Goal: Task Accomplishment & Management: Manage account settings

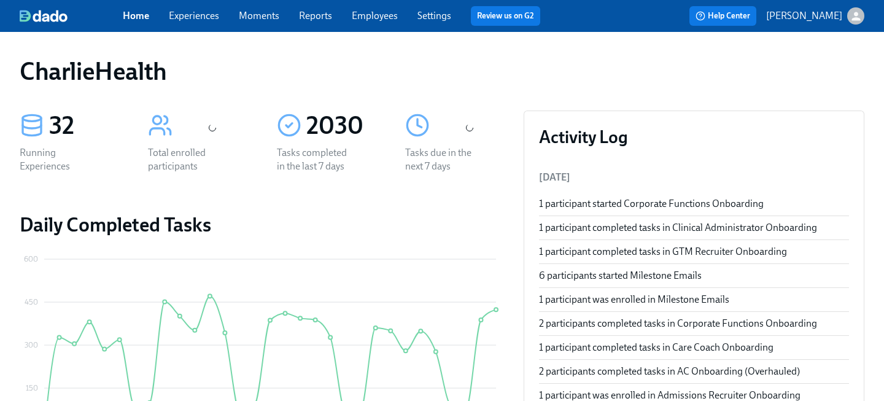
click at [364, 13] on link "Employees" at bounding box center [375, 16] width 46 height 12
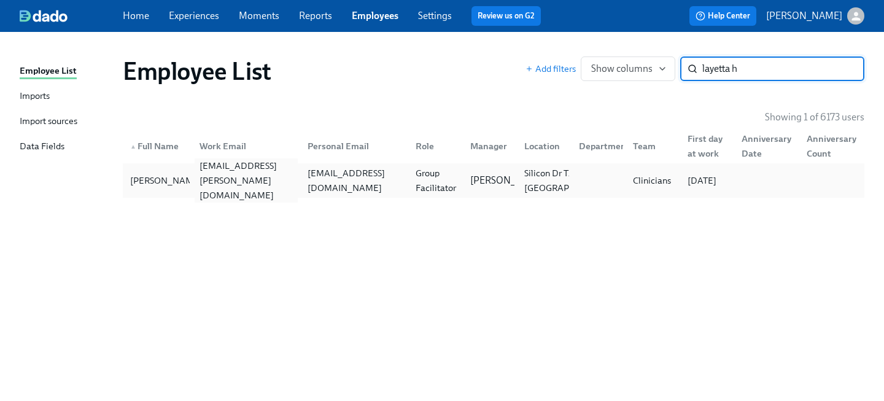
type input "layetta h"
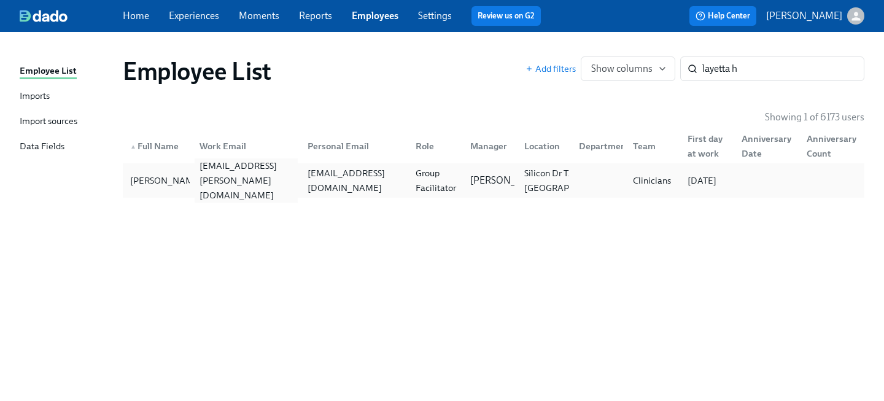
click at [252, 190] on div "layetta.haynes@charliehealth.com" at bounding box center [244, 180] width 108 height 25
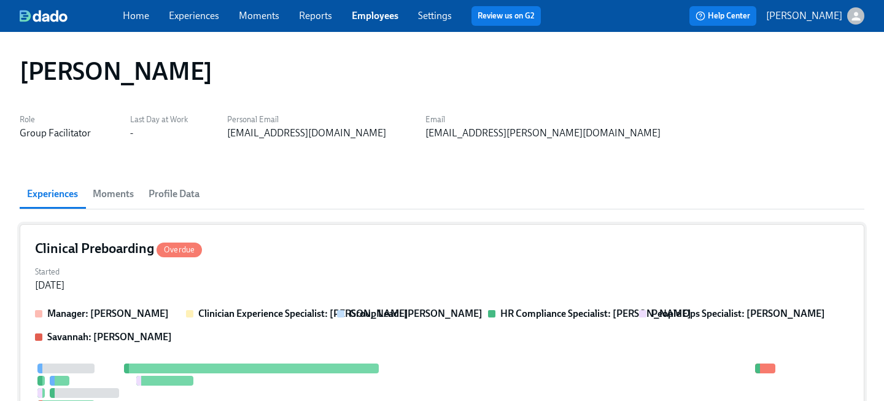
click at [461, 285] on div "Started Jun 09, 2025" at bounding box center [442, 277] width 814 height 29
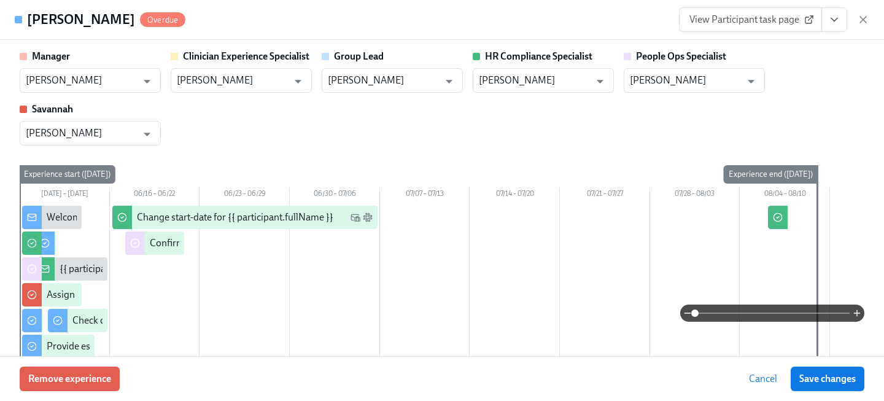
click at [833, 20] on icon "View task page" at bounding box center [834, 19] width 6 height 3
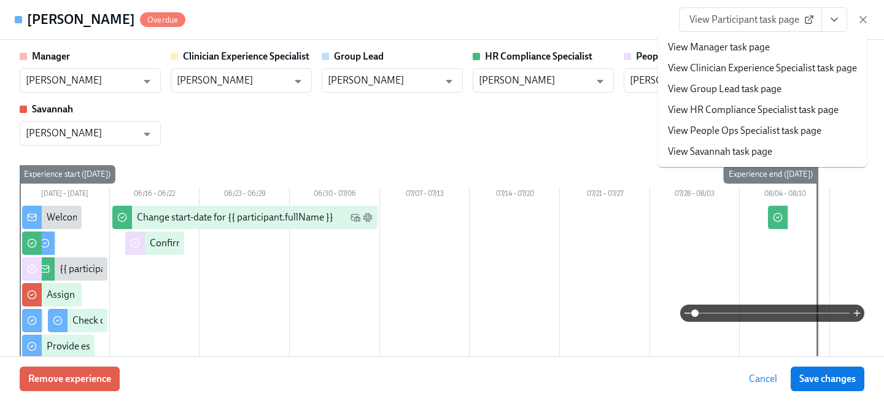
click at [789, 129] on link "View People Ops Specialist task page" at bounding box center [745, 131] width 154 height 14
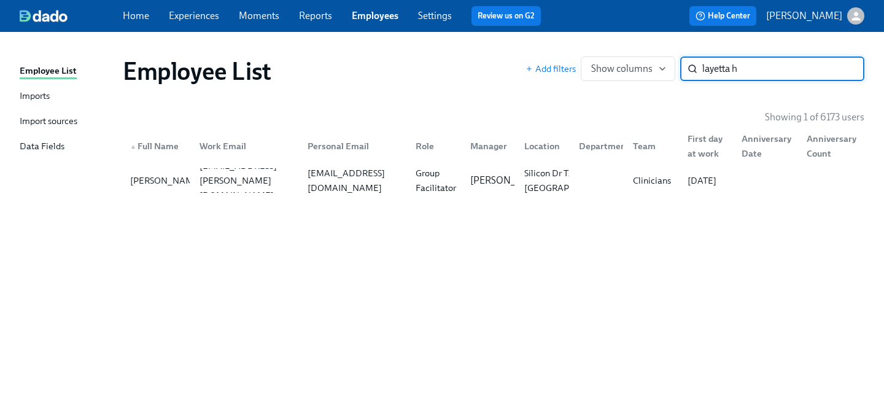
drag, startPoint x: 761, startPoint y: 71, endPoint x: 555, endPoint y: 52, distance: 207.1
click at [555, 52] on div "Employee List Add filters Show columns layetta h ​" at bounding box center [493, 71] width 761 height 49
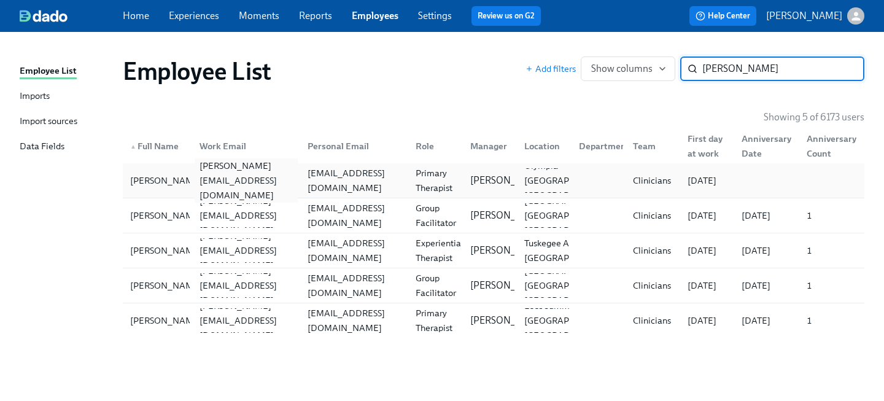
type input "mariah"
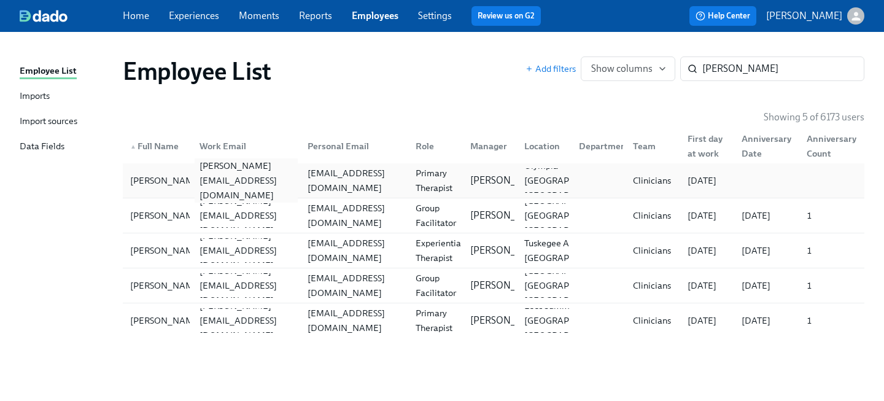
click at [228, 179] on div "mariah.davidsonvader@charliehealth.com" at bounding box center [246, 180] width 103 height 44
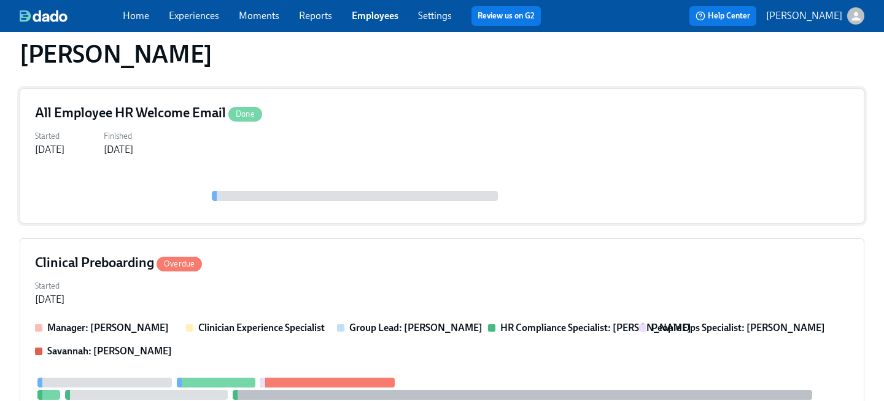
scroll to position [164, 0]
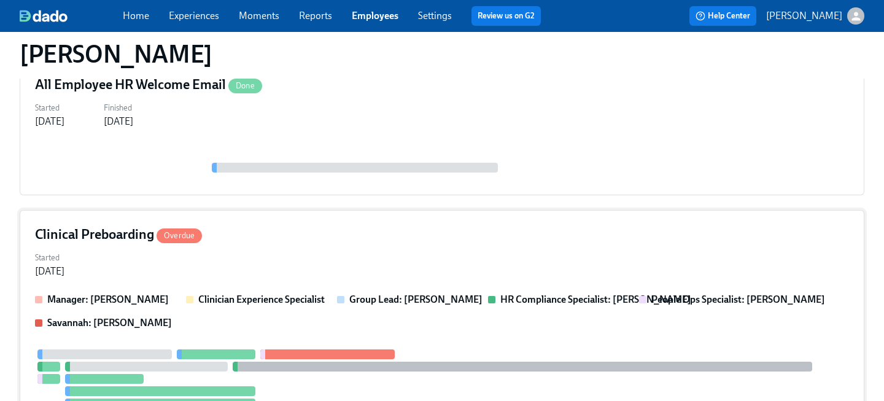
click at [284, 286] on div "Clinical Preboarding Overdue Started Jul 07, 2025 Manager: Sarah Taormino Clini…" at bounding box center [442, 387] width 845 height 355
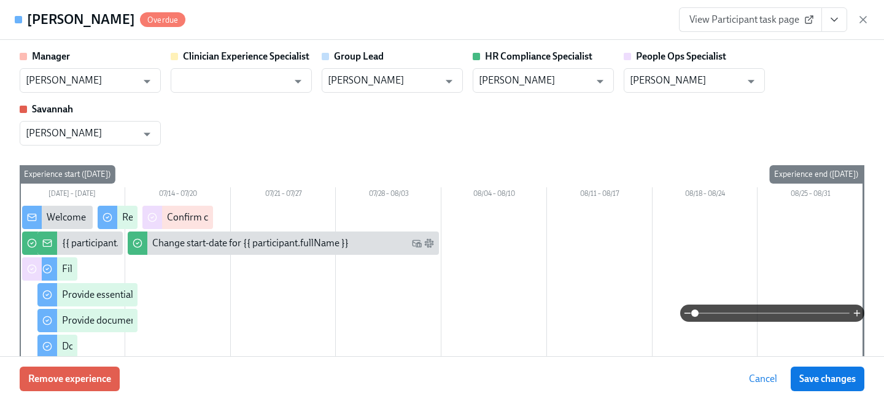
click at [833, 23] on icon "View task page" at bounding box center [834, 20] width 12 height 12
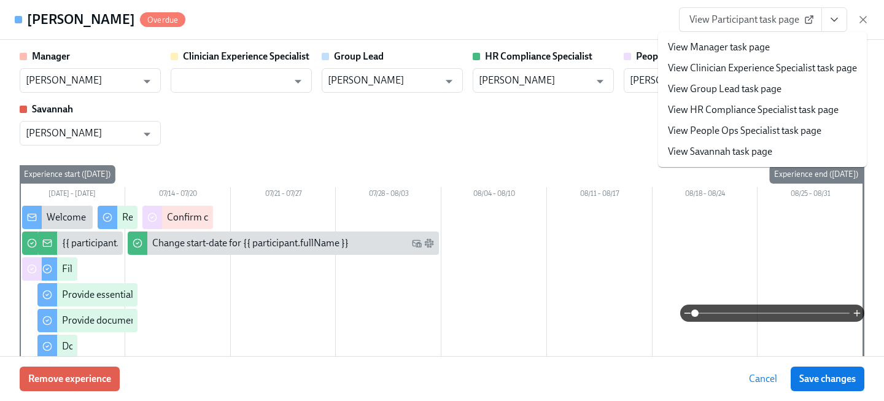
click at [775, 128] on link "View People Ops Specialist task page" at bounding box center [745, 131] width 154 height 14
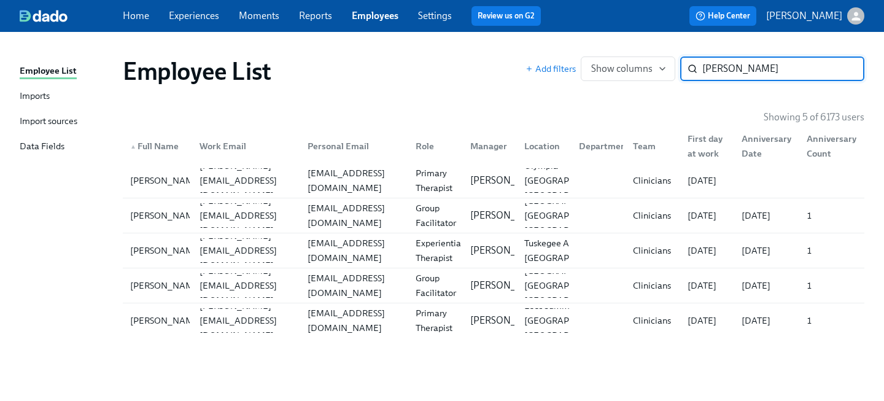
drag, startPoint x: 787, startPoint y: 62, endPoint x: 557, endPoint y: 46, distance: 230.2
click at [566, 50] on div "Employee List Add filters Show columns mariah ​" at bounding box center [493, 71] width 761 height 49
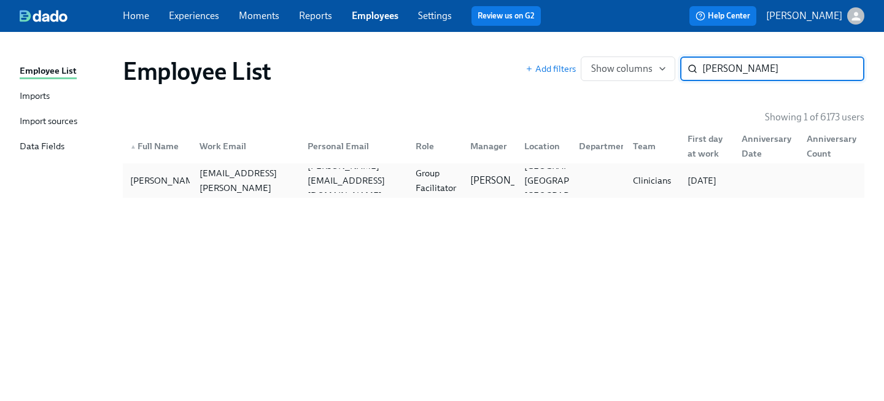
type input "anthony m"
click at [211, 194] on div "Anthony Mallia anthony.mallia@charliehealth.com anthony@8pathways.com Group Fac…" at bounding box center [494, 180] width 742 height 34
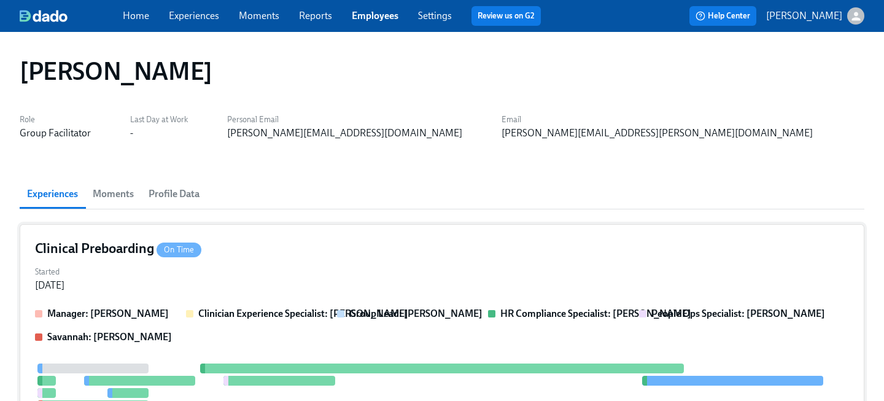
click at [218, 268] on div "Started Jul 11, 2025" at bounding box center [442, 277] width 814 height 29
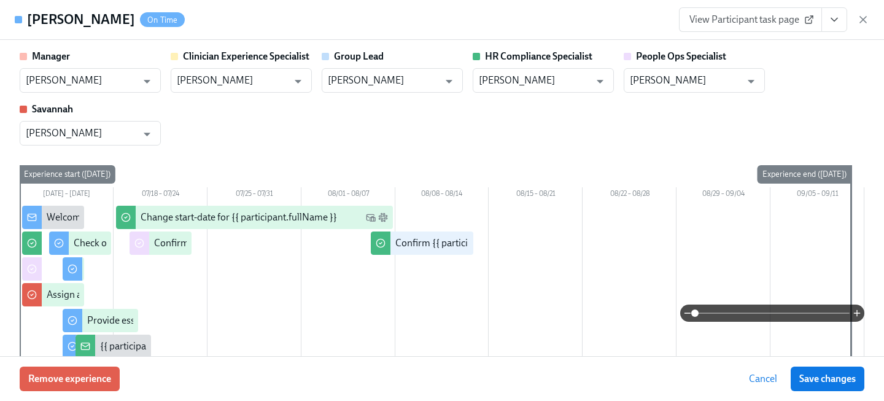
click at [837, 15] on icon "View task page" at bounding box center [834, 20] width 12 height 12
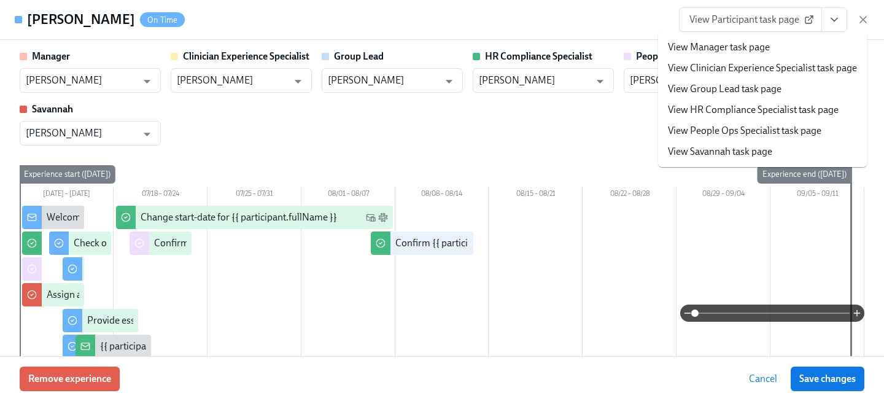
click at [771, 133] on link "View People Ops Specialist task page" at bounding box center [745, 131] width 154 height 14
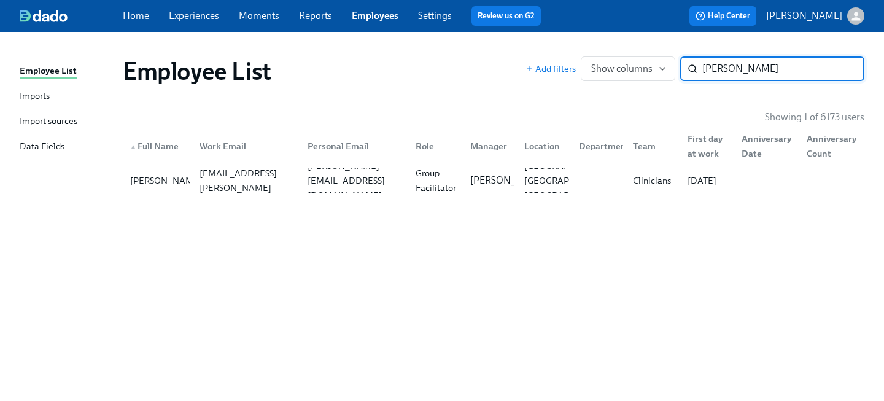
drag, startPoint x: 761, startPoint y: 62, endPoint x: 500, endPoint y: 44, distance: 262.2
click at [517, 52] on div "Employee List Add filters Show columns anthony m ​" at bounding box center [493, 71] width 761 height 49
drag, startPoint x: 795, startPoint y: 60, endPoint x: 508, endPoint y: 11, distance: 291.4
click at [530, 23] on div "Home Experiences Moments Reports Employees Settings Review us on G2 Help Center…" at bounding box center [442, 200] width 884 height 401
drag, startPoint x: 769, startPoint y: 75, endPoint x: 617, endPoint y: 31, distance: 158.0
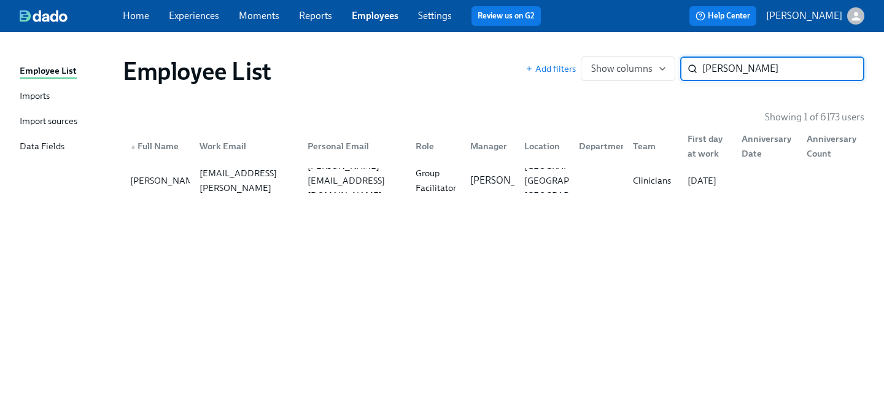
click at [617, 31] on div "Home Experiences Moments Reports Employees Settings Review us on G2 Help Center…" at bounding box center [442, 200] width 884 height 401
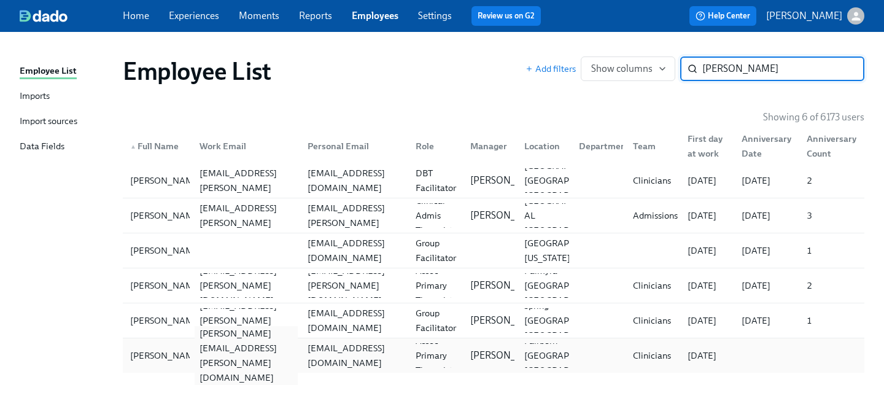
type input "porter"
click at [237, 358] on div "zach.porter@charliehealth.com" at bounding box center [246, 355] width 103 height 59
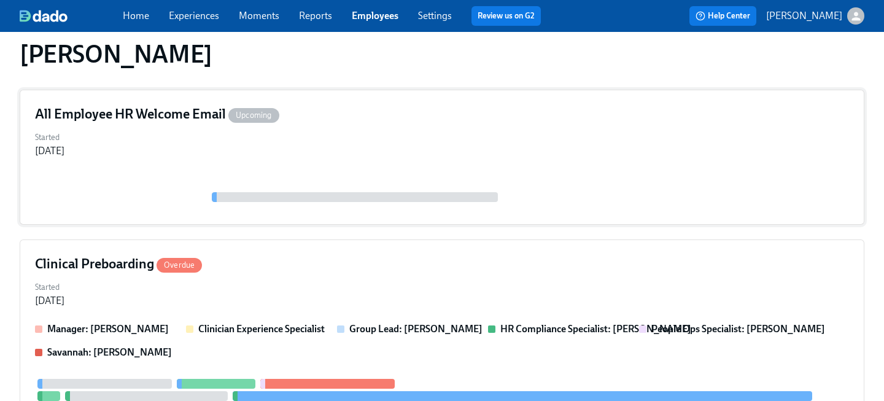
scroll to position [160, 0]
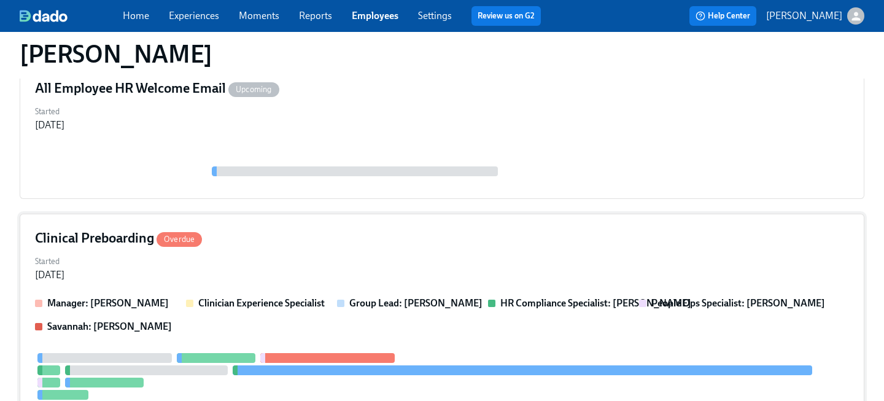
click at [237, 256] on div "Started Jul 15, 2025" at bounding box center [442, 266] width 814 height 29
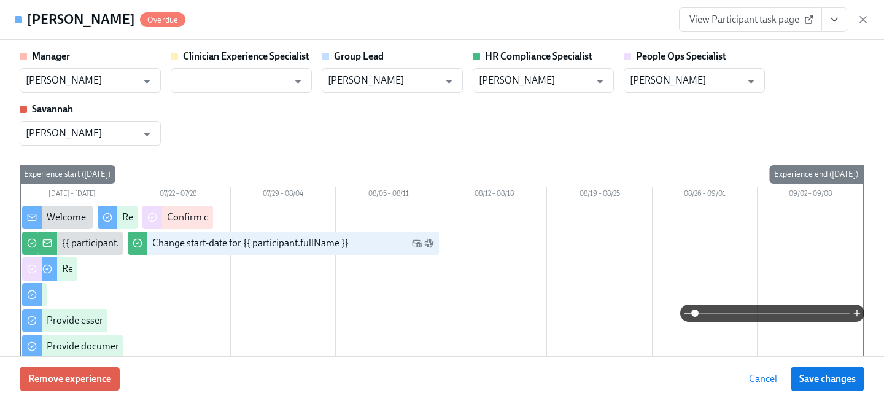
click at [839, 20] on icon "View task page" at bounding box center [834, 20] width 12 height 12
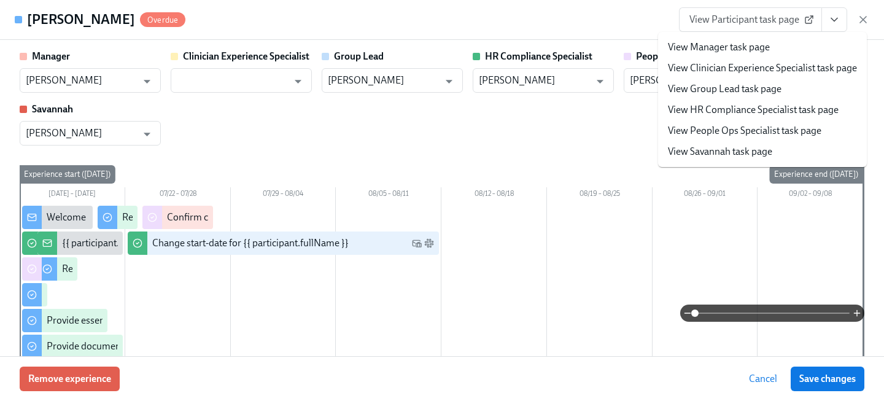
click at [719, 135] on link "View People Ops Specialist task page" at bounding box center [745, 131] width 154 height 14
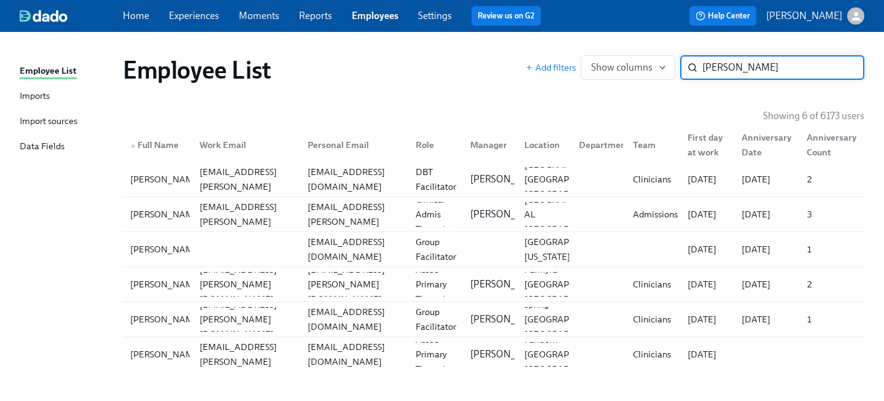
click at [608, 52] on div "Employee List Add filters Show columns porter ​" at bounding box center [493, 69] width 761 height 49
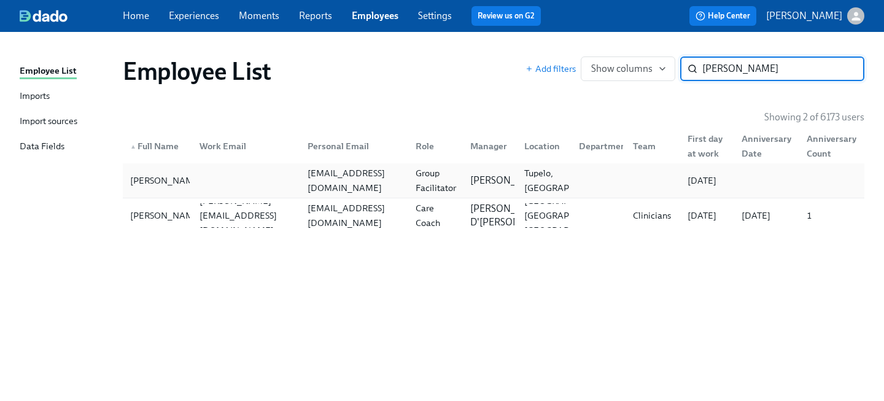
type input "selena"
click at [356, 176] on div "selenak76@yahoo.com" at bounding box center [354, 180] width 103 height 29
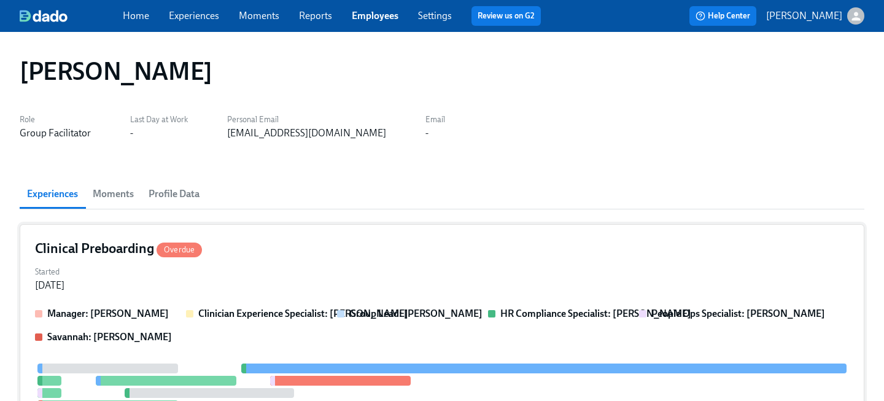
click at [332, 255] on div "Clinical Preboarding Overdue" at bounding box center [442, 248] width 814 height 18
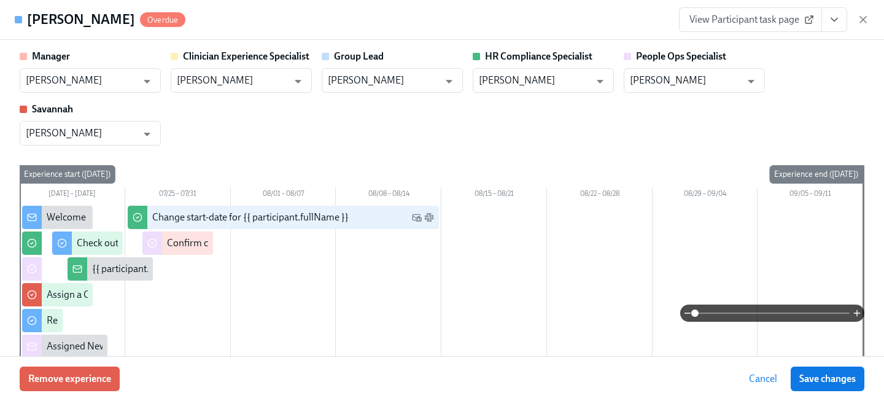
click at [839, 24] on icon "View task page" at bounding box center [834, 20] width 12 height 12
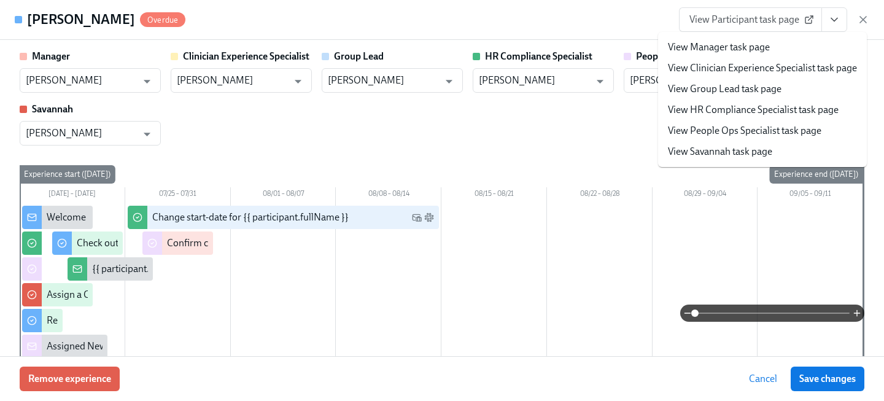
click at [719, 132] on link "View People Ops Specialist task page" at bounding box center [745, 131] width 154 height 14
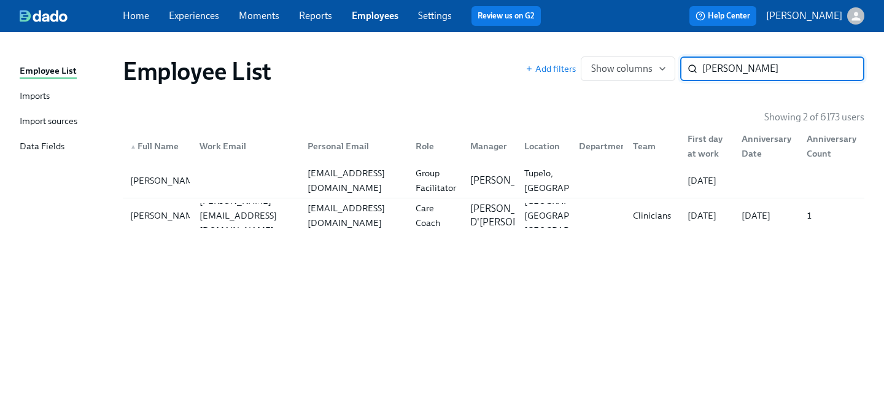
drag, startPoint x: 744, startPoint y: 67, endPoint x: 601, endPoint y: 52, distance: 143.3
click at [621, 56] on div "Add filters Show columns selena ​" at bounding box center [695, 68] width 339 height 25
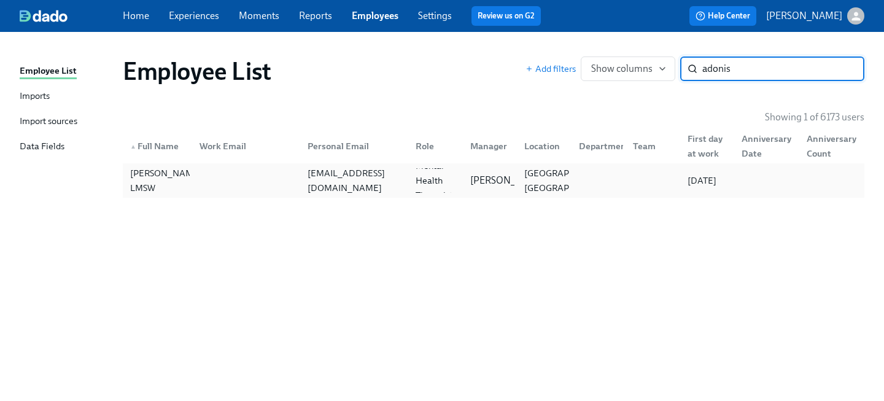
type input "adonis"
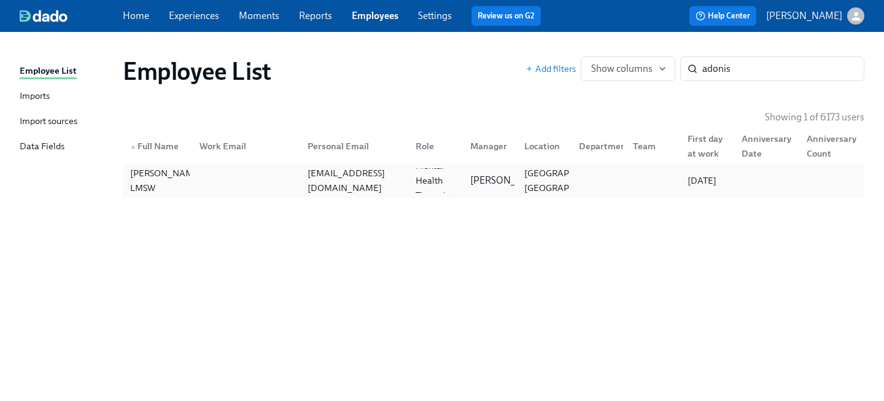
click at [349, 178] on div "adonisdees24@gmail.com" at bounding box center [354, 180] width 103 height 29
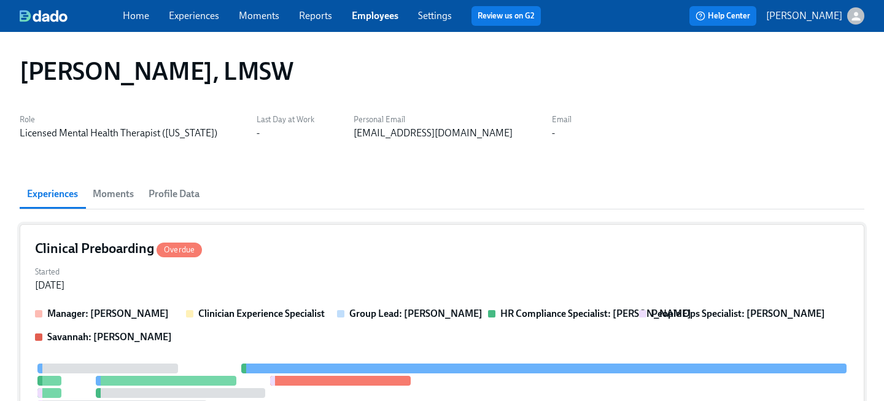
click at [309, 278] on div "Started Jul 22, 2025" at bounding box center [442, 277] width 814 height 29
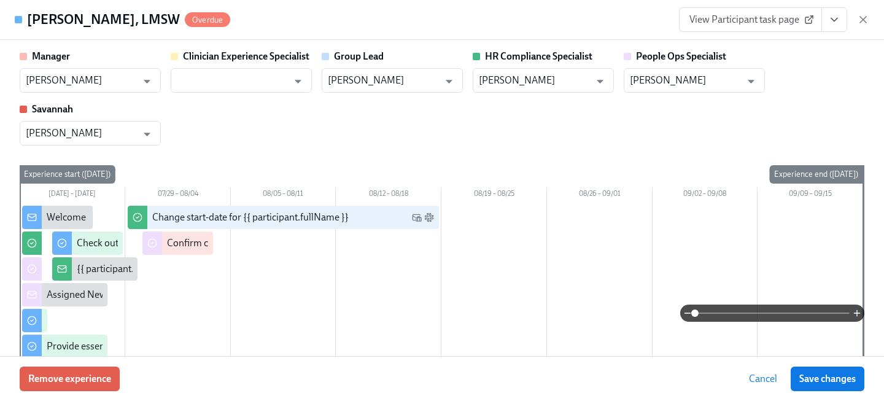
click at [830, 21] on icon "View task page" at bounding box center [834, 20] width 12 height 12
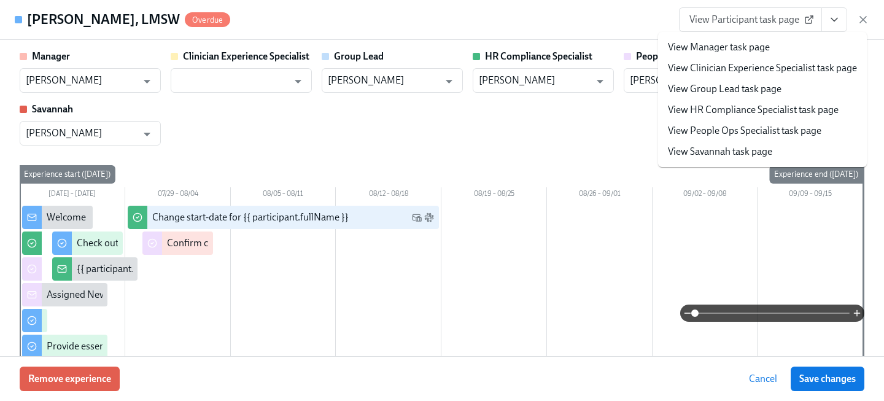
click at [742, 130] on link "View People Ops Specialist task page" at bounding box center [745, 131] width 154 height 14
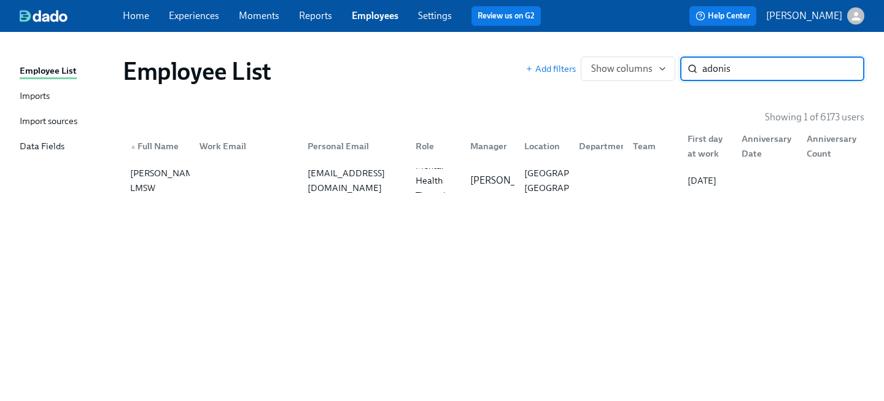
drag, startPoint x: 755, startPoint y: 72, endPoint x: 607, endPoint y: 54, distance: 148.4
click at [620, 58] on div "Add filters Show columns adonis ​" at bounding box center [695, 68] width 339 height 25
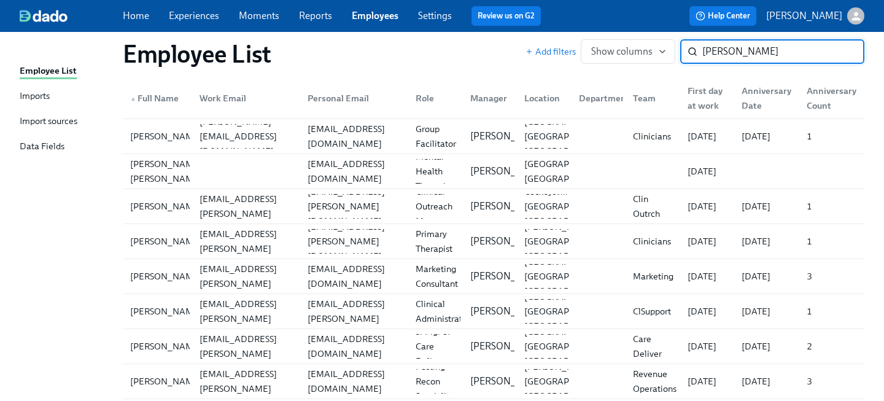
scroll to position [1306, 0]
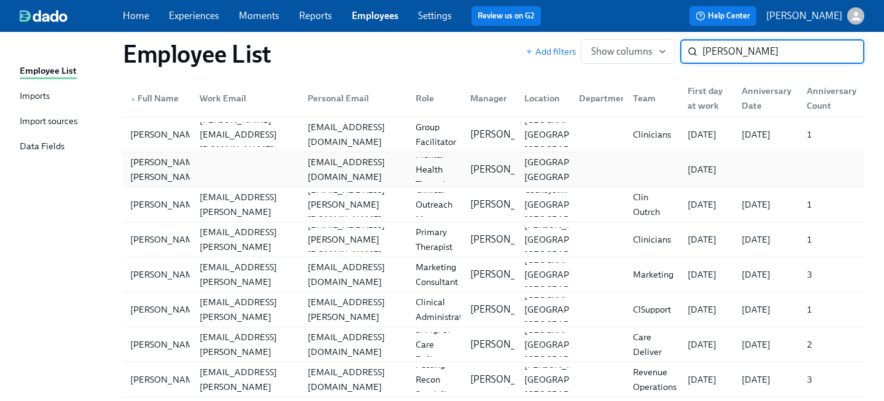
type input "ashley"
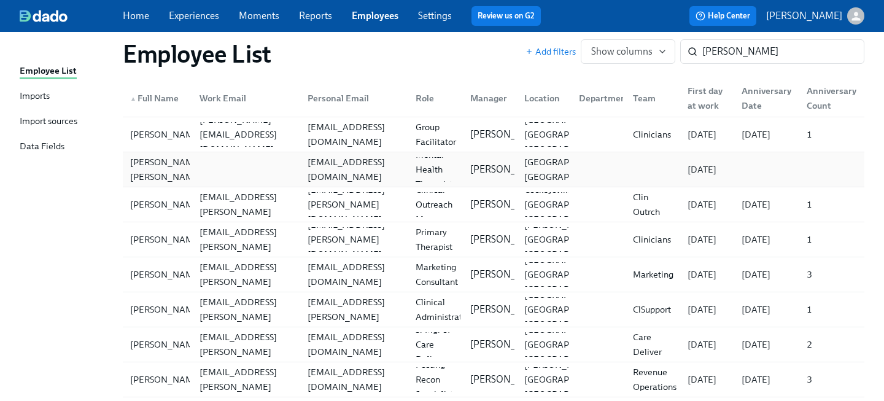
click at [314, 180] on div "ashleykarenroy@gmail.com" at bounding box center [352, 169] width 108 height 25
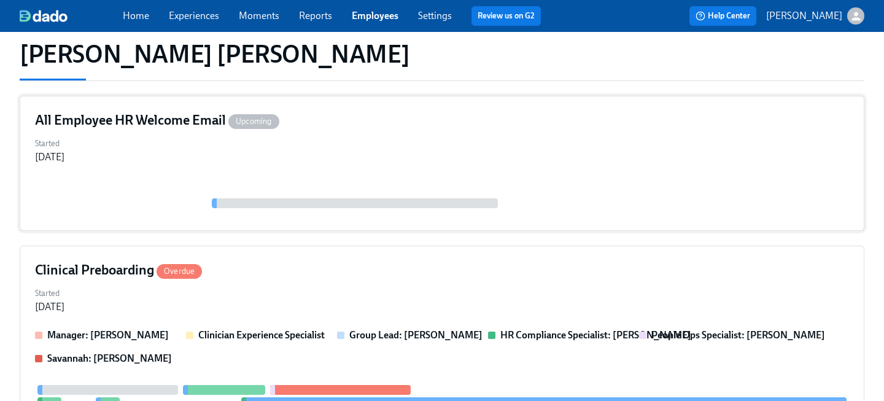
scroll to position [149, 0]
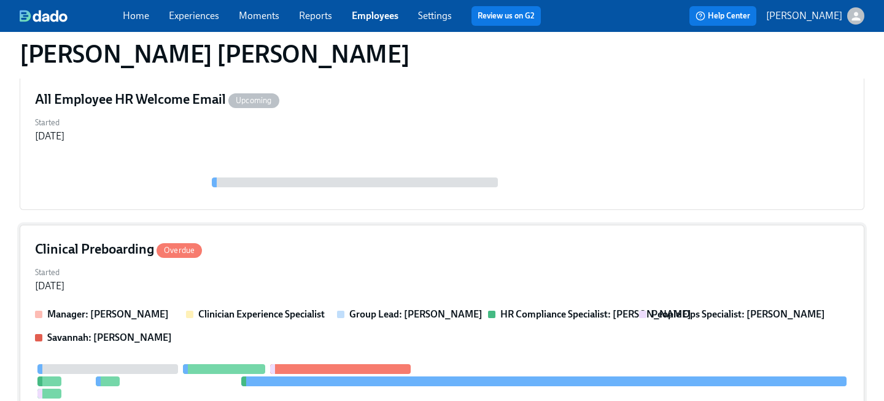
click at [352, 271] on div "Started Jul 22, 2025" at bounding box center [442, 277] width 814 height 29
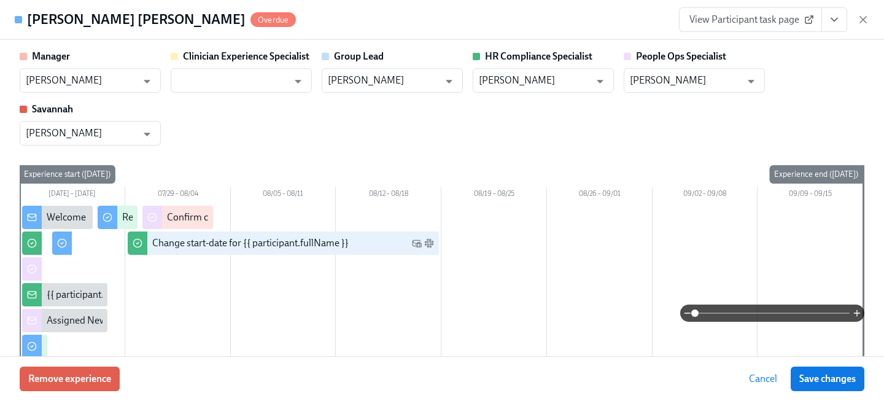
click at [831, 21] on icon "View task page" at bounding box center [834, 20] width 12 height 12
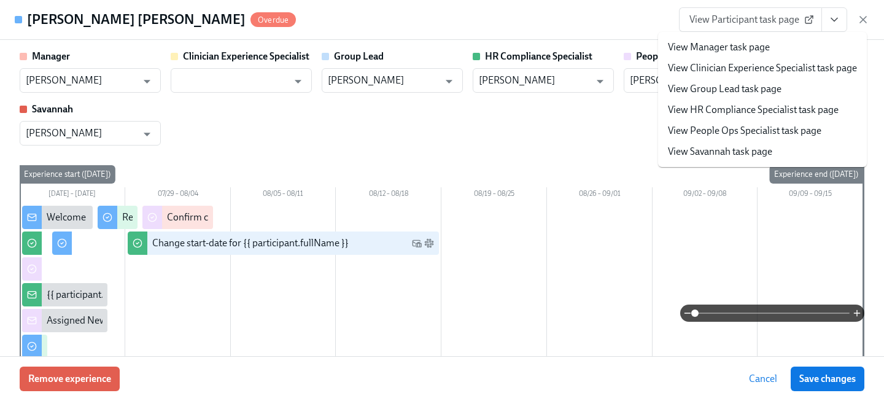
click at [754, 131] on link "View People Ops Specialist task page" at bounding box center [745, 131] width 154 height 14
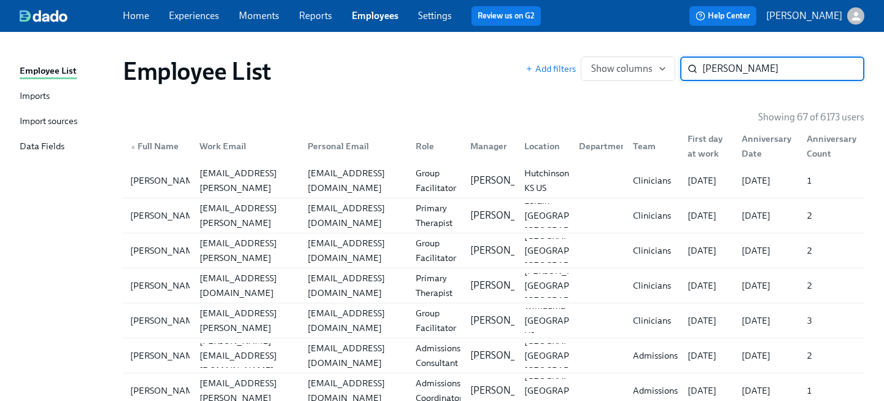
drag, startPoint x: 738, startPoint y: 72, endPoint x: 499, endPoint y: 47, distance: 240.7
click at [504, 52] on div "Employee List Add filters Show columns ashley ​" at bounding box center [493, 71] width 761 height 49
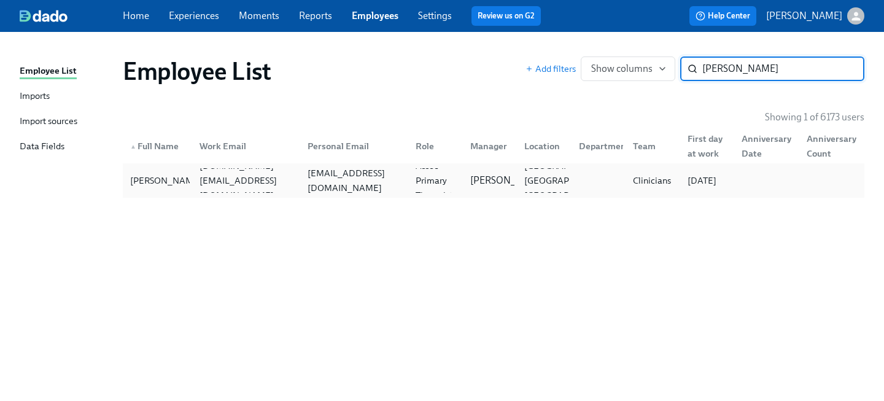
type input "caitlin day"
click at [321, 181] on div "caitlinccahoon@gmail.com" at bounding box center [354, 180] width 103 height 29
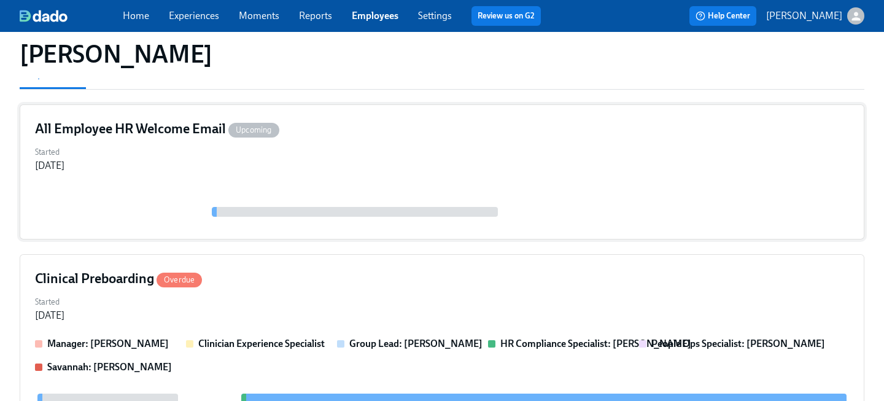
scroll to position [141, 0]
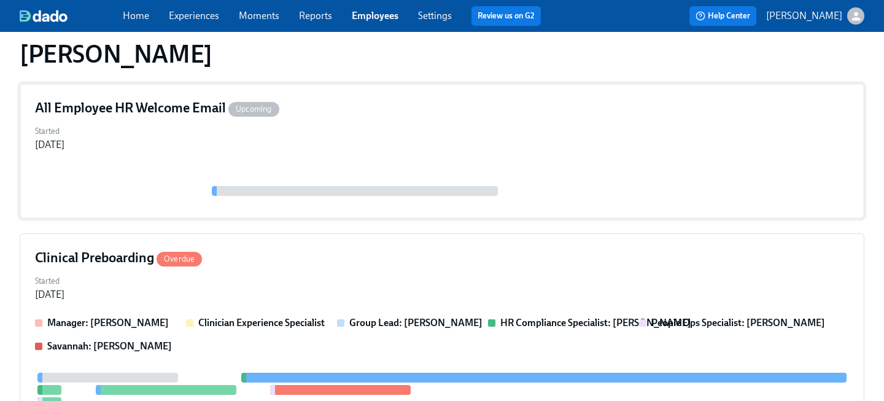
click at [252, 282] on div "Started Jul 23, 2025" at bounding box center [442, 286] width 814 height 29
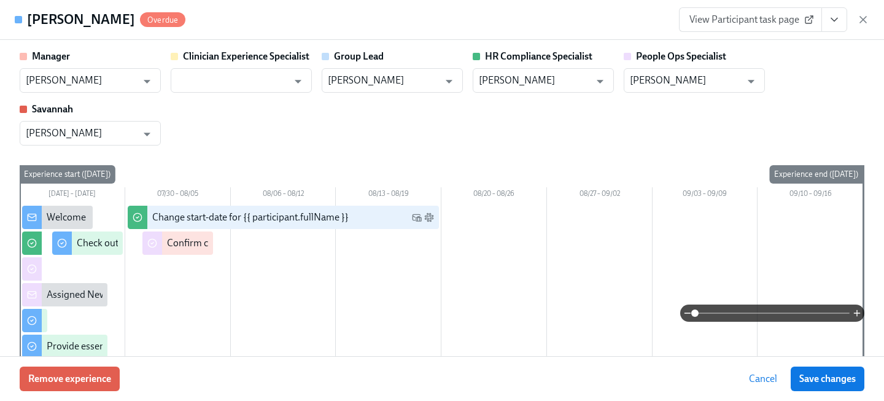
click at [828, 20] on icon "View task page" at bounding box center [834, 20] width 12 height 12
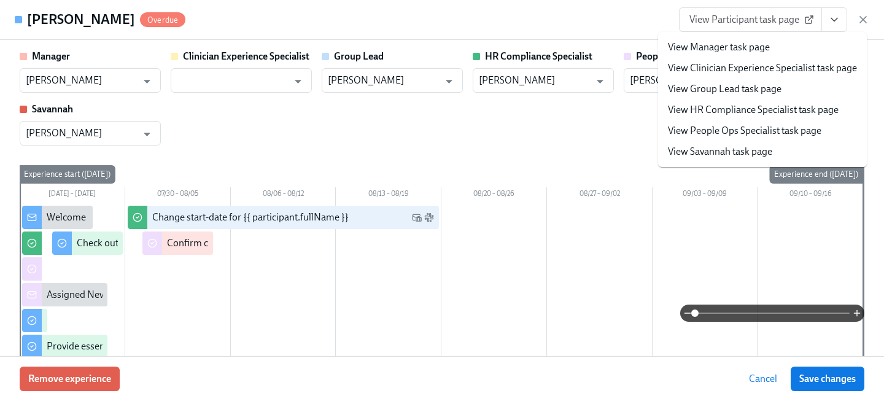
click at [743, 132] on link "View People Ops Specialist task page" at bounding box center [745, 131] width 154 height 14
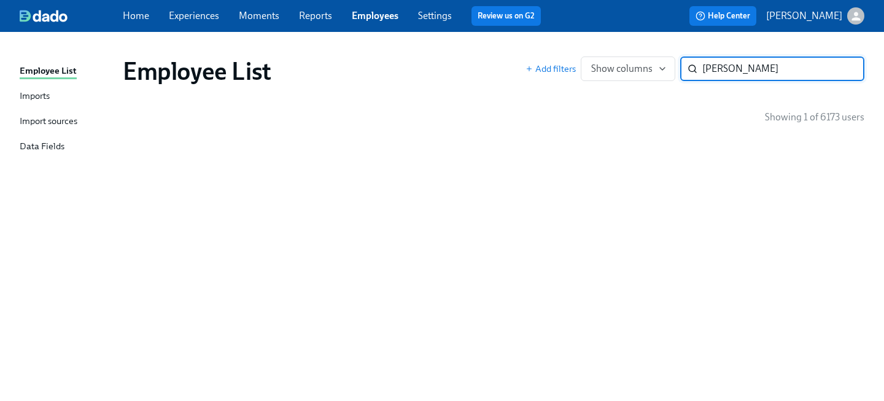
click at [583, 62] on div "Add filters Show columns caitlin day ​" at bounding box center [695, 68] width 339 height 25
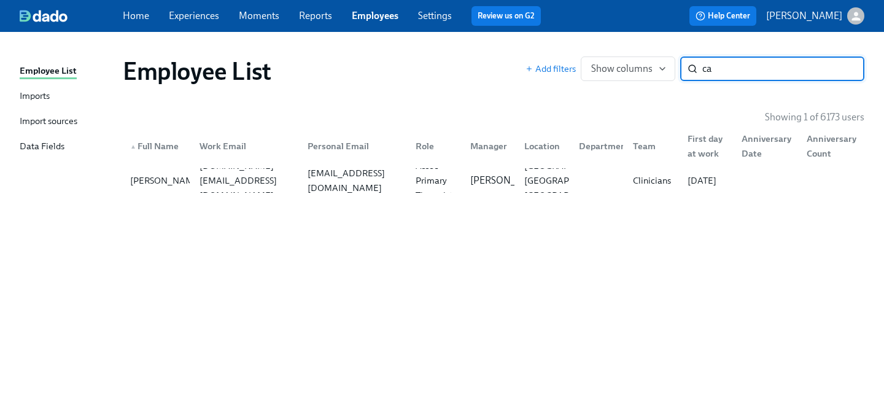
type input "c"
type input "rose do"
click at [375, 163] on div "Rose Dominey ralmeter@gmail.com Crisis Intervention Specialist (Part-time) LaTa…" at bounding box center [494, 180] width 742 height 34
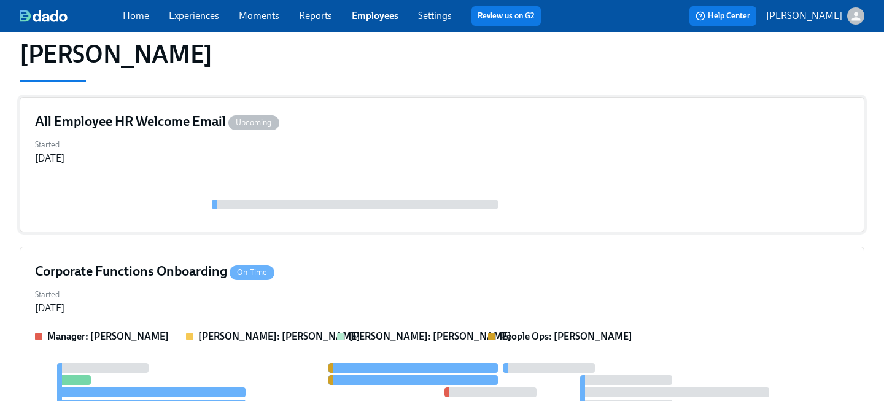
scroll to position [147, 0]
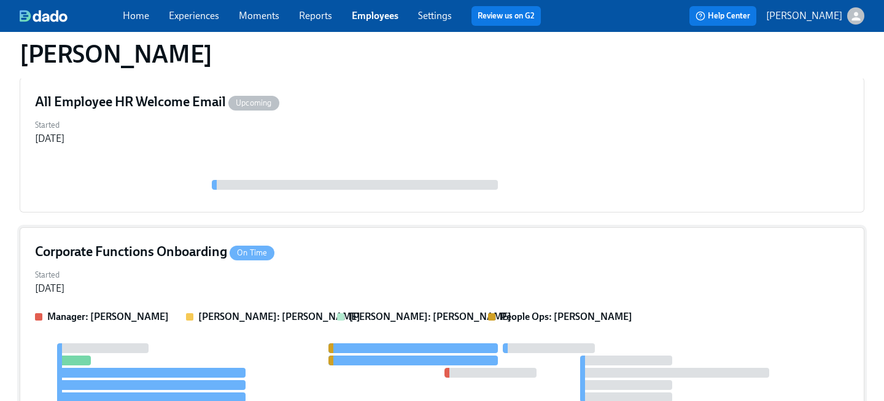
click at [286, 257] on div "Corporate Functions Onboarding On Time" at bounding box center [442, 252] width 814 height 18
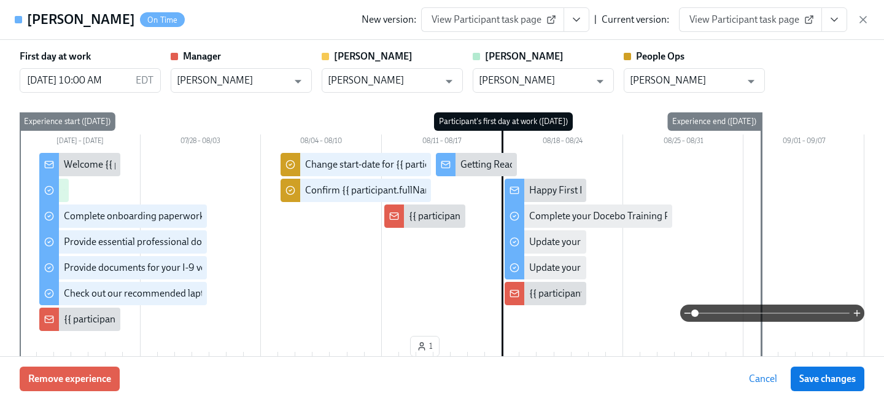
click at [832, 27] on button "View task page" at bounding box center [835, 19] width 26 height 25
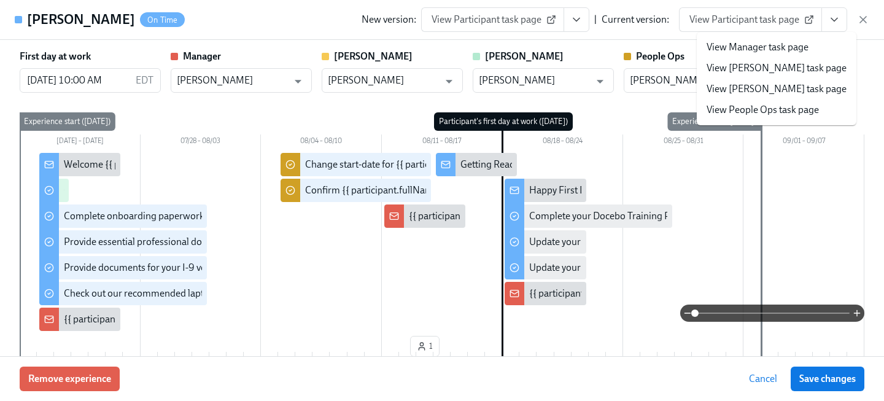
click at [729, 112] on link "View People Ops task page" at bounding box center [763, 110] width 112 height 14
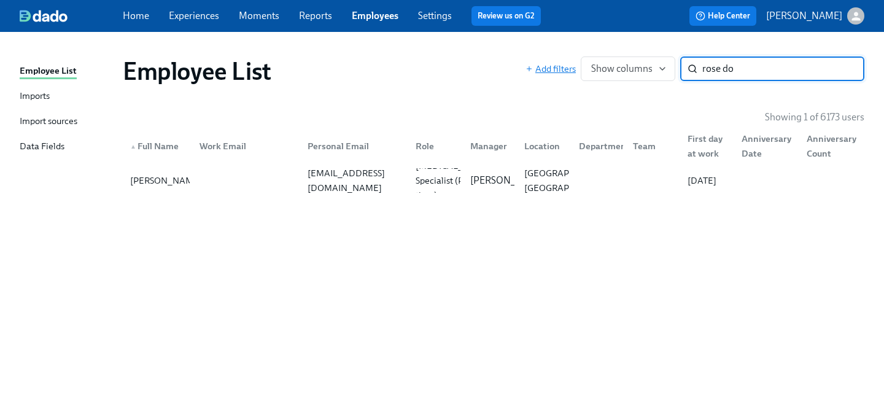
drag, startPoint x: 753, startPoint y: 69, endPoint x: 547, endPoint y: 64, distance: 206.4
click at [547, 64] on div "Add filters Show columns rose do ​" at bounding box center [695, 68] width 339 height 25
type input "austin per"
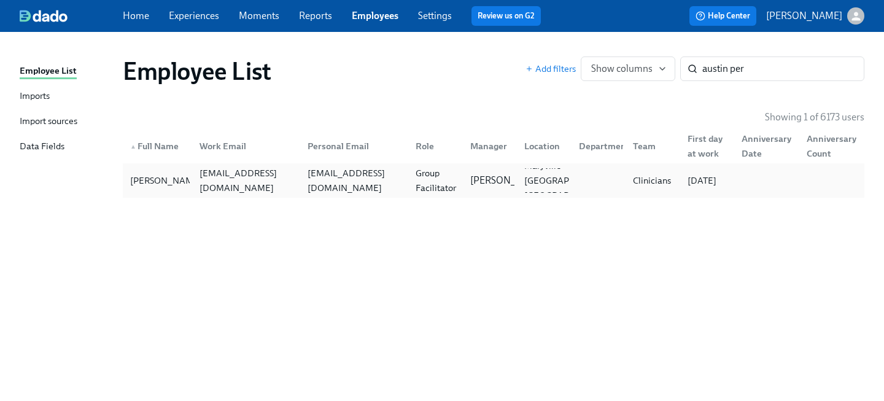
click at [369, 193] on div "Austin Pershing austin.pershing@charliehealth.com apershingcounseling@gmail.com…" at bounding box center [494, 180] width 742 height 34
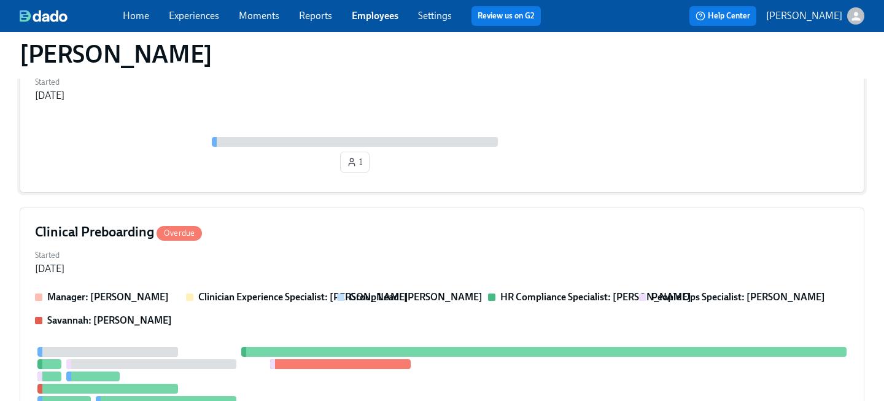
scroll to position [203, 0]
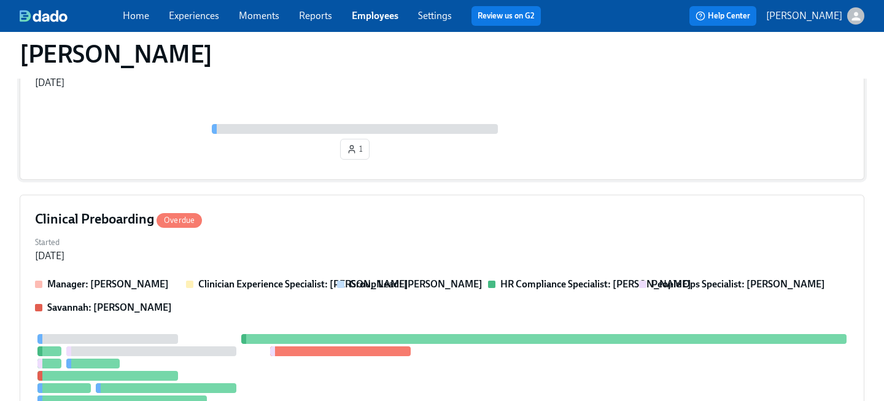
click at [273, 282] on strong "Clinician Experience Specialist: Maggie Greenawalt" at bounding box center [303, 284] width 210 height 12
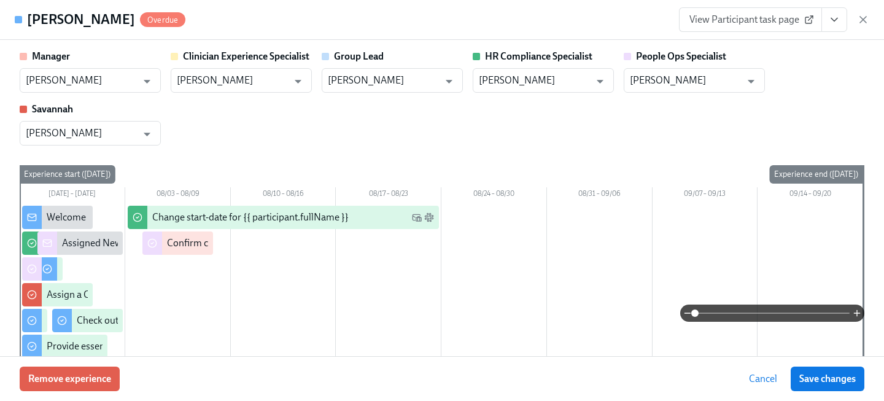
click at [834, 17] on icon "View task page" at bounding box center [834, 20] width 12 height 12
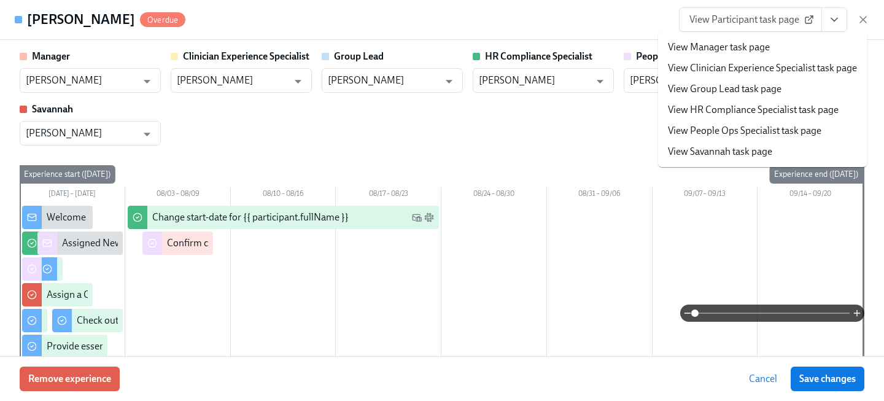
click at [762, 127] on link "View People Ops Specialist task page" at bounding box center [745, 131] width 154 height 14
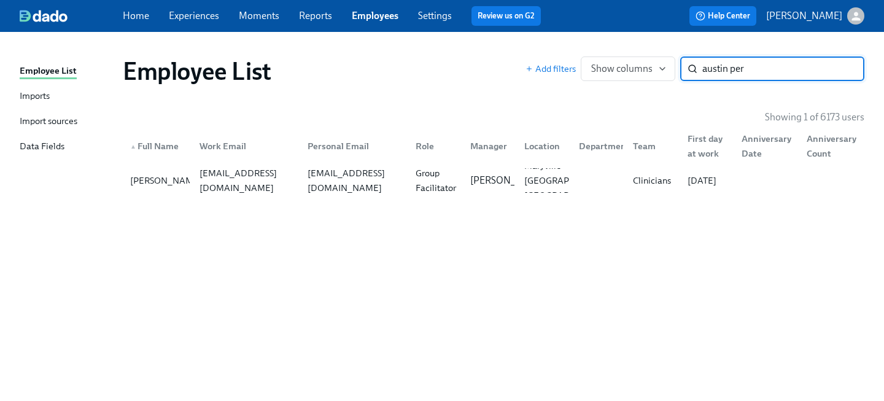
drag, startPoint x: 764, startPoint y: 72, endPoint x: 566, endPoint y: 47, distance: 200.5
click at [566, 47] on div "Employee List Add filters Show columns austin per ​" at bounding box center [493, 71] width 761 height 49
type input "monica and"
click at [410, 181] on div "Assoc Primary Therapist" at bounding box center [433, 180] width 55 height 25
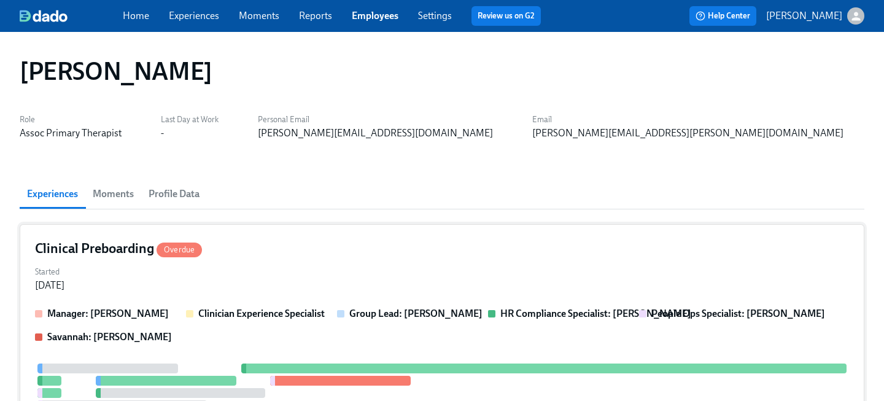
click at [291, 230] on div "Clinical Preboarding Overdue Started Jul 28, 2025 Manager: Alysson Thewes Clini…" at bounding box center [442, 407] width 845 height 367
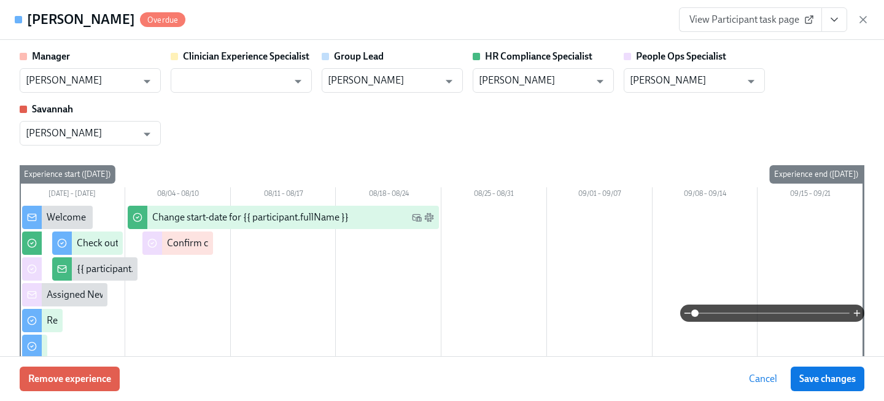
click at [829, 25] on icon "View task page" at bounding box center [834, 20] width 12 height 12
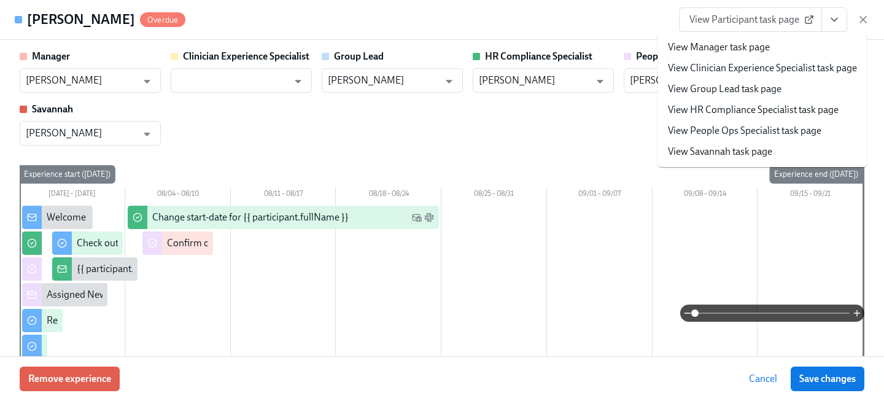
click at [763, 137] on link "View People Ops Specialist task page" at bounding box center [745, 131] width 154 height 14
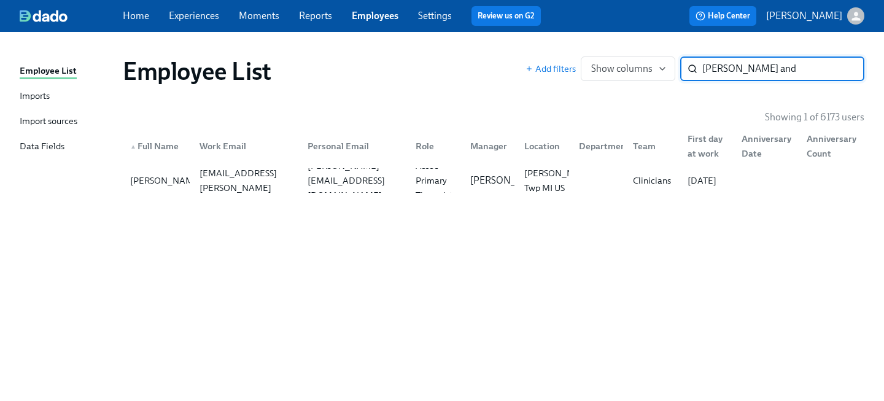
click at [782, 70] on input "monica and" at bounding box center [783, 68] width 162 height 25
click at [584, 176] on div at bounding box center [596, 180] width 55 height 25
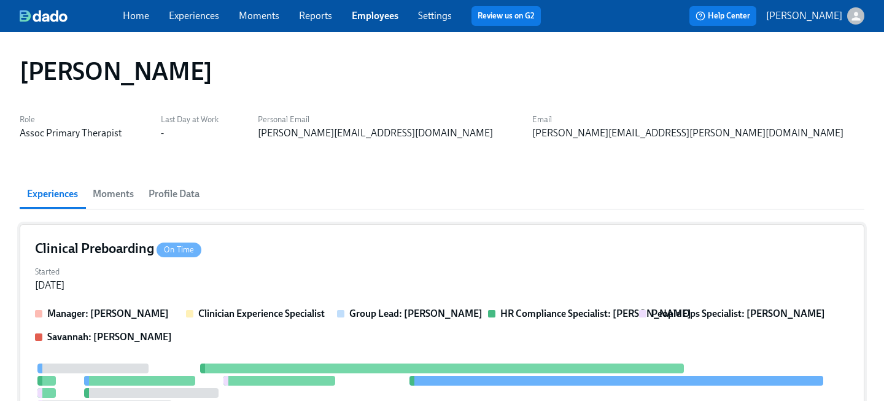
click at [276, 244] on div "Clinical Preboarding On Time" at bounding box center [442, 248] width 814 height 18
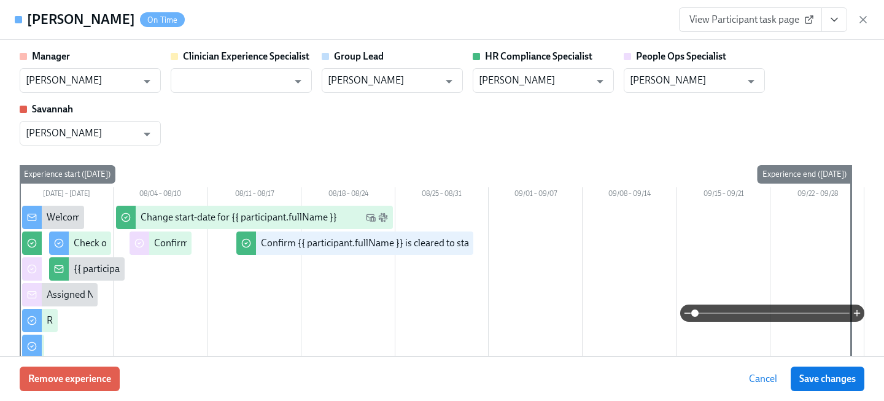
click at [838, 22] on icon "View task page" at bounding box center [834, 20] width 12 height 12
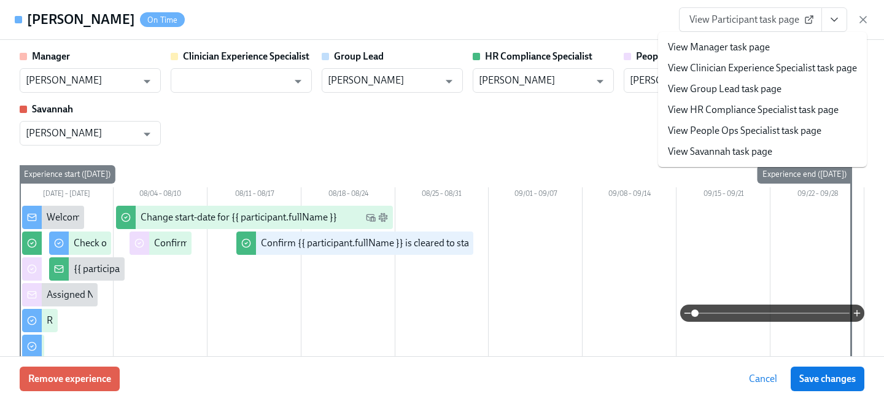
click at [779, 137] on link "View People Ops Specialist task page" at bounding box center [745, 131] width 154 height 14
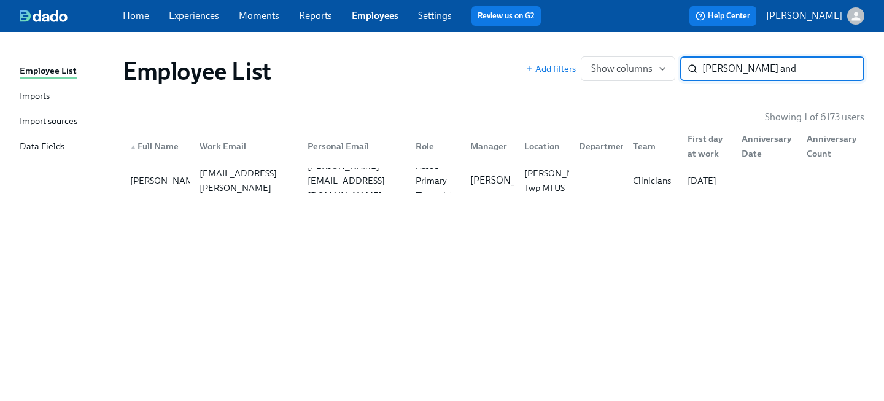
drag, startPoint x: 749, startPoint y: 74, endPoint x: 520, endPoint y: 29, distance: 233.4
click at [554, 44] on div "Employee List Imports Import sources Data Fields Employee List Add filters Show…" at bounding box center [442, 216] width 884 height 369
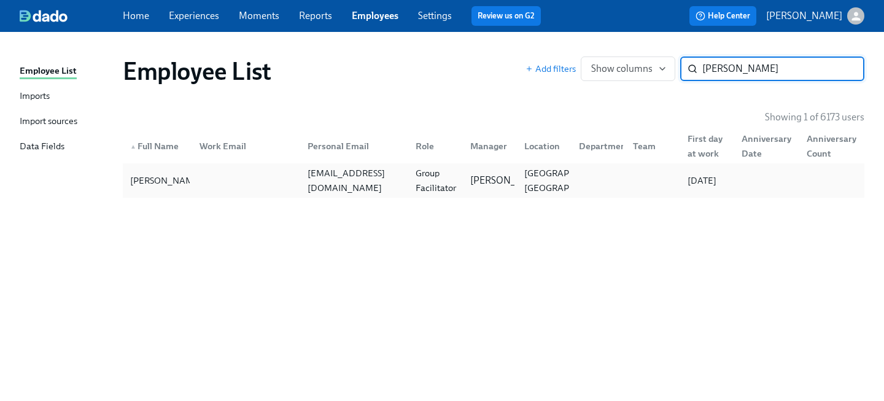
type input "peter f"
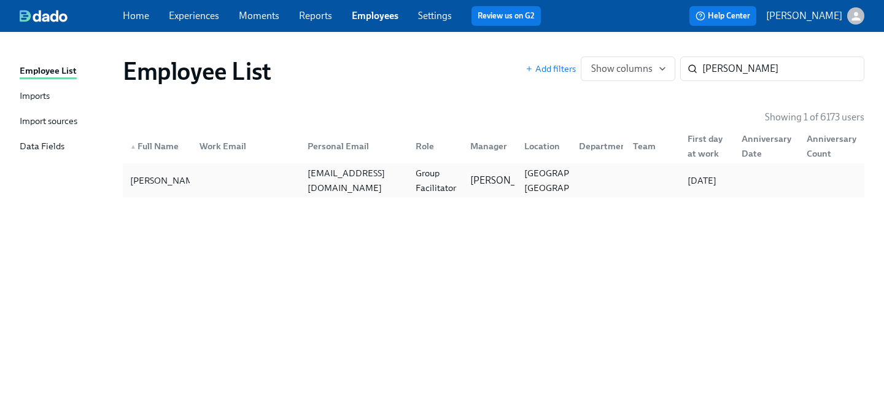
click at [322, 175] on div "peterfernandezmsw@gmail.com" at bounding box center [354, 180] width 103 height 29
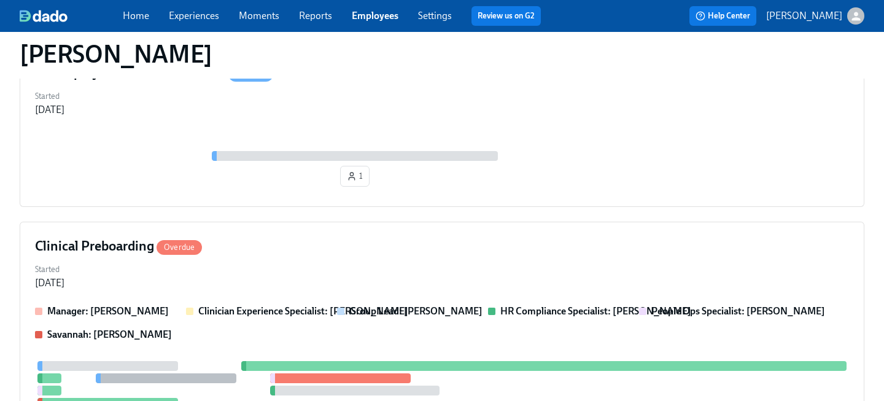
scroll to position [224, 0]
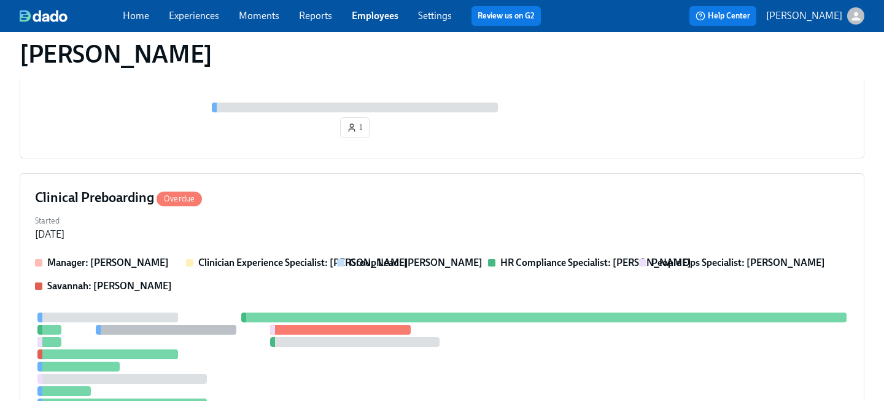
click at [309, 256] on p "Clinician Experience Specialist: Maggie Greenawalt" at bounding box center [303, 263] width 210 height 14
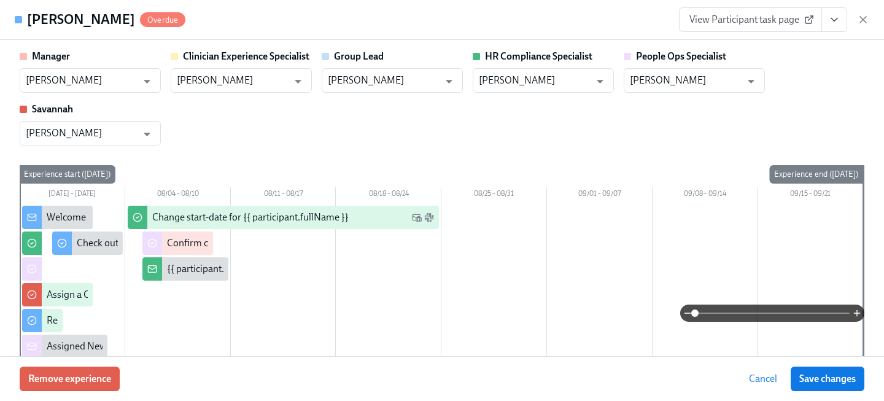
click at [834, 21] on icon "View task page" at bounding box center [834, 20] width 12 height 12
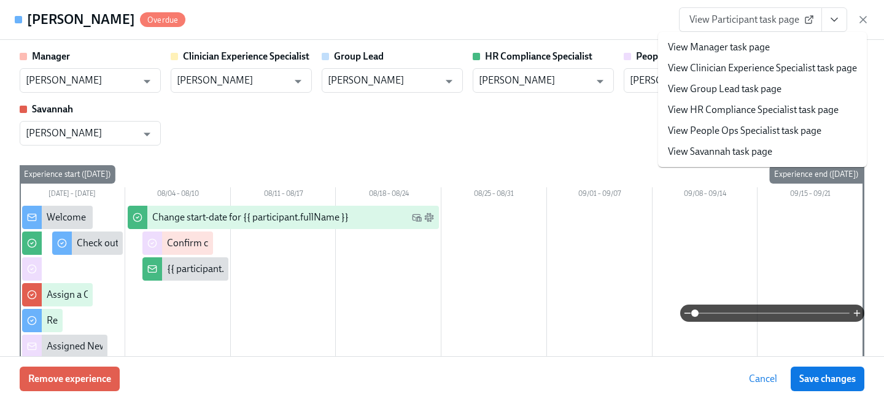
click at [754, 130] on link "View People Ops Specialist task page" at bounding box center [745, 131] width 154 height 14
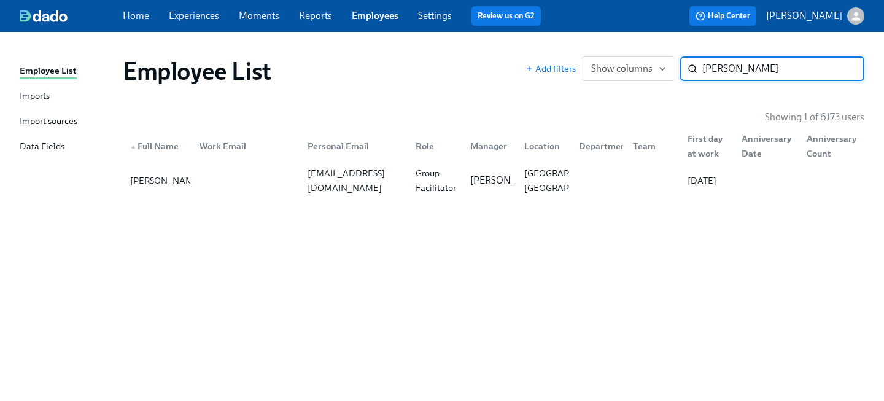
drag, startPoint x: 756, startPoint y: 67, endPoint x: 543, endPoint y: 56, distance: 213.3
click at [559, 59] on div "Add filters Show columns peter f ​" at bounding box center [695, 68] width 339 height 25
type input "christopher jo"
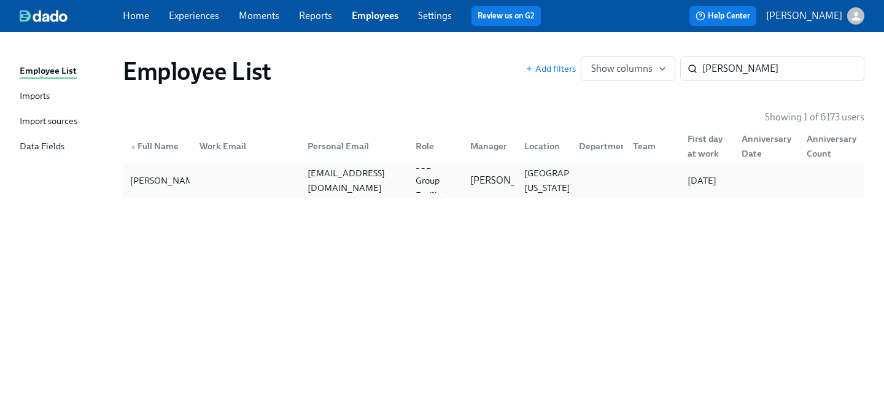
click at [344, 179] on div "chrisjonesthg@aol.com" at bounding box center [354, 180] width 103 height 29
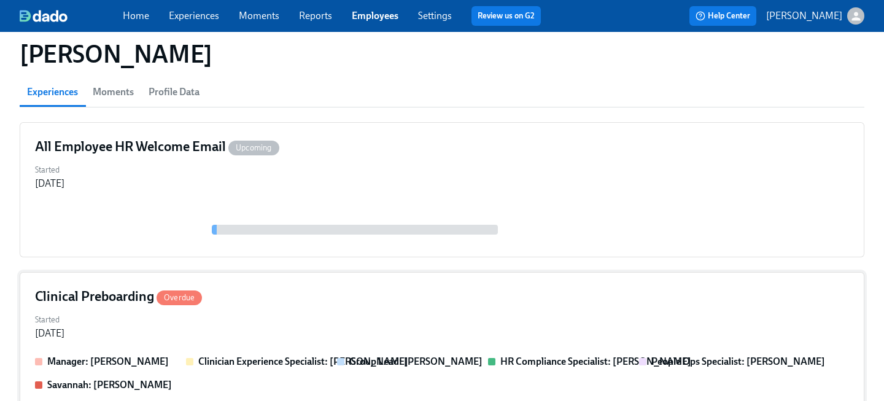
scroll to position [116, 0]
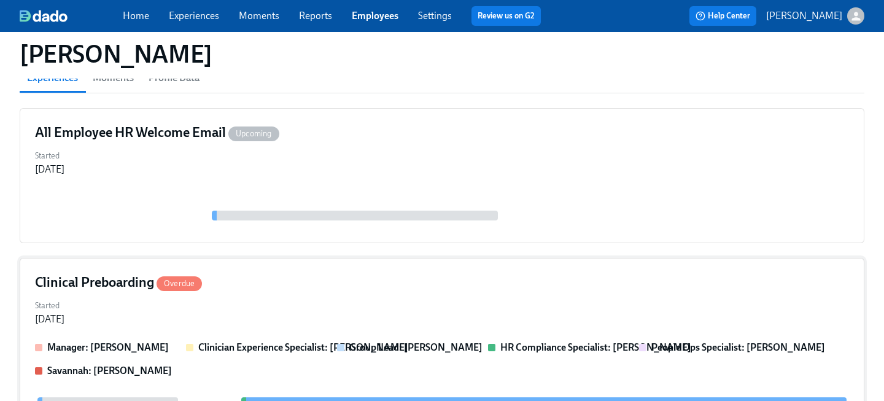
click at [291, 284] on div "Clinical Preboarding Overdue" at bounding box center [442, 282] width 814 height 18
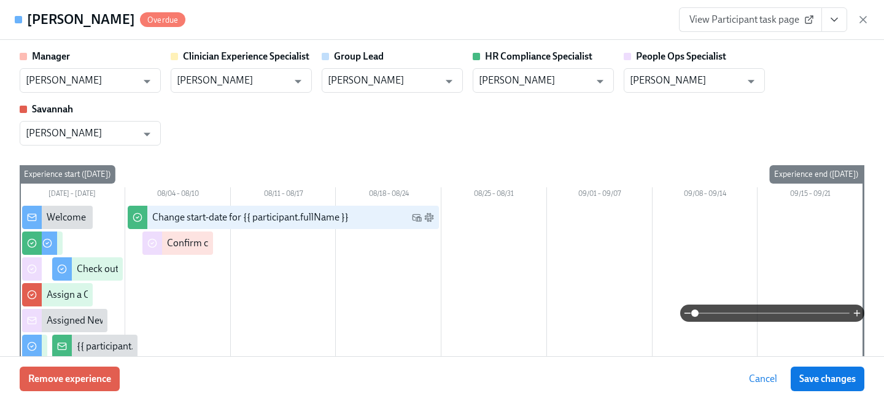
click at [827, 25] on button "View task page" at bounding box center [835, 19] width 26 height 25
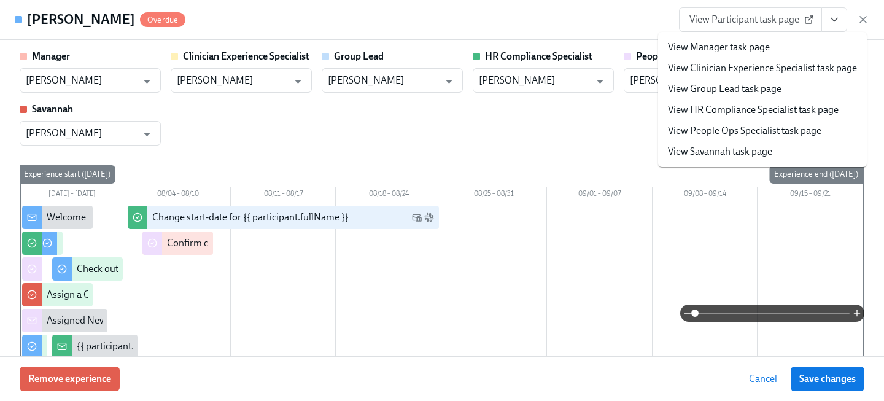
click at [749, 130] on link "View People Ops Specialist task page" at bounding box center [745, 131] width 154 height 14
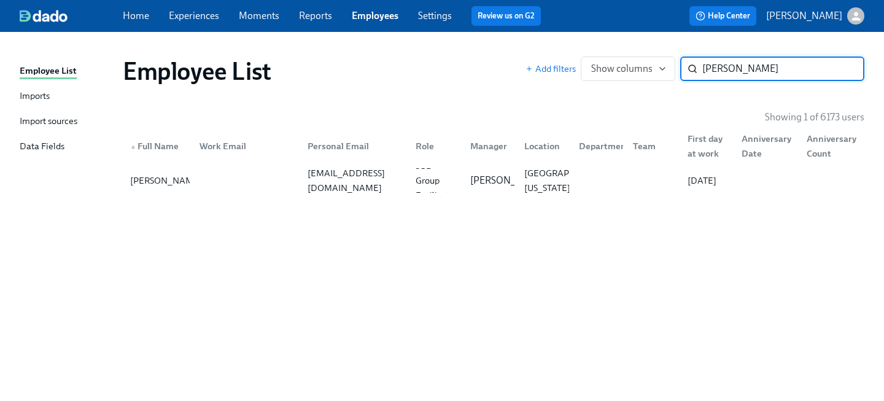
drag, startPoint x: 682, startPoint y: 64, endPoint x: 597, endPoint y: 49, distance: 85.4
click at [600, 52] on div "Employee List Add filters Show columns christopher jo ​" at bounding box center [493, 71] width 761 height 49
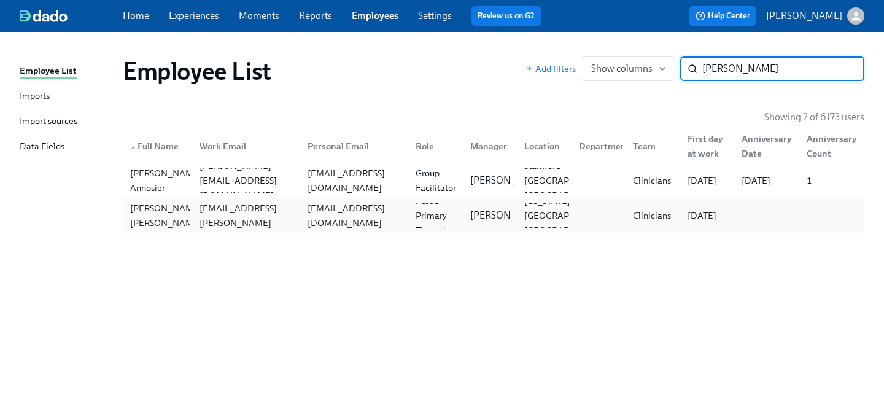
type input "shakira"
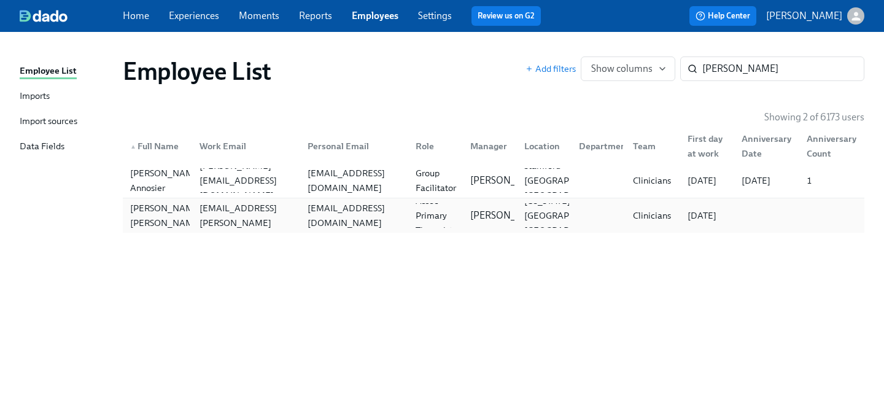
click at [300, 230] on div "Shakira Trice shakira.trice@charliehealth.com shakiratrice@gmail.com Assoc Prim…" at bounding box center [494, 215] width 742 height 34
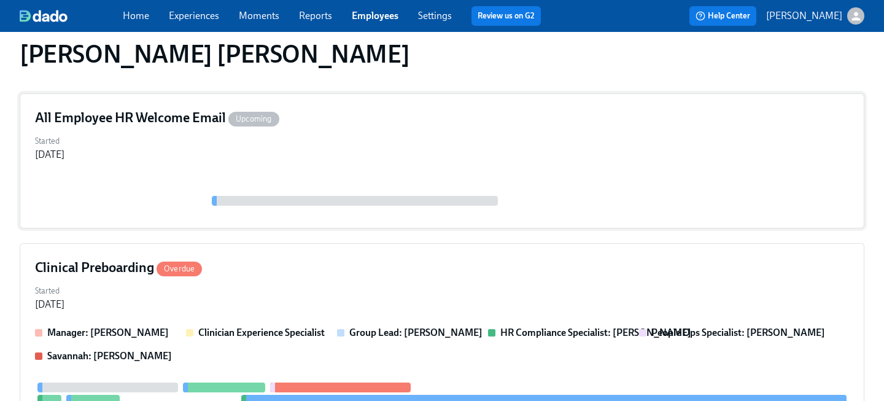
scroll to position [148, 0]
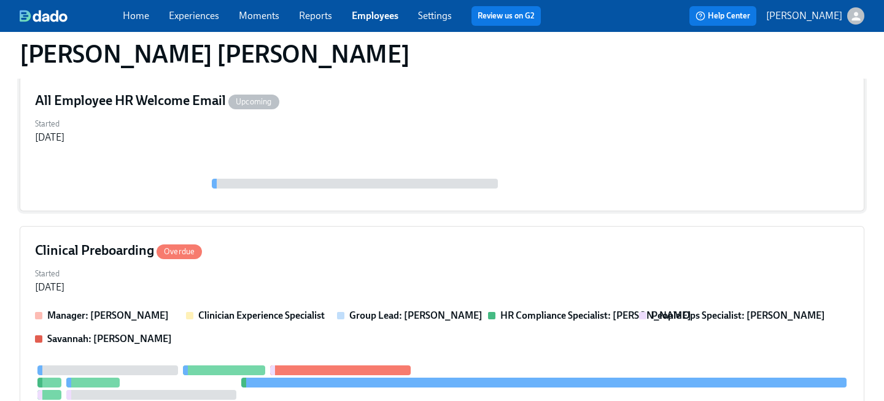
click at [297, 272] on div "Started Jul 28, 2025" at bounding box center [442, 279] width 814 height 29
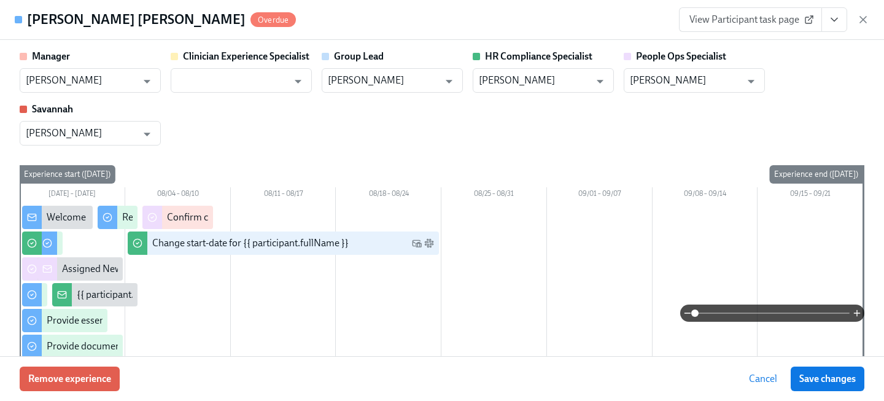
click at [838, 27] on button "View task page" at bounding box center [835, 19] width 26 height 25
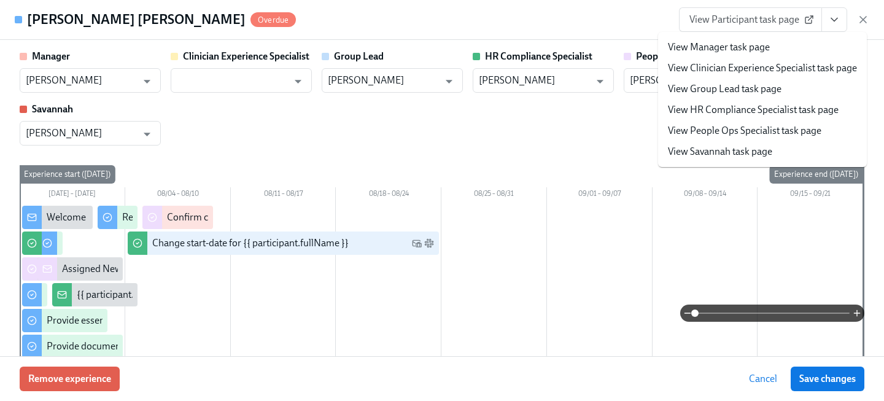
click at [702, 136] on link "View People Ops Specialist task page" at bounding box center [745, 131] width 154 height 14
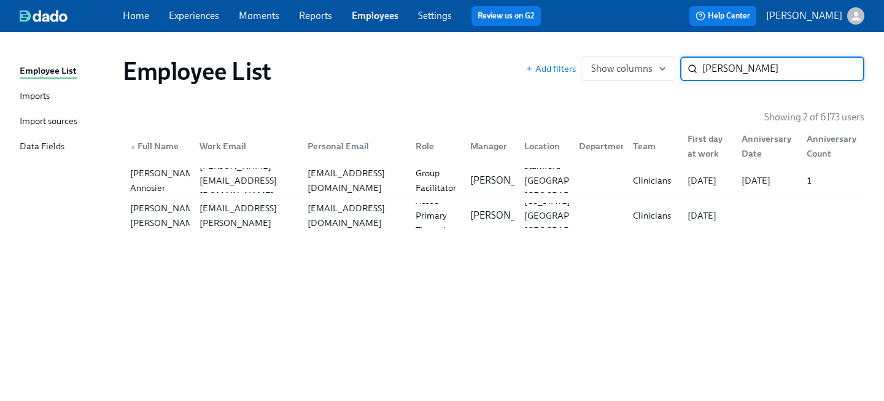
drag, startPoint x: 767, startPoint y: 74, endPoint x: 579, endPoint y: 55, distance: 188.8
click at [579, 55] on div "Employee List Add filters Show columns shakira ​" at bounding box center [493, 71] width 761 height 49
type input "baron"
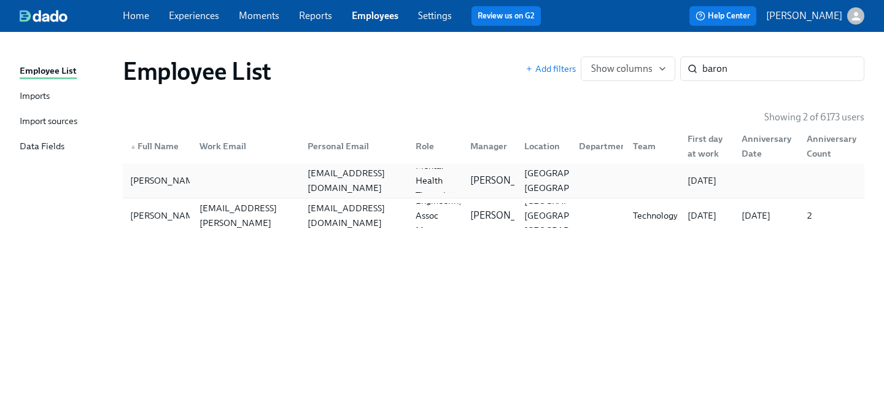
click at [352, 191] on div "rbtherapynv@gmail.com" at bounding box center [352, 180] width 108 height 25
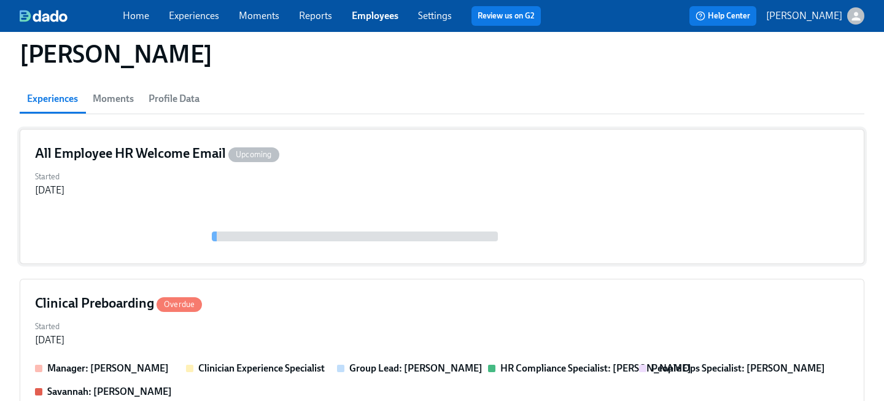
scroll to position [98, 0]
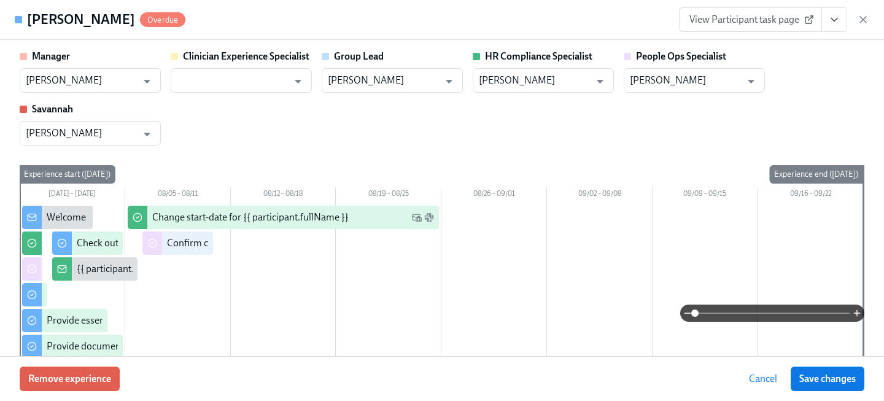
click at [838, 26] on button "View task page" at bounding box center [835, 19] width 26 height 25
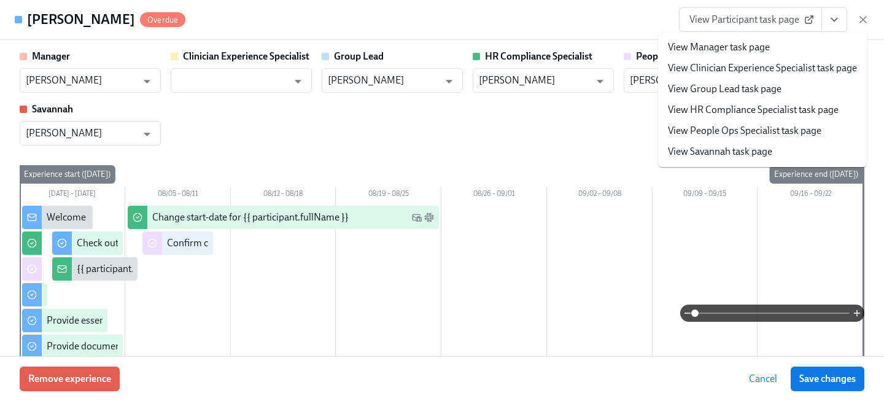
click at [763, 131] on link "View People Ops Specialist task page" at bounding box center [745, 131] width 154 height 14
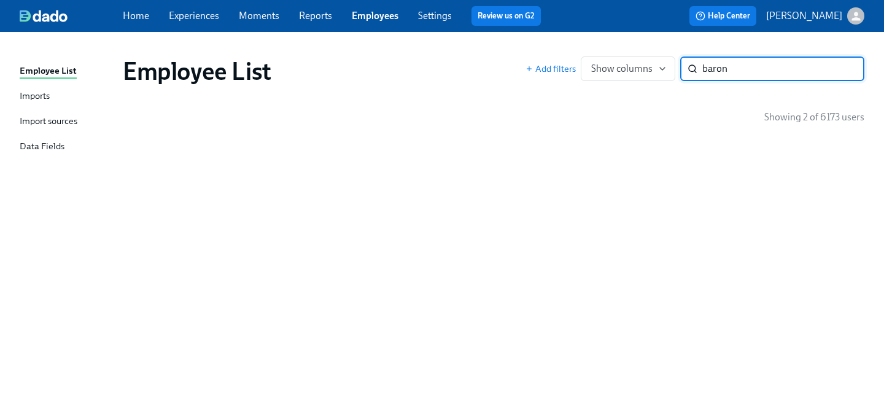
click at [610, 36] on div "Employee List Imports Import sources Data Fields Employee List Add filters Show…" at bounding box center [442, 216] width 884 height 369
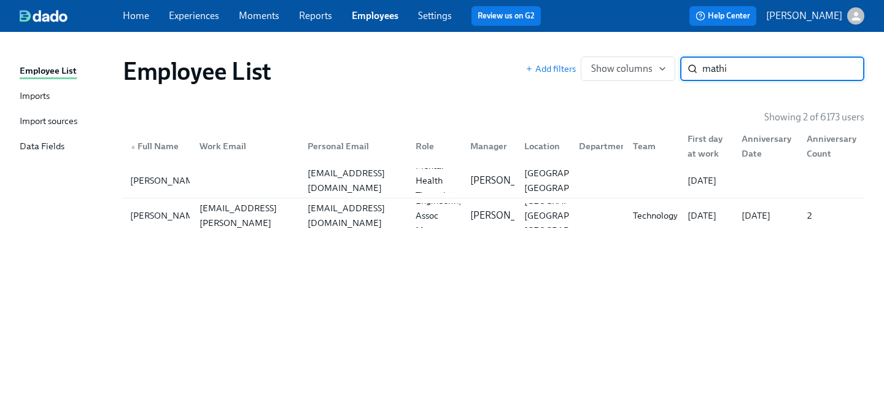
type input "mathis"
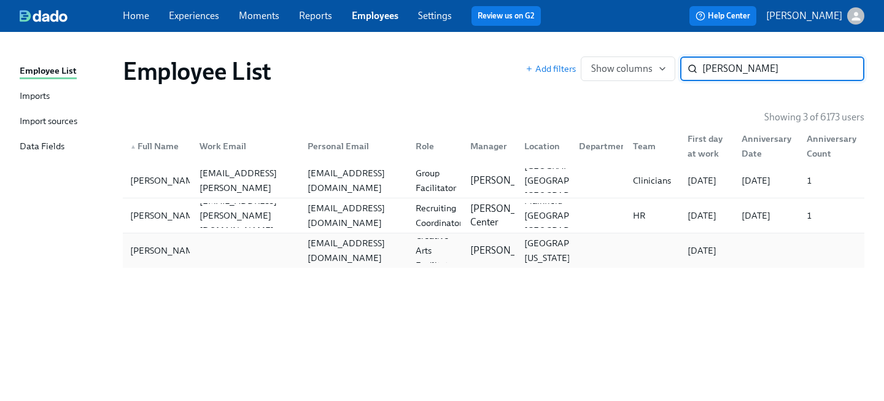
click at [333, 249] on div "smath21@gmail.com" at bounding box center [354, 250] width 103 height 29
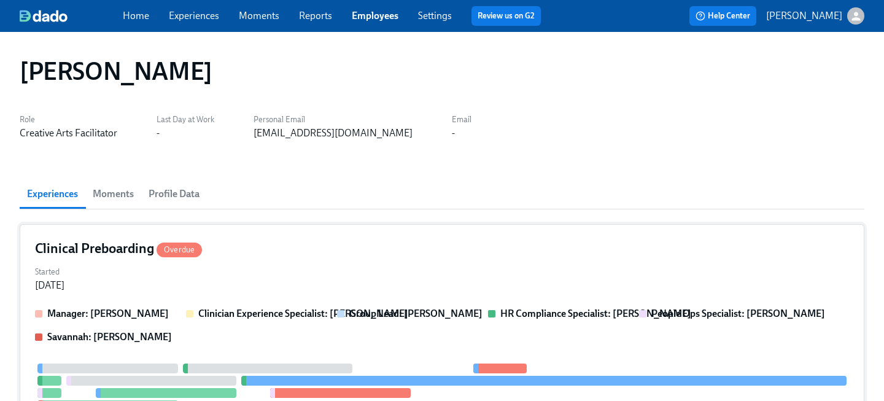
click at [290, 276] on div "Started Jul 29, 2025" at bounding box center [442, 277] width 814 height 29
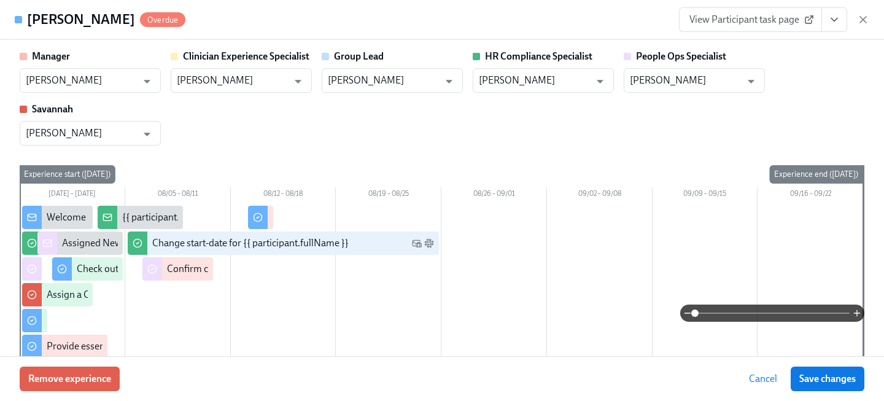
click at [831, 19] on icon "View task page" at bounding box center [834, 20] width 12 height 12
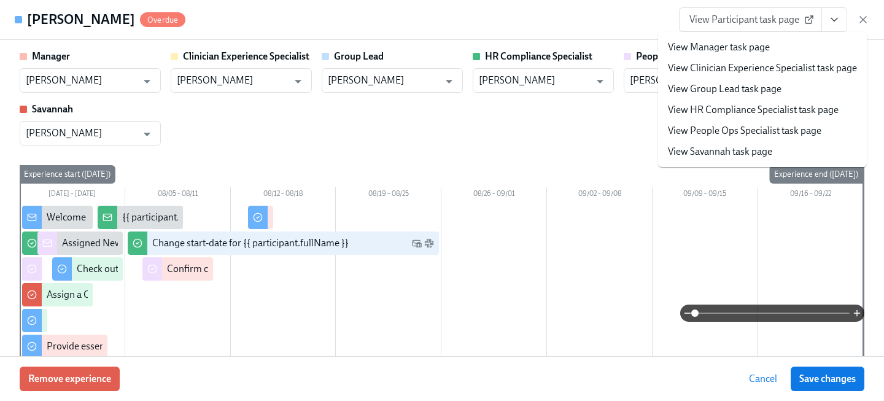
click at [746, 127] on link "View People Ops Specialist task page" at bounding box center [745, 131] width 154 height 14
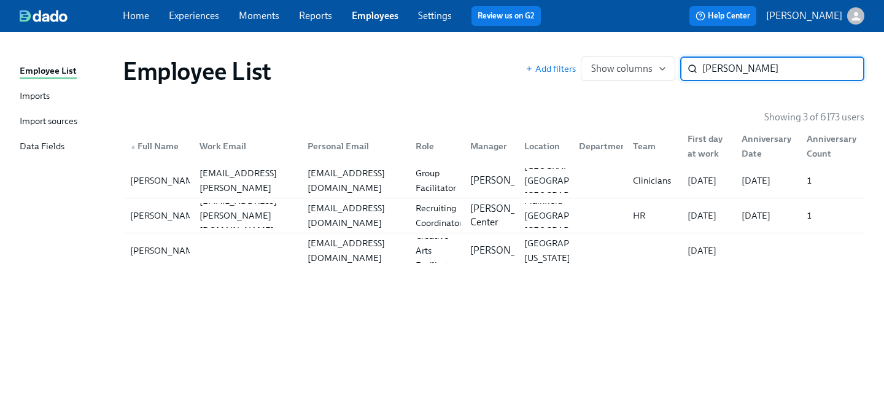
drag, startPoint x: 730, startPoint y: 71, endPoint x: 561, endPoint y: 51, distance: 170.1
click at [584, 60] on div "Add filters Show columns mathis ​" at bounding box center [695, 68] width 339 height 25
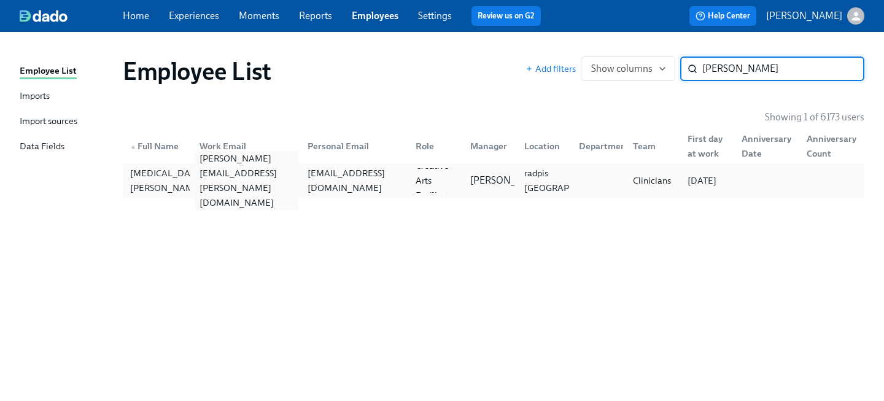
type input "marlissa"
click at [192, 181] on div "marlissa.karpeh@charliehealth.com" at bounding box center [244, 180] width 108 height 25
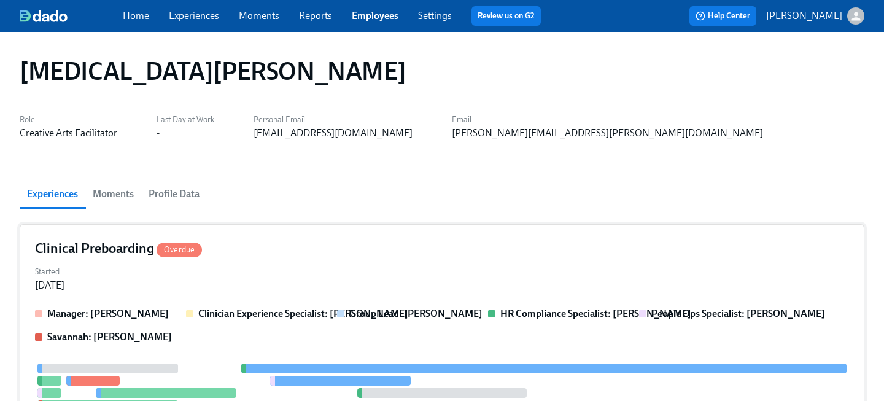
click at [280, 274] on div "Started Jul 30, 2025" at bounding box center [442, 277] width 814 height 29
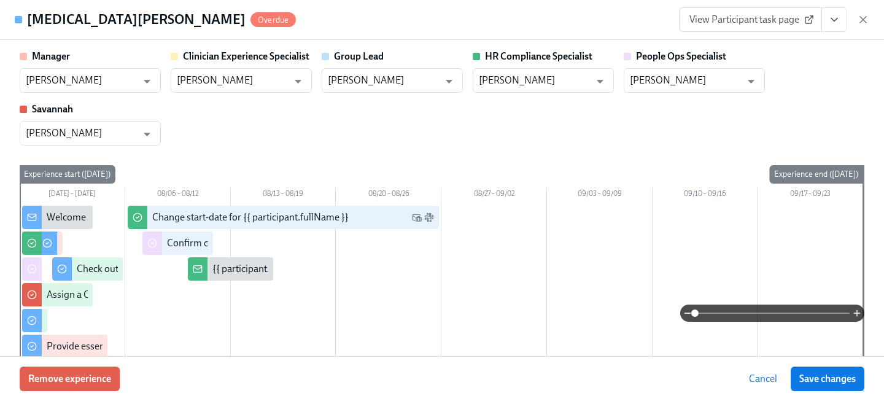
click at [840, 25] on icon "View task page" at bounding box center [834, 20] width 12 height 12
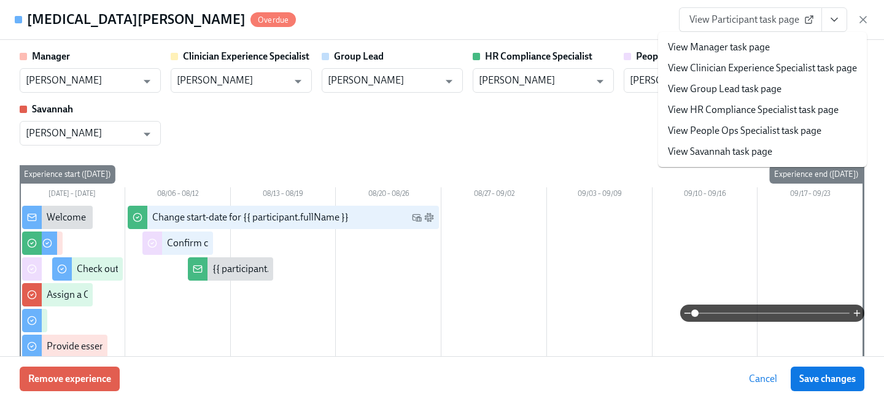
click at [770, 127] on link "View People Ops Specialist task page" at bounding box center [745, 131] width 154 height 14
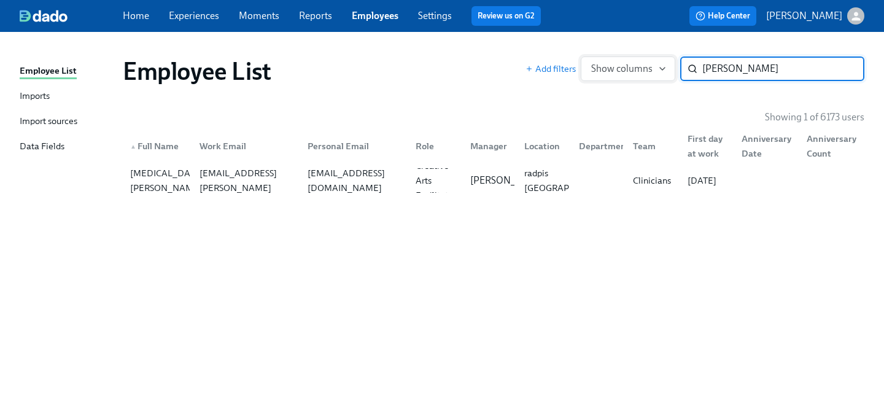
click at [605, 60] on div "Add filters Show columns marlissa ​" at bounding box center [695, 68] width 339 height 25
type input "alexis t"
click at [370, 194] on div "Alexis Theus alexis.theus@charliehealth.com theusalexis@gmail.com Group Facilit…" at bounding box center [494, 180] width 742 height 34
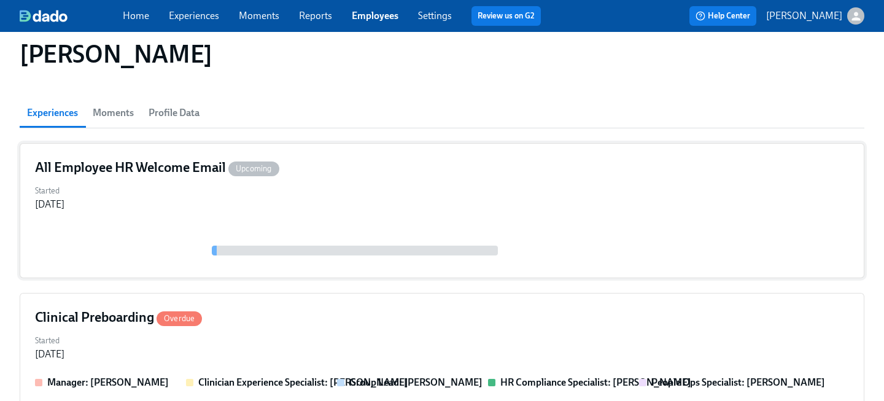
scroll to position [88, 0]
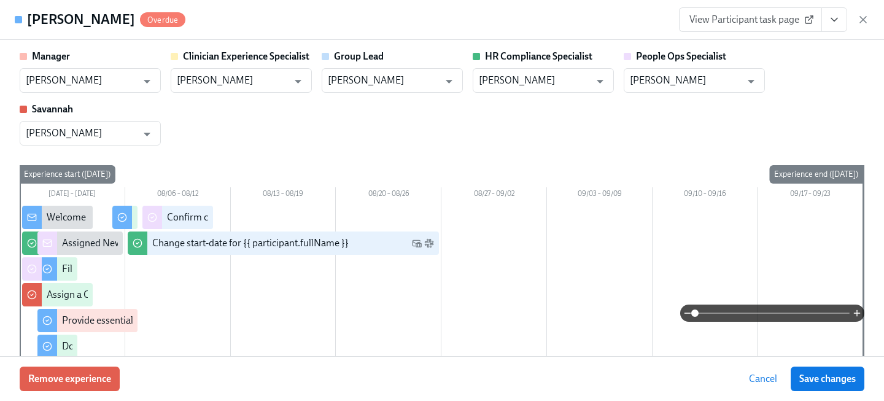
click at [849, 23] on div "View Participant task page" at bounding box center [774, 19] width 190 height 25
click at [836, 25] on icon "View task page" at bounding box center [834, 20] width 12 height 12
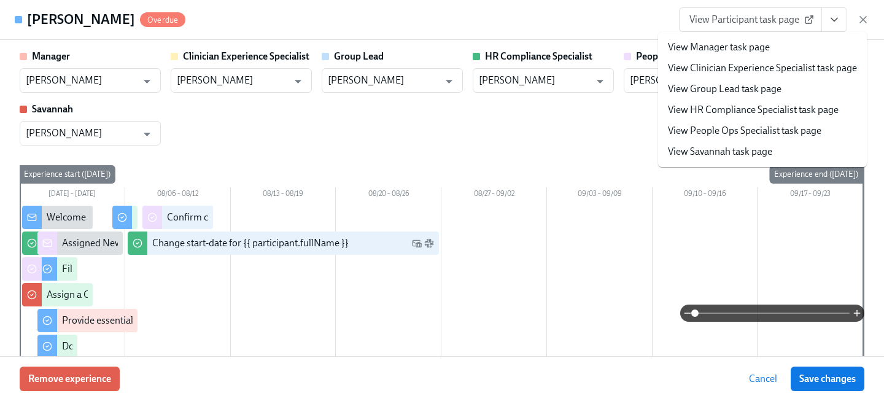
click at [754, 137] on link "View People Ops Specialist task page" at bounding box center [745, 131] width 154 height 14
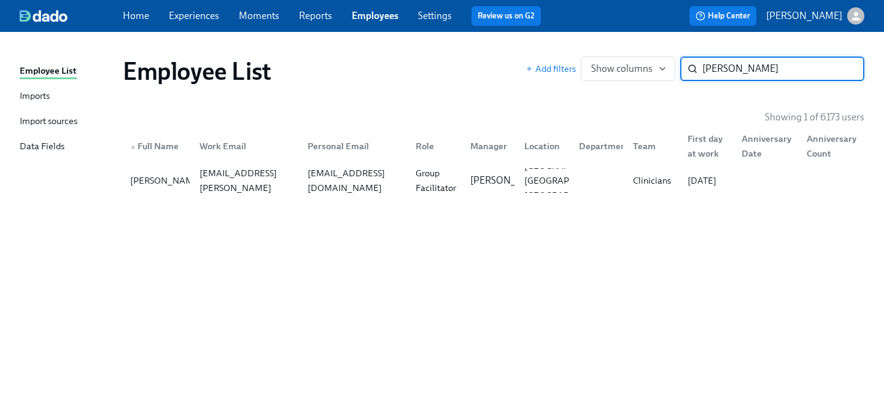
drag, startPoint x: 750, startPoint y: 75, endPoint x: 589, endPoint y: 37, distance: 164.7
click at [603, 47] on div "Employee List Add filters Show columns alexis t ​" at bounding box center [493, 71] width 761 height 49
type input "sharelle"
click at [309, 176] on div "sharellemunn@gmail.com" at bounding box center [354, 180] width 103 height 29
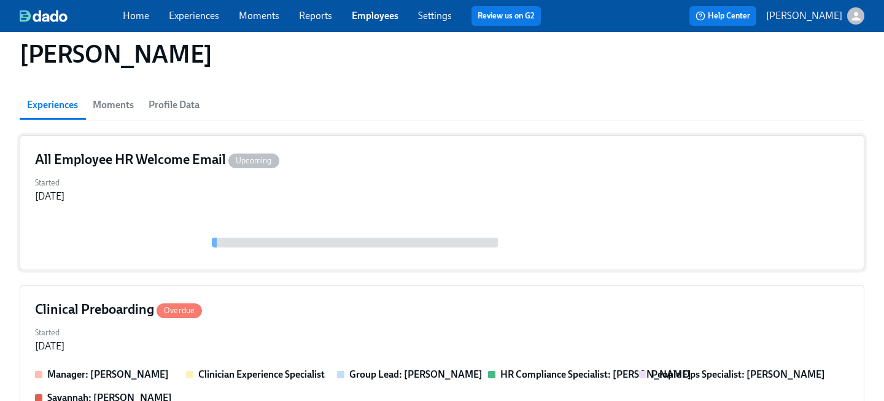
scroll to position [116, 0]
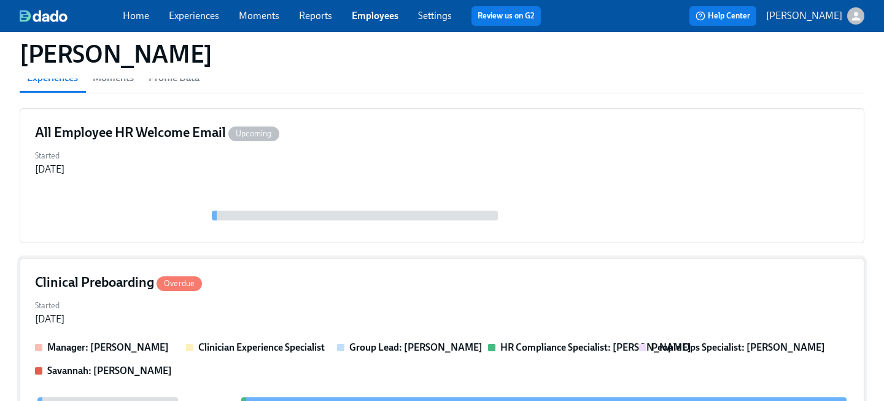
click at [266, 276] on div "Clinical Preboarding Overdue" at bounding box center [442, 282] width 814 height 18
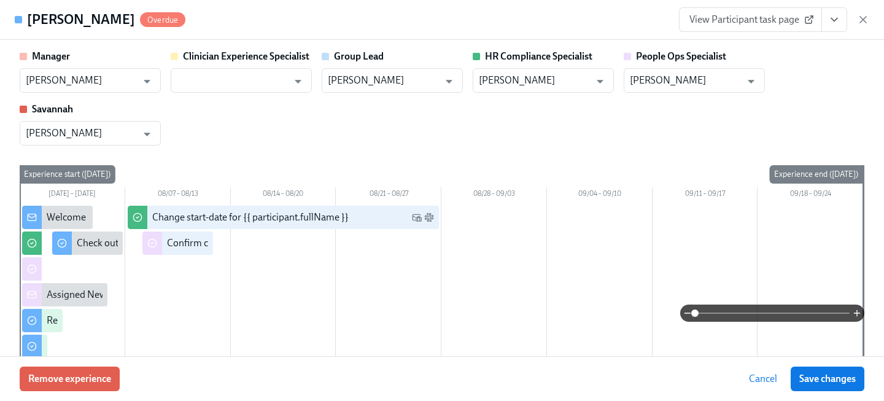
click at [838, 24] on icon "View task page" at bounding box center [834, 20] width 12 height 12
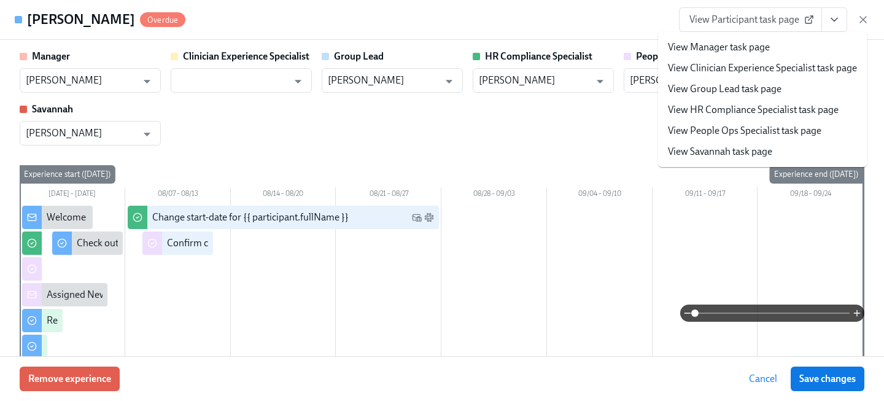
click at [748, 130] on link "View People Ops Specialist task page" at bounding box center [745, 131] width 154 height 14
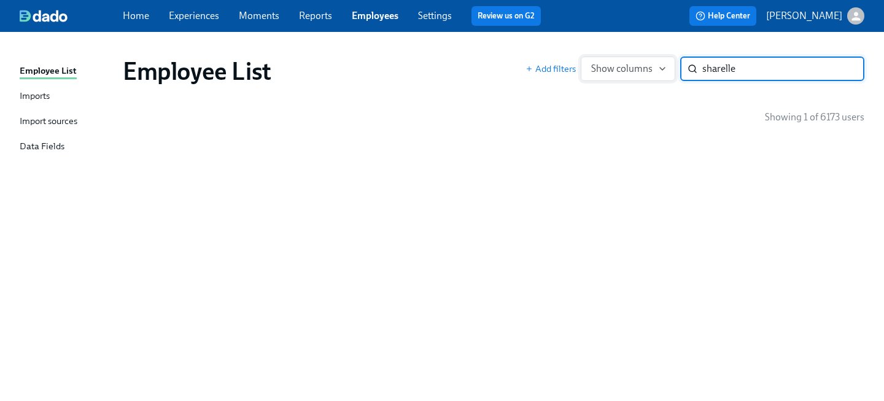
click at [627, 64] on div "Add filters Show columns sharelle ​" at bounding box center [695, 68] width 339 height 25
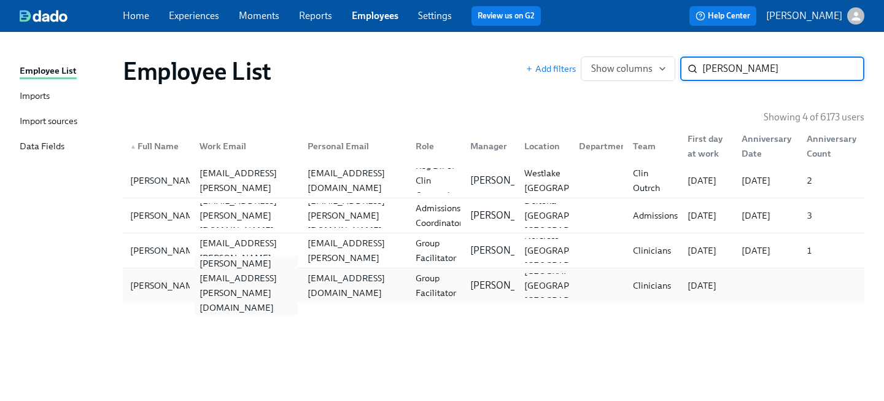
type input "blair"
click at [259, 284] on div "blair.shane@charliehealth.com" at bounding box center [246, 285] width 103 height 59
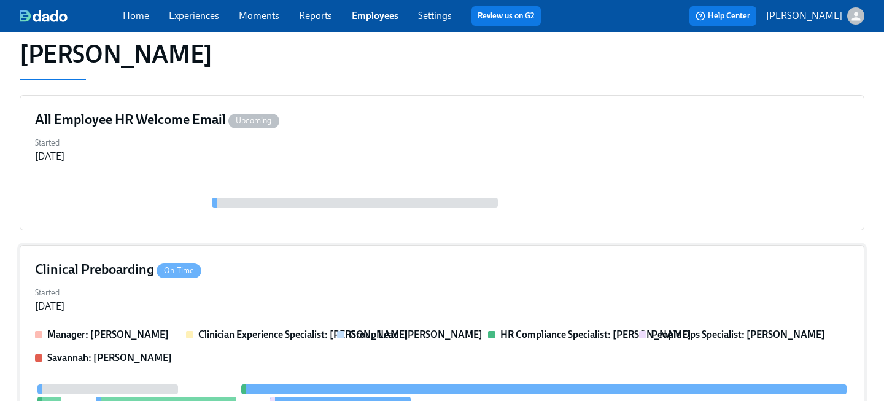
scroll to position [144, 0]
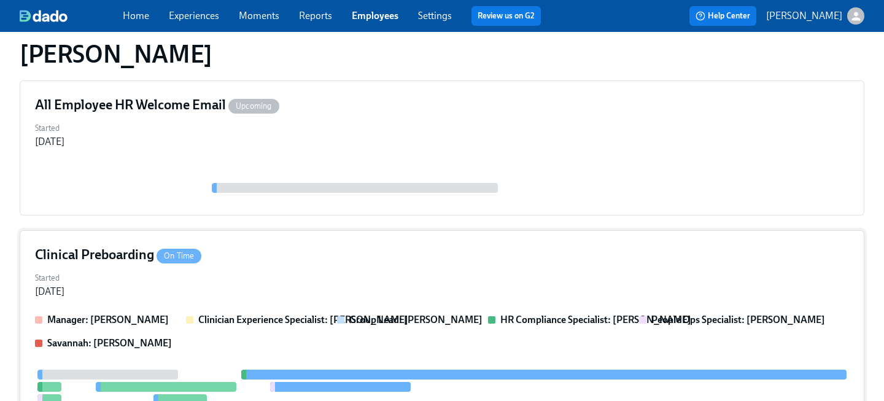
click at [291, 287] on div "Started Jul 31, 2025" at bounding box center [442, 283] width 814 height 29
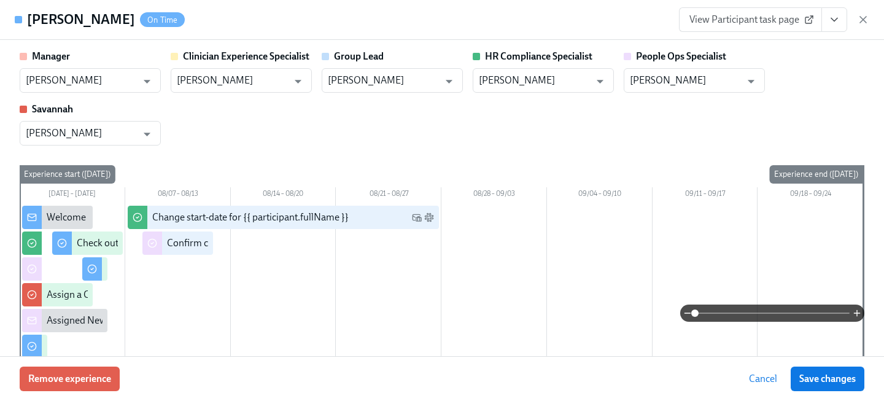
click at [834, 22] on icon "View task page" at bounding box center [834, 20] width 12 height 12
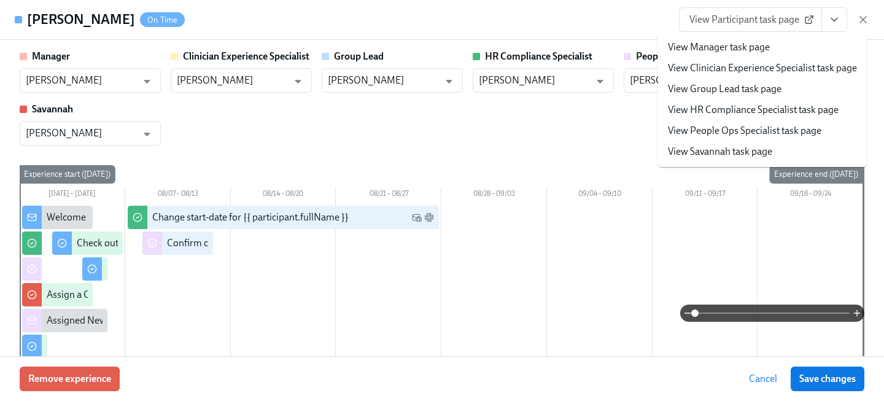
click at [760, 134] on link "View People Ops Specialist task page" at bounding box center [745, 131] width 154 height 14
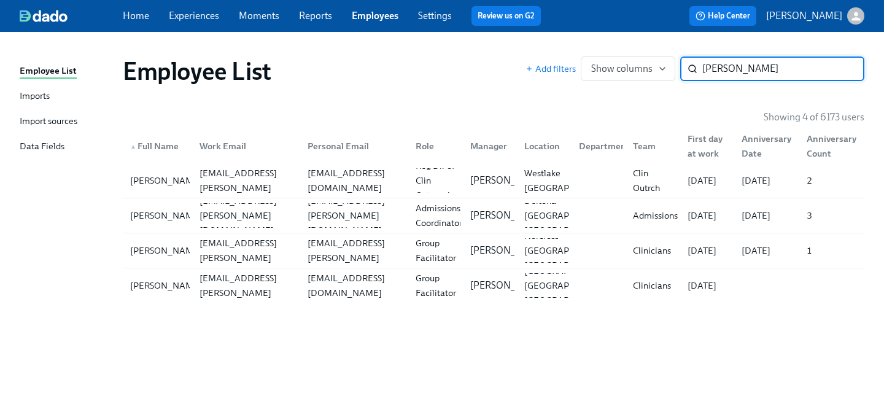
drag, startPoint x: 763, startPoint y: 77, endPoint x: 555, endPoint y: 60, distance: 208.3
click at [559, 62] on div "Add filters Show columns blair ​" at bounding box center [695, 68] width 339 height 25
type input "ladovia"
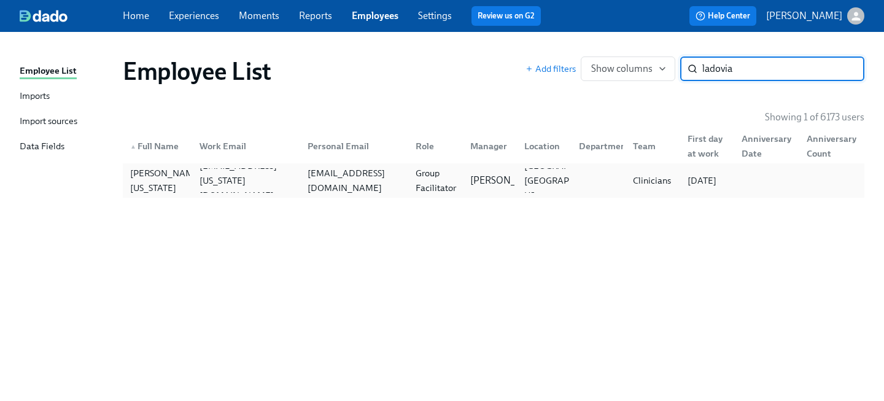
click at [424, 184] on div "Group Facilitator" at bounding box center [436, 180] width 50 height 29
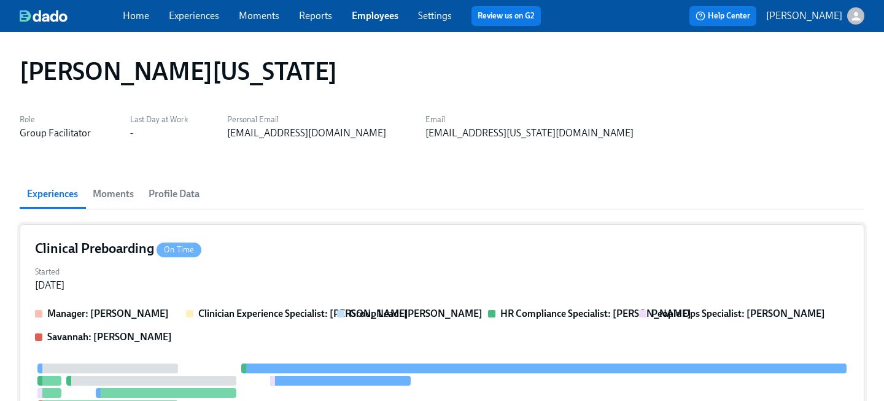
click at [246, 269] on div "Started Jul 31, 2025" at bounding box center [442, 277] width 814 height 29
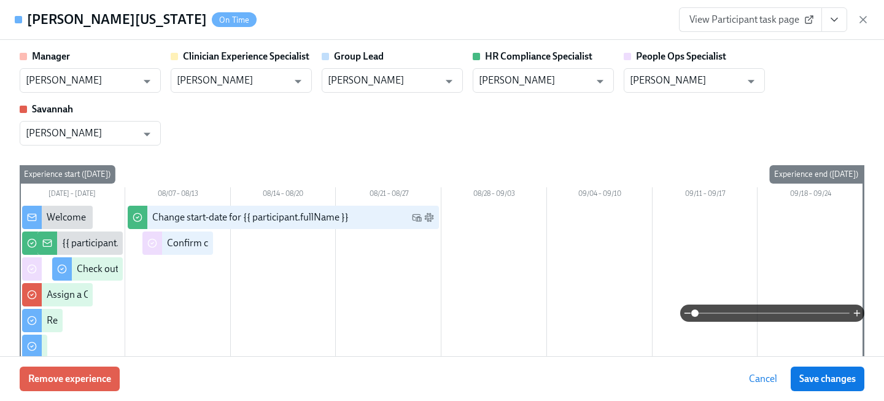
click at [834, 21] on icon "View task page" at bounding box center [834, 20] width 12 height 12
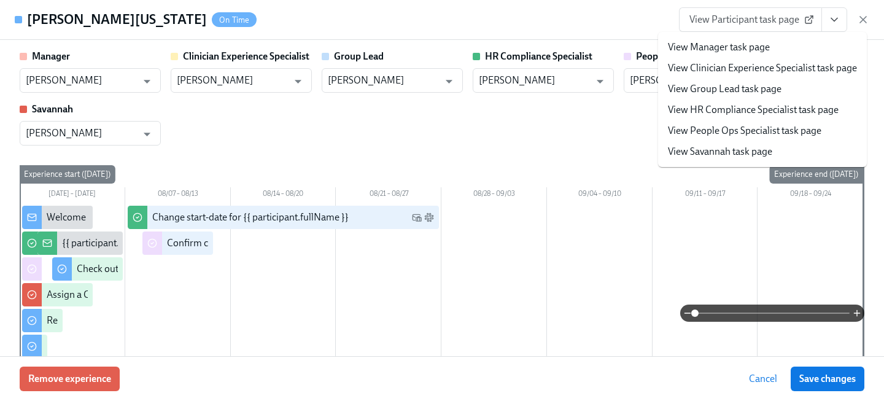
click at [741, 130] on link "View People Ops Specialist task page" at bounding box center [745, 131] width 154 height 14
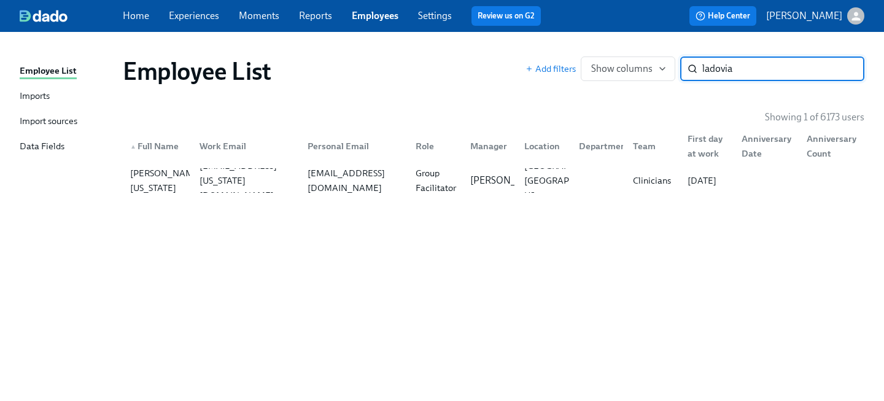
drag, startPoint x: 789, startPoint y: 70, endPoint x: 511, endPoint y: 46, distance: 279.2
click at [528, 58] on div "Add filters Show columns ladovia ​" at bounding box center [695, 68] width 339 height 25
type input "a"
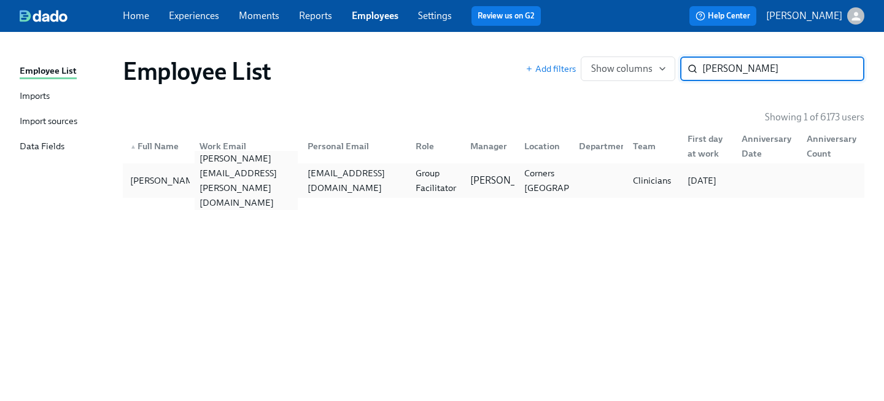
type input "harple"
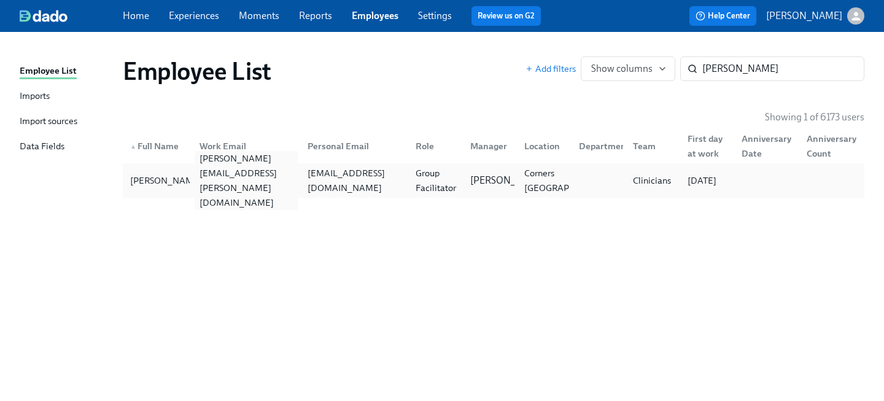
click at [255, 186] on div "heather.harple@charliehealth.com" at bounding box center [246, 180] width 103 height 59
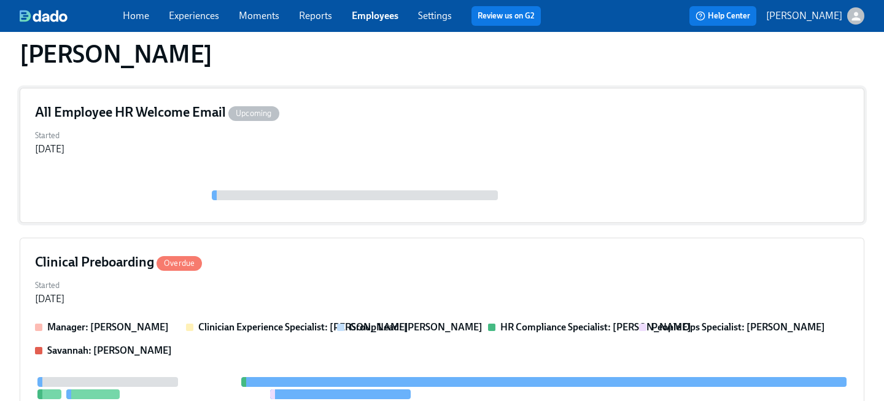
scroll to position [156, 0]
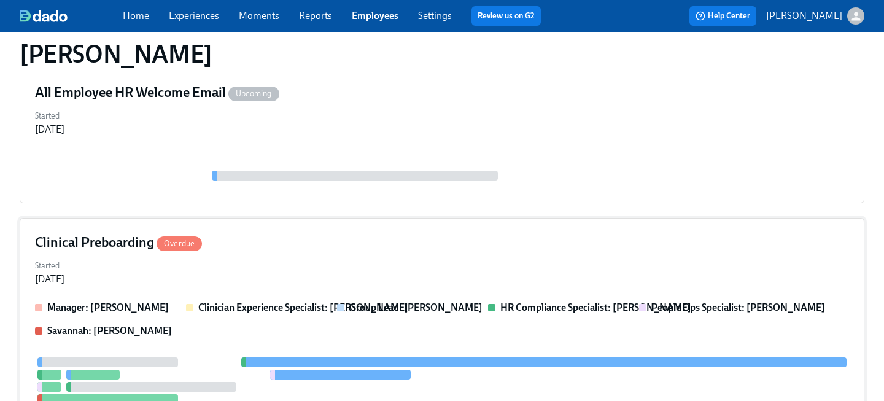
click at [244, 278] on div "Started Jul 31, 2025" at bounding box center [442, 271] width 814 height 29
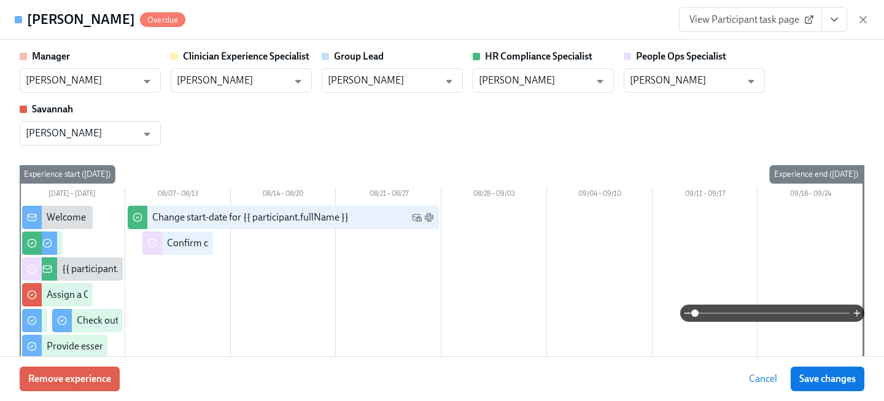
click at [832, 23] on icon "View task page" at bounding box center [834, 20] width 12 height 12
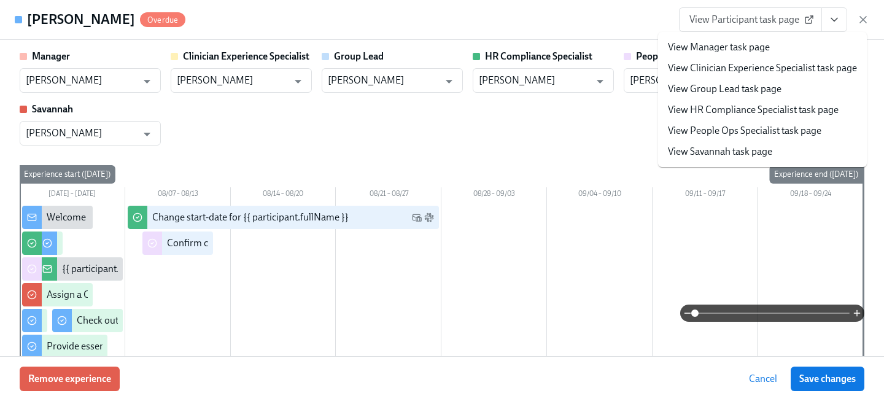
click at [755, 129] on link "View People Ops Specialist task page" at bounding box center [745, 131] width 154 height 14
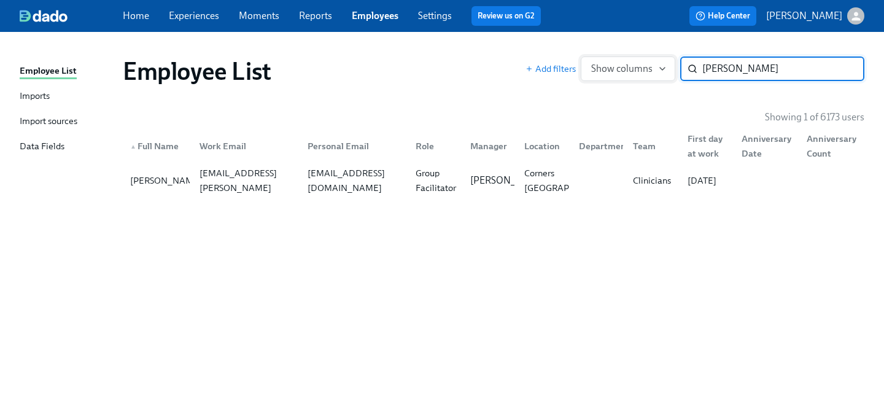
drag, startPoint x: 759, startPoint y: 61, endPoint x: 615, endPoint y: 56, distance: 143.8
click at [623, 59] on div "Add filters Show columns harple ​" at bounding box center [695, 68] width 339 height 25
drag, startPoint x: 709, startPoint y: 70, endPoint x: 609, endPoint y: 52, distance: 101.2
click at [616, 59] on div "Add filters Show columns harple ​" at bounding box center [695, 68] width 339 height 25
type input "hunt"
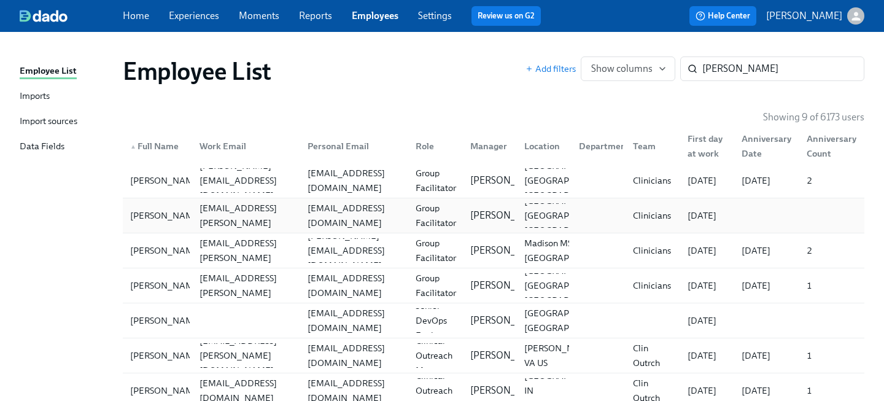
click at [312, 225] on div "jhunt8326@gmail.com" at bounding box center [352, 215] width 108 height 25
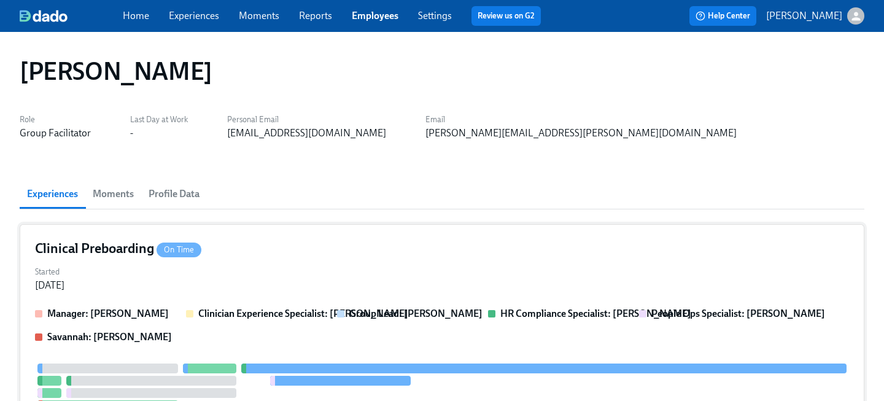
click at [289, 270] on div "Started Jul 31, 2025" at bounding box center [442, 277] width 814 height 29
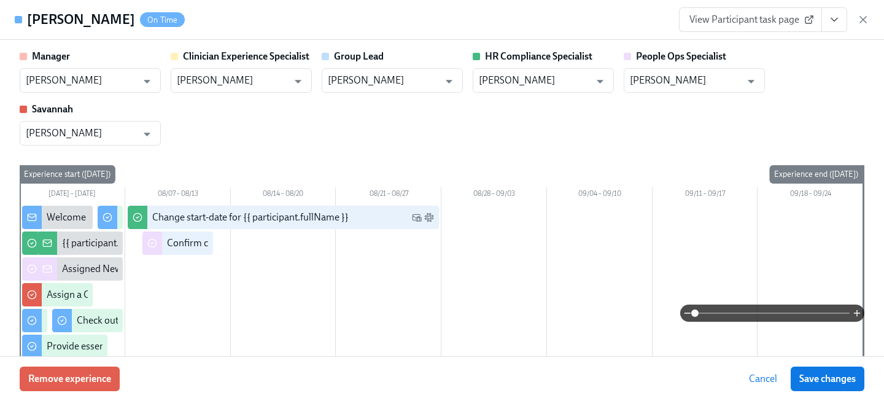
click at [849, 17] on div "View Participant task page" at bounding box center [774, 19] width 190 height 25
click at [841, 17] on button "View task page" at bounding box center [835, 19] width 26 height 25
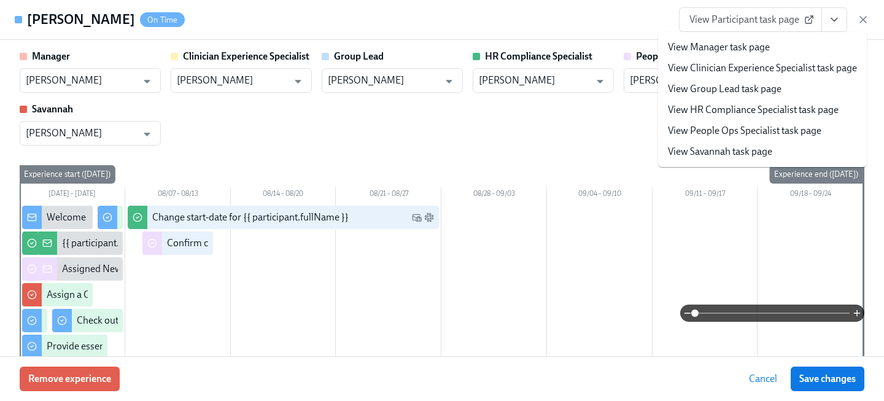
click at [748, 134] on link "View People Ops Specialist task page" at bounding box center [745, 131] width 154 height 14
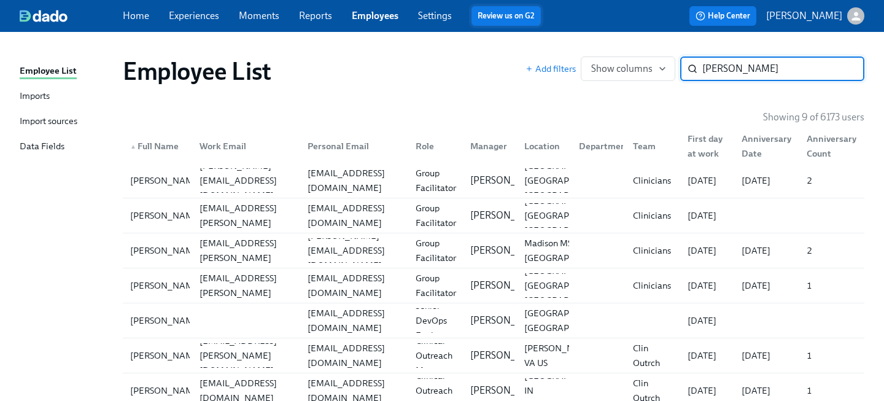
drag, startPoint x: 728, startPoint y: 68, endPoint x: 519, endPoint y: 10, distance: 216.4
click at [531, 18] on div "Home Experiences Moments Reports Employees Settings Review us on G2 Help Center…" at bounding box center [442, 253] width 884 height 507
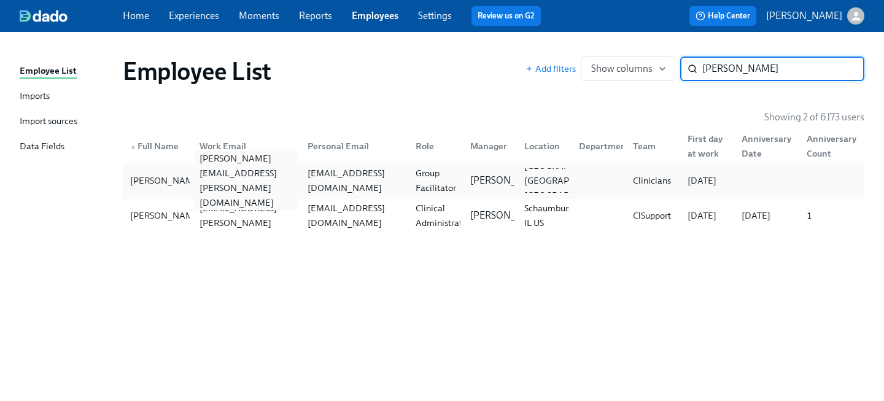
type input "patrick h"
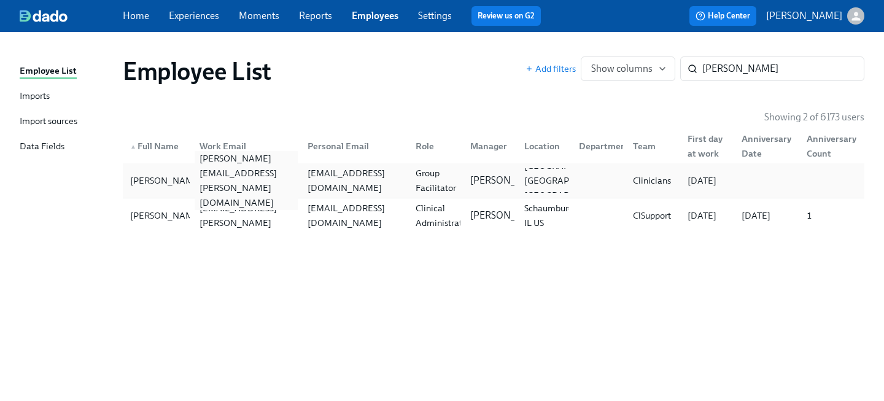
click at [238, 179] on div "patrick.hanson@charliehealth.com" at bounding box center [246, 180] width 103 height 59
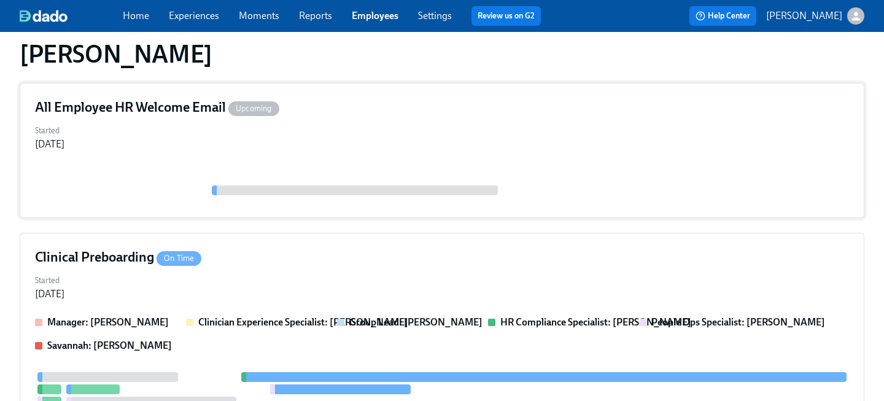
scroll to position [162, 0]
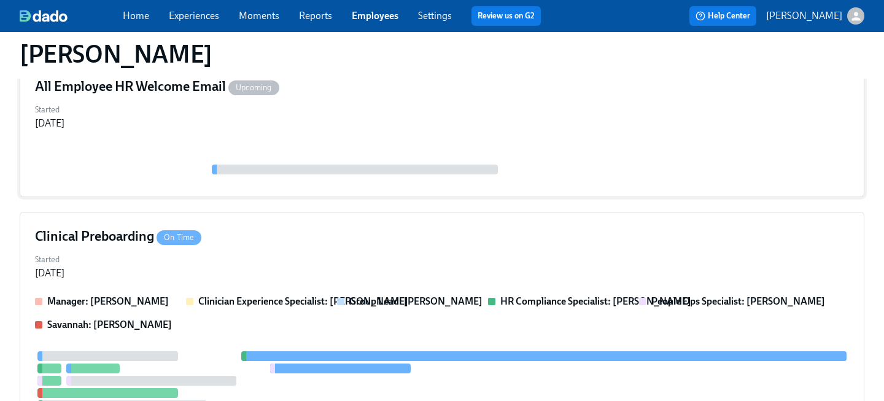
click at [259, 290] on div "Clinical Preboarding On Time Started Jul 31, 2025 Manager: Sara Tippey Clinicia…" at bounding box center [442, 389] width 845 height 355
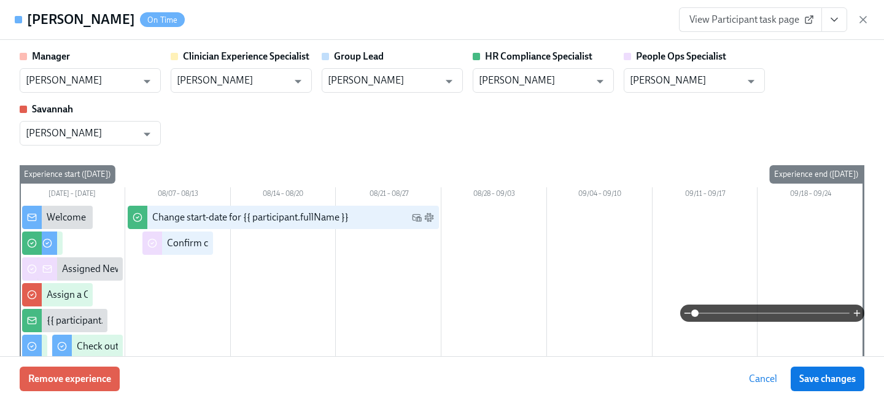
click at [834, 25] on icon "View task page" at bounding box center [834, 20] width 12 height 12
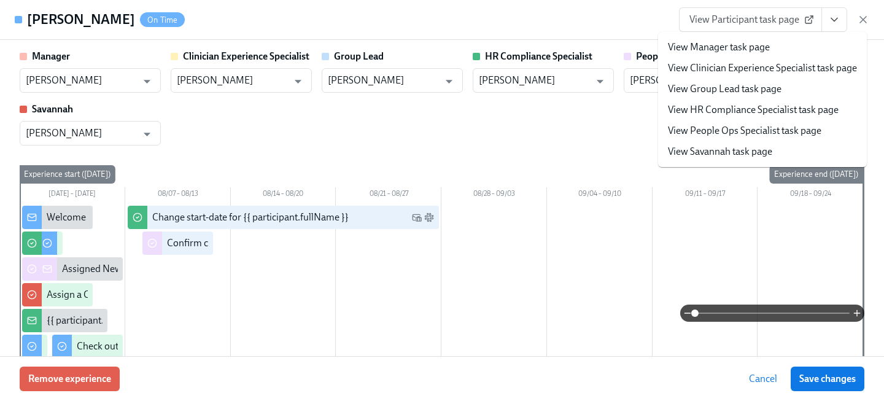
click at [749, 136] on link "View People Ops Specialist task page" at bounding box center [745, 131] width 154 height 14
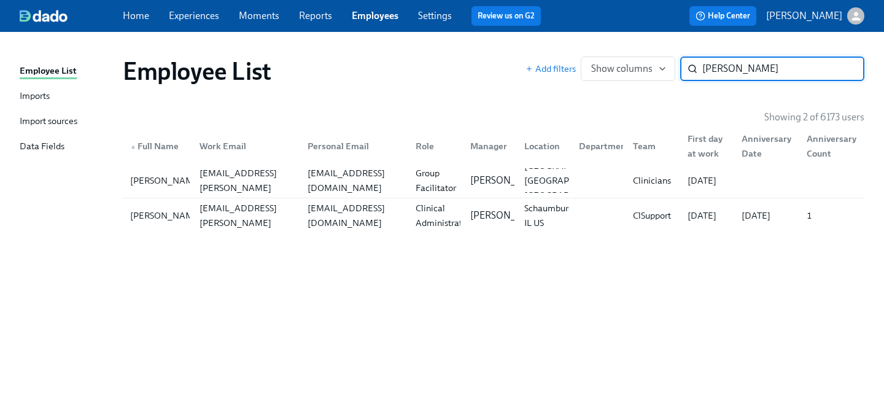
drag, startPoint x: 749, startPoint y: 74, endPoint x: 582, endPoint y: 44, distance: 169.7
click at [582, 44] on div "Employee List Imports Import sources Data Fields Employee List Add filters Show…" at bounding box center [442, 216] width 884 height 369
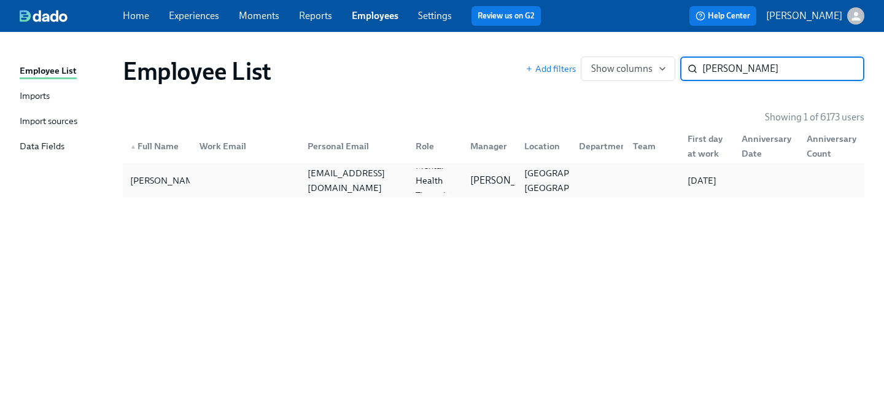
type input "audrey m"
click at [395, 177] on div "amilillo@oswego.edu" at bounding box center [354, 180] width 103 height 29
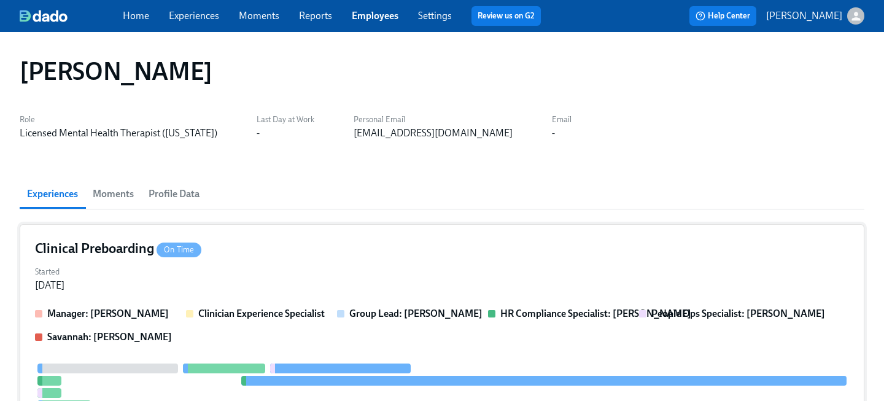
click at [253, 254] on div "Clinical Preboarding On Time" at bounding box center [442, 248] width 814 height 18
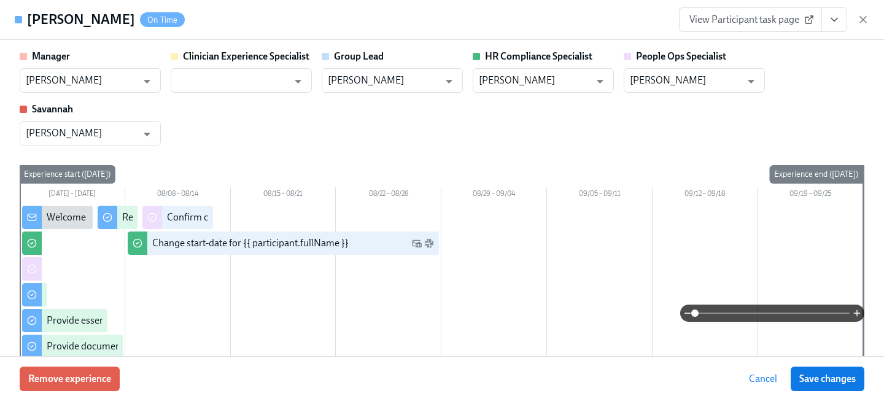
click at [842, 16] on button "View task page" at bounding box center [835, 19] width 26 height 25
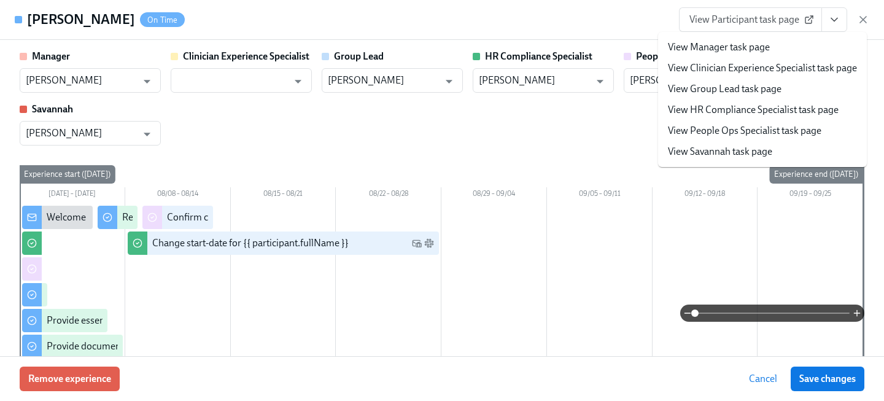
click at [757, 140] on li "View People Ops Specialist task page" at bounding box center [762, 130] width 209 height 21
click at [751, 134] on link "View People Ops Specialist task page" at bounding box center [745, 131] width 154 height 14
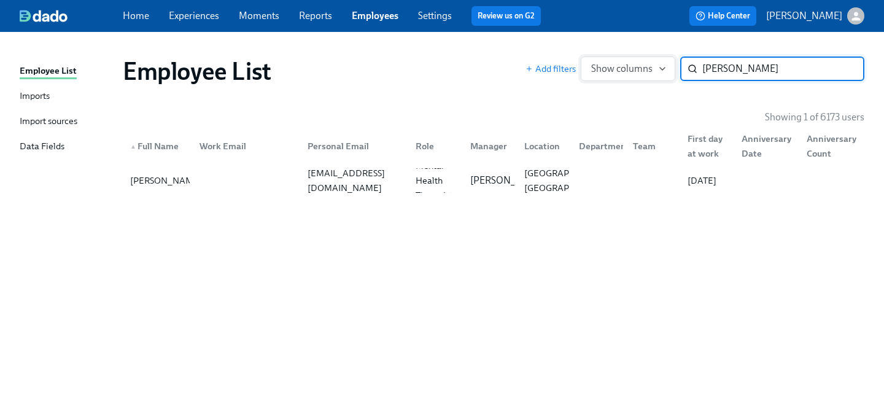
drag, startPoint x: 761, startPoint y: 71, endPoint x: 583, endPoint y: 69, distance: 178.1
click at [583, 69] on div "Add filters Show columns audrey m ​" at bounding box center [695, 68] width 339 height 25
type input "nija"
click at [144, 187] on div "Nija Maye" at bounding box center [166, 180] width 82 height 15
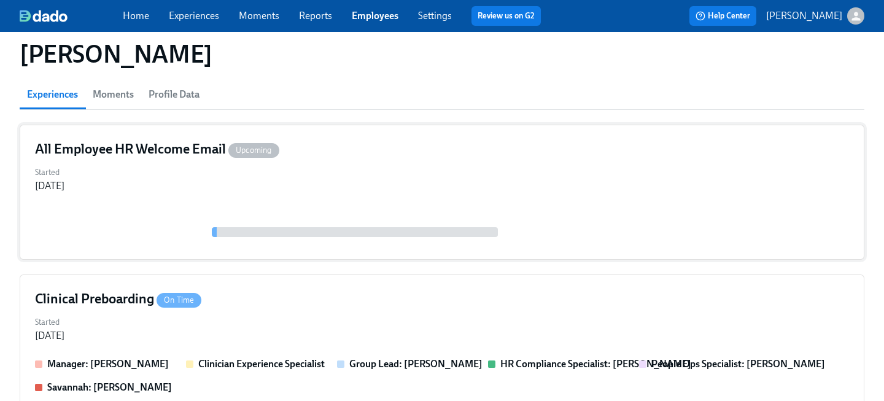
scroll to position [120, 0]
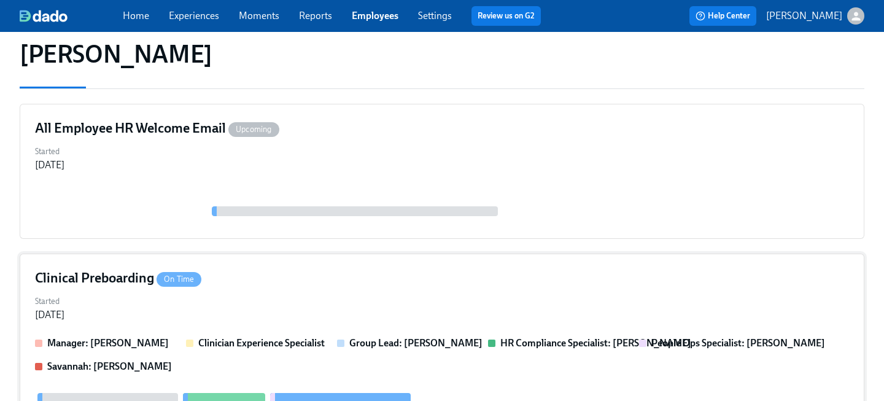
click at [262, 283] on div "Clinical Preboarding On Time" at bounding box center [442, 278] width 814 height 18
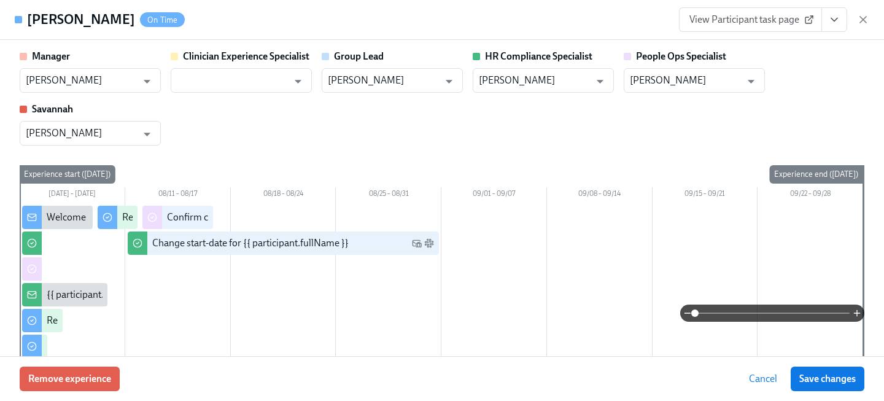
click at [836, 21] on icon "View task page" at bounding box center [834, 20] width 12 height 12
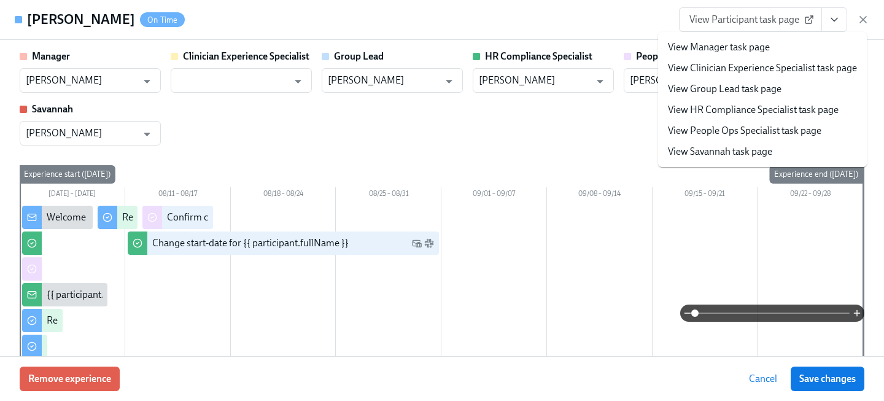
click at [750, 125] on link "View People Ops Specialist task page" at bounding box center [745, 131] width 154 height 14
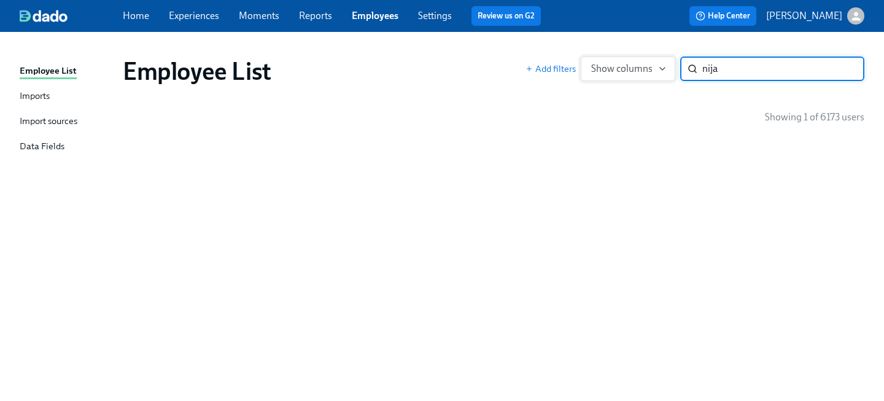
click at [591, 64] on div "Add filters Show columns nija ​" at bounding box center [695, 68] width 339 height 25
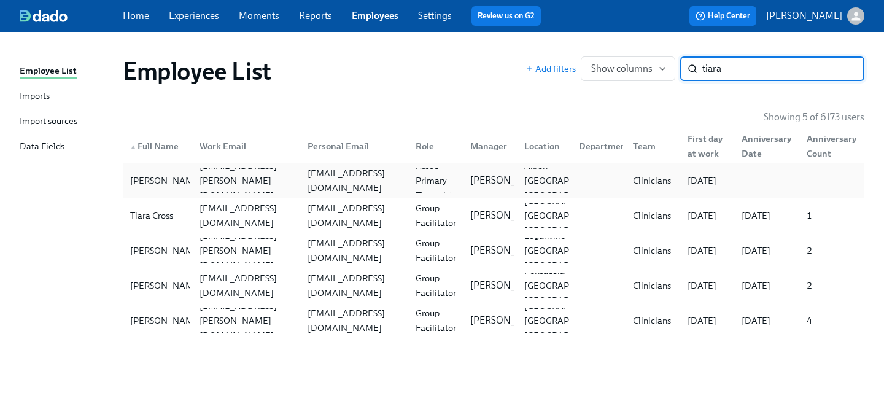
type input "tiara"
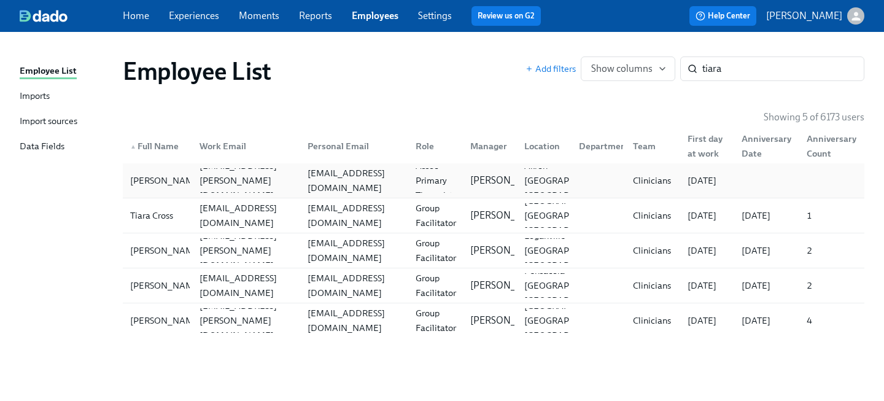
click at [390, 179] on div "tiaracautry@gmail.com" at bounding box center [354, 180] width 103 height 29
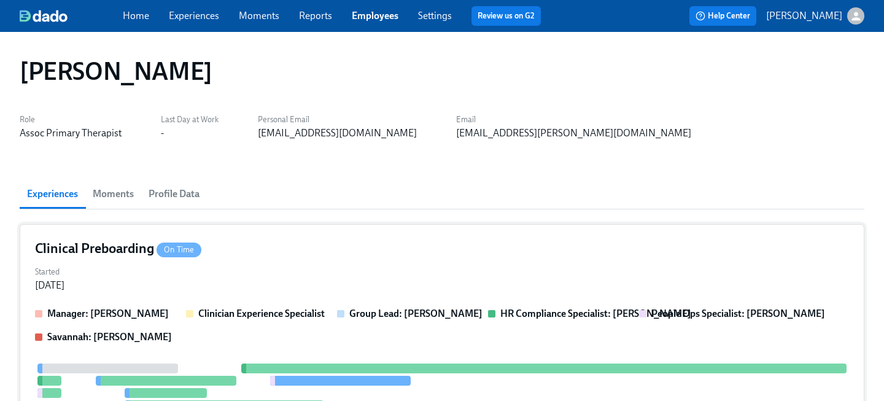
click at [303, 284] on div "Started Aug 02, 2025" at bounding box center [442, 277] width 814 height 29
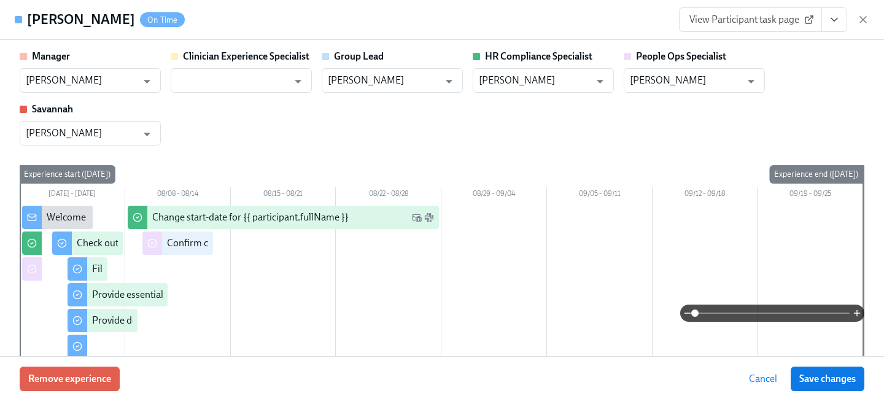
click at [849, 18] on div "View Participant task page" at bounding box center [774, 19] width 190 height 25
click at [847, 18] on div "View Participant task page" at bounding box center [774, 19] width 190 height 25
click at [845, 18] on button "View task page" at bounding box center [835, 19] width 26 height 25
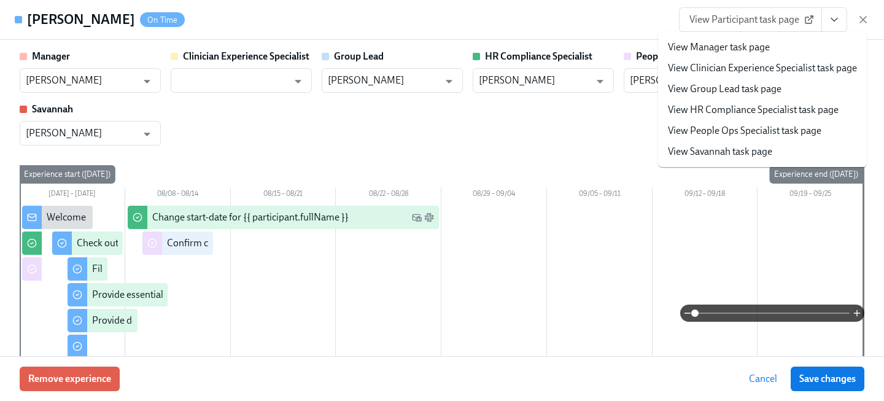
click at [709, 136] on link "View People Ops Specialist task page" at bounding box center [745, 131] width 154 height 14
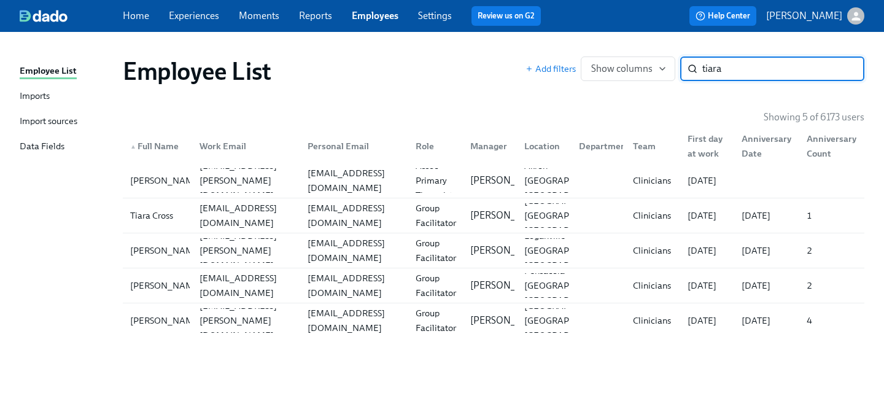
drag, startPoint x: 755, startPoint y: 74, endPoint x: 582, endPoint y: 37, distance: 176.6
click at [582, 37] on div "Employee List Imports Import sources Data Fields Employee List Add filters Show…" at bounding box center [442, 216] width 884 height 369
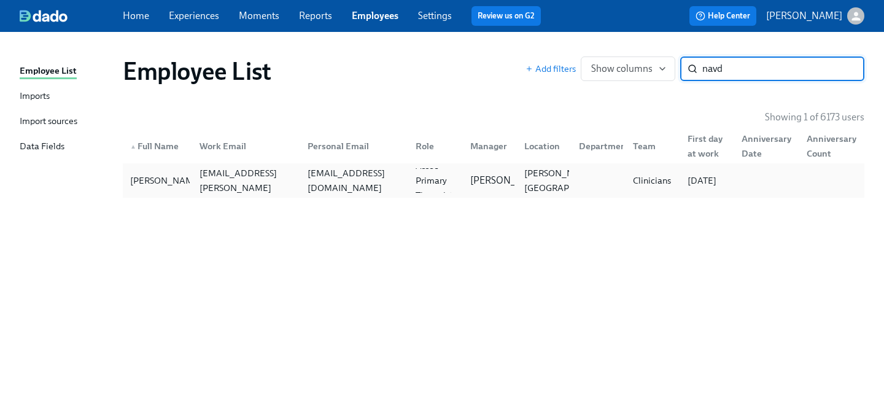
type input "navd"
click at [298, 194] on div "Navdeep Kaur navdeep.kaur@charliehealth.com kaurna001@gmail.com Assoc Primary T…" at bounding box center [494, 180] width 742 height 34
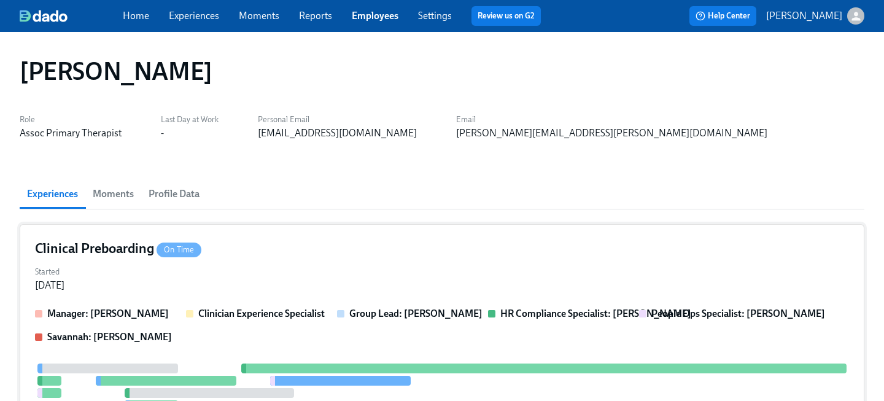
click at [280, 263] on div "Started Aug 01, 2025" at bounding box center [442, 277] width 814 height 29
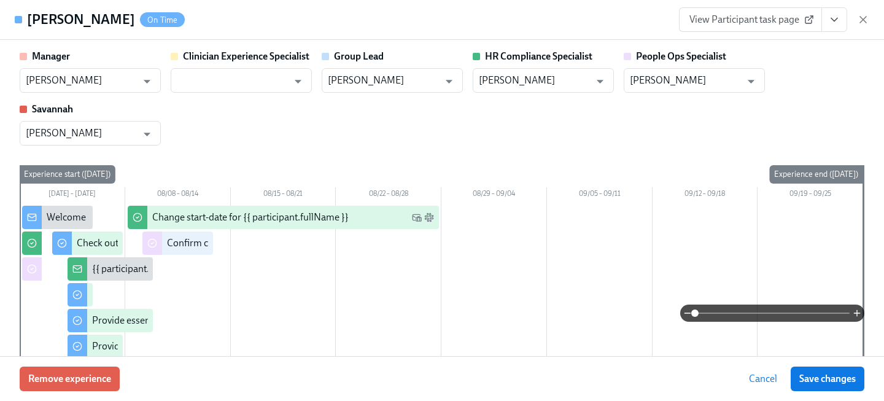
click at [834, 26] on button "View task page" at bounding box center [835, 19] width 26 height 25
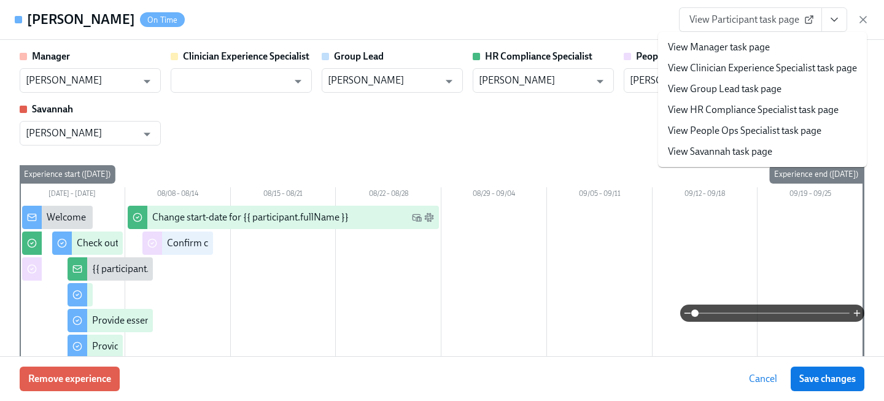
click at [764, 133] on link "View People Ops Specialist task page" at bounding box center [745, 131] width 154 height 14
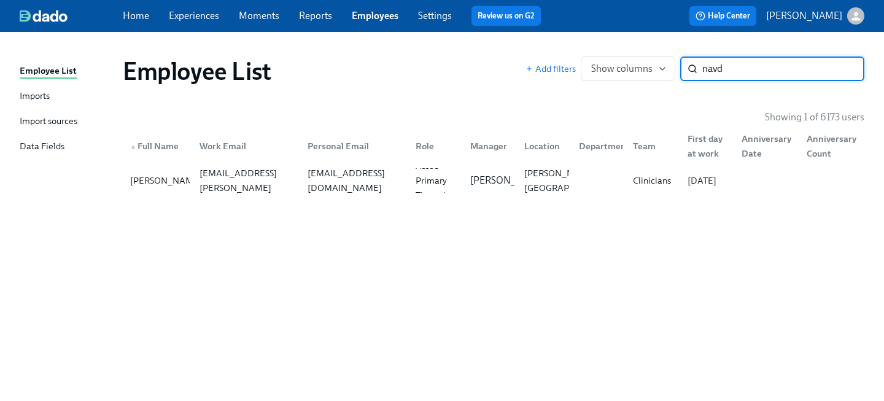
drag, startPoint x: 699, startPoint y: 61, endPoint x: 603, endPoint y: 52, distance: 96.9
click at [612, 55] on div "Employee List Add filters Show columns navd ​" at bounding box center [493, 71] width 761 height 49
drag, startPoint x: 744, startPoint y: 72, endPoint x: 632, endPoint y: 34, distance: 117.5
click at [632, 34] on div "Employee List Imports Import sources Data Fields Employee List Add filters Show…" at bounding box center [442, 216] width 884 height 369
type input "longo"
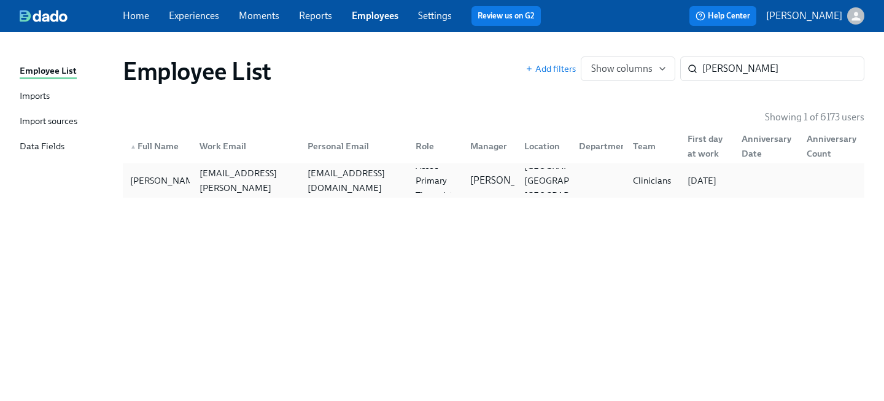
click at [374, 189] on div "jessglongo@gmail.com" at bounding box center [352, 180] width 108 height 25
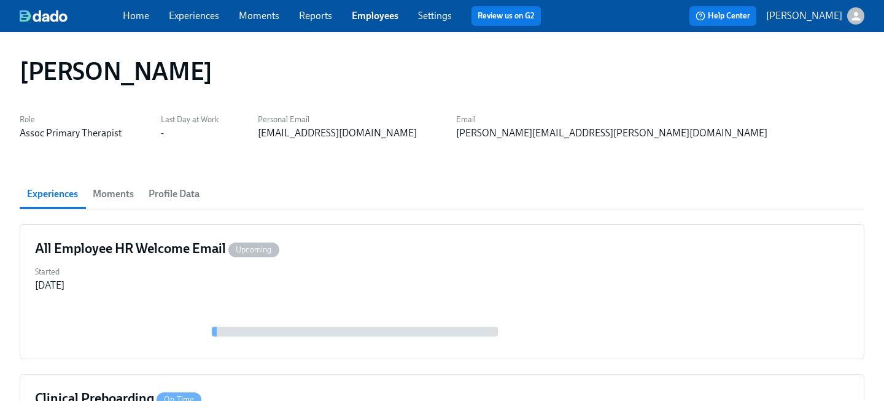
scroll to position [122, 0]
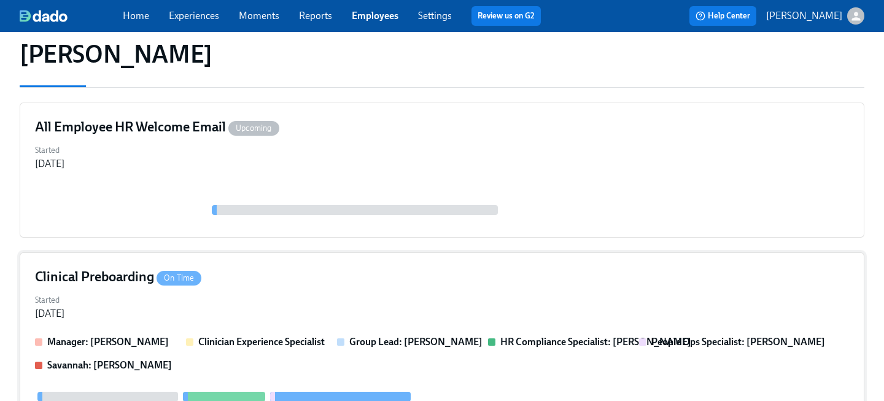
click at [272, 275] on div "Clinical Preboarding On Time" at bounding box center [442, 277] width 814 height 18
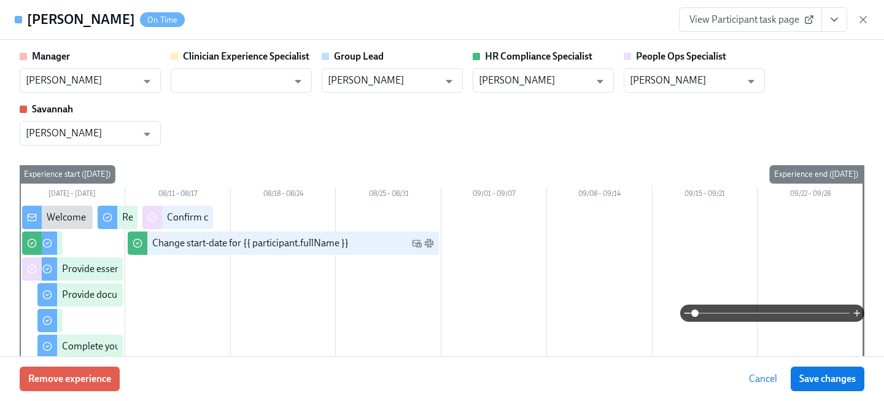
click at [831, 16] on icon "View task page" at bounding box center [834, 20] width 12 height 12
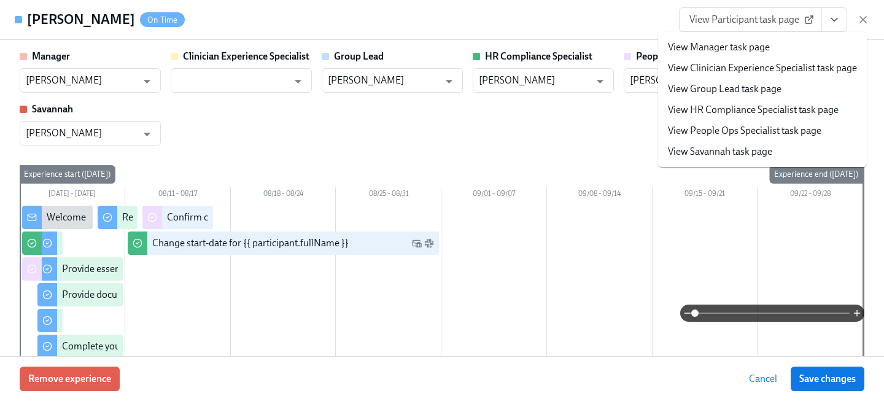
click at [761, 127] on link "View People Ops Specialist task page" at bounding box center [745, 131] width 154 height 14
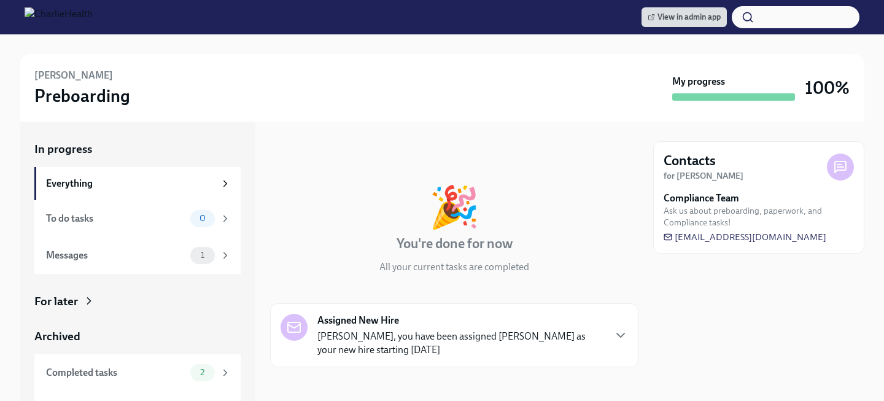
scroll to position [27, 0]
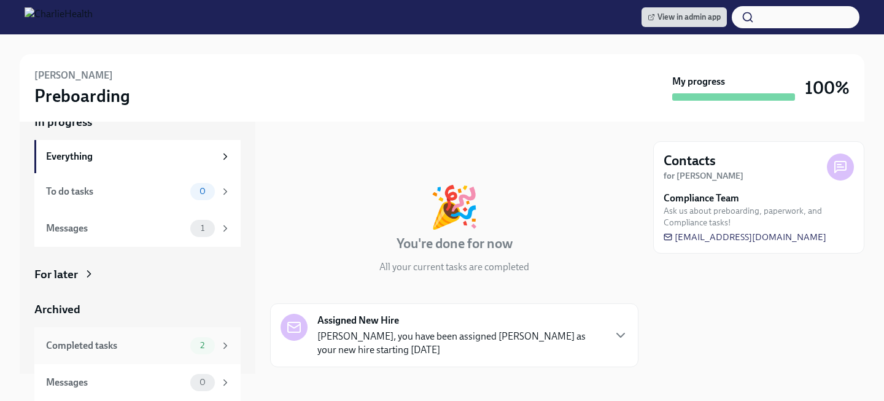
click at [182, 338] on div "Completed tasks 2" at bounding box center [138, 345] width 185 height 17
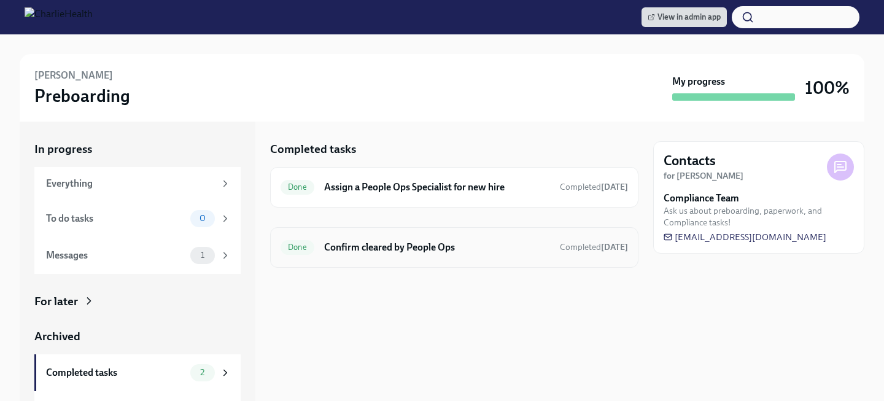
click at [317, 259] on div "Done Confirm cleared by People Ops Completed 6 days ago" at bounding box center [454, 247] width 368 height 41
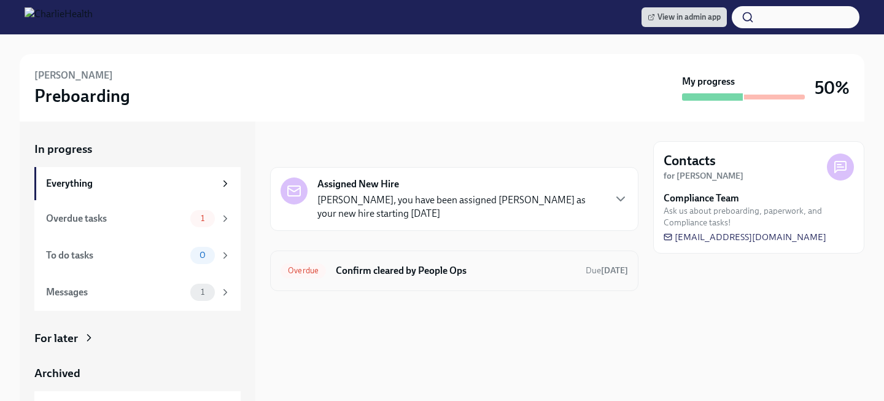
click at [426, 276] on h6 "Confirm cleared by People Ops" at bounding box center [456, 271] width 240 height 14
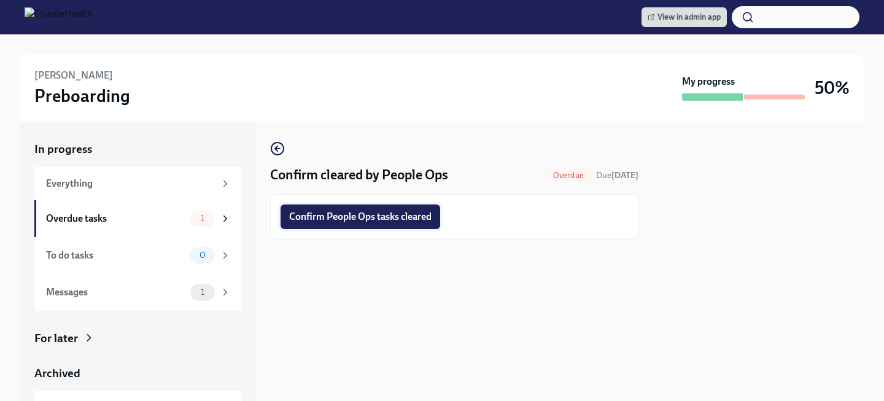
click at [375, 207] on button "Confirm People Ops tasks cleared" at bounding box center [361, 216] width 160 height 25
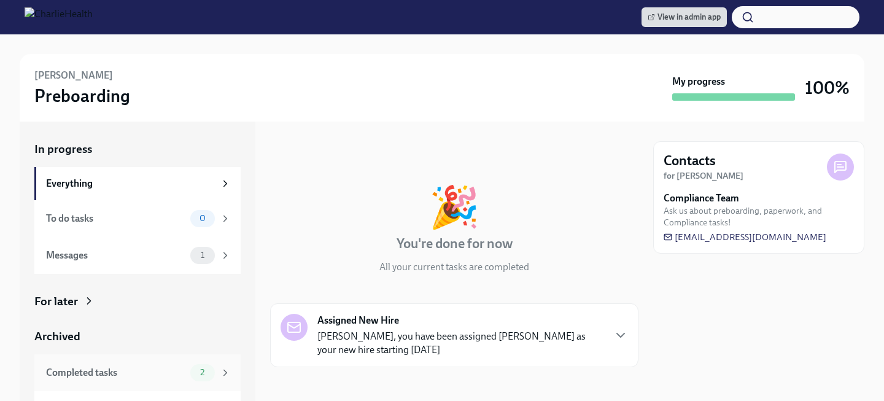
click at [162, 354] on div "Completed tasks 2" at bounding box center [137, 372] width 206 height 37
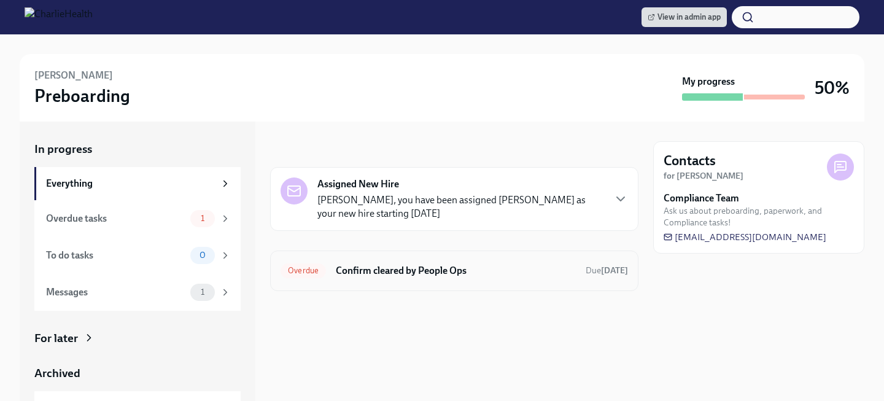
click at [345, 280] on div "Overdue Confirm cleared by People Ops Due [DATE]" at bounding box center [455, 271] width 348 height 20
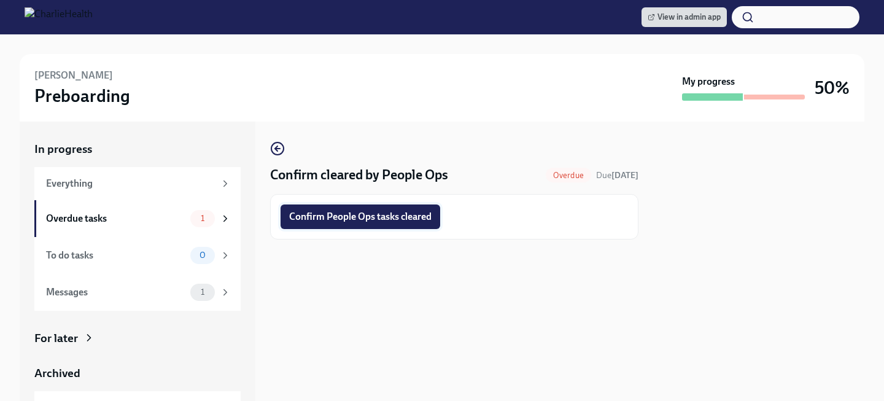
click at [416, 224] on button "Confirm People Ops tasks cleared" at bounding box center [361, 216] width 160 height 25
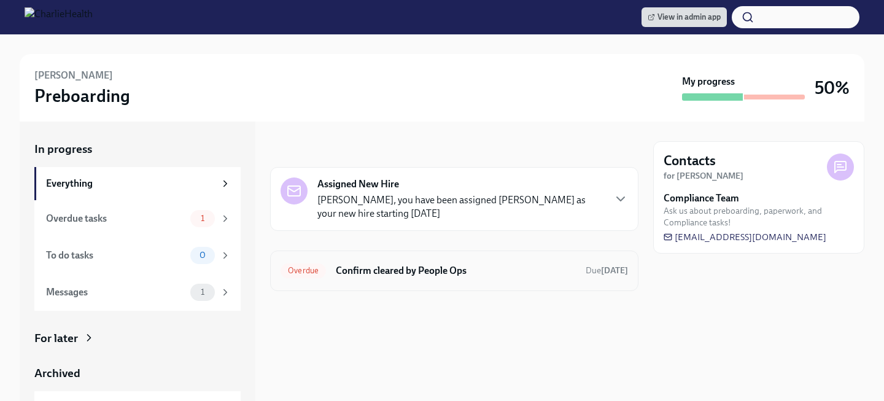
click at [354, 266] on h6 "Confirm cleared by People Ops" at bounding box center [456, 271] width 240 height 14
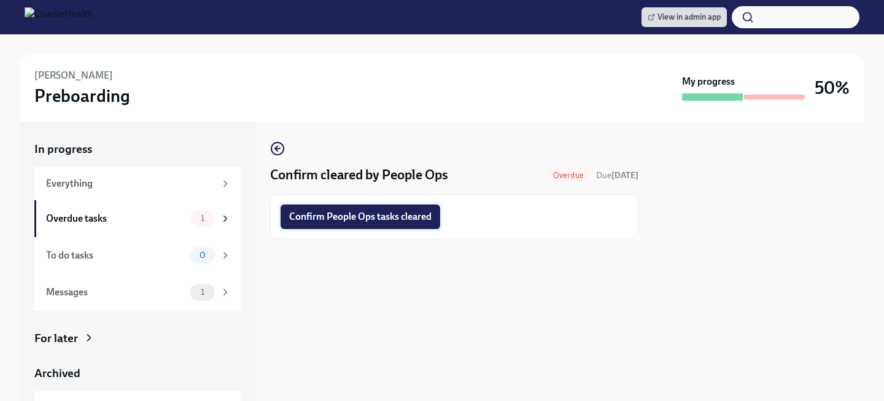
click at [349, 212] on span "Confirm People Ops tasks cleared" at bounding box center [360, 217] width 142 height 12
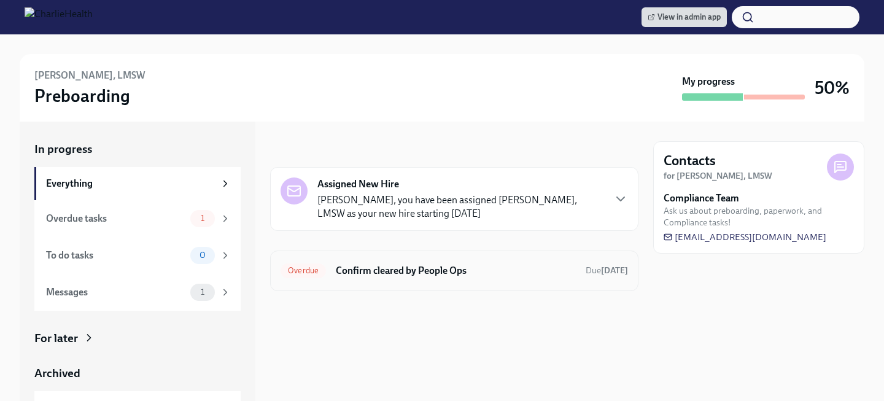
click at [379, 273] on h6 "Confirm cleared by People Ops" at bounding box center [456, 271] width 240 height 14
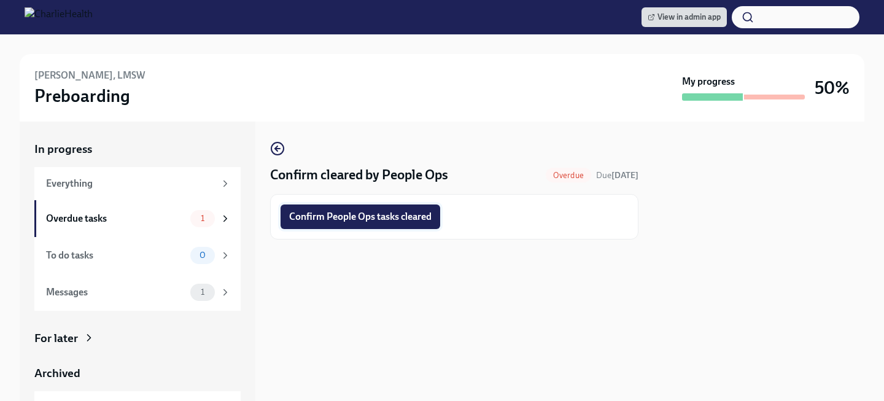
click at [374, 216] on span "Confirm People Ops tasks cleared" at bounding box center [360, 217] width 142 height 12
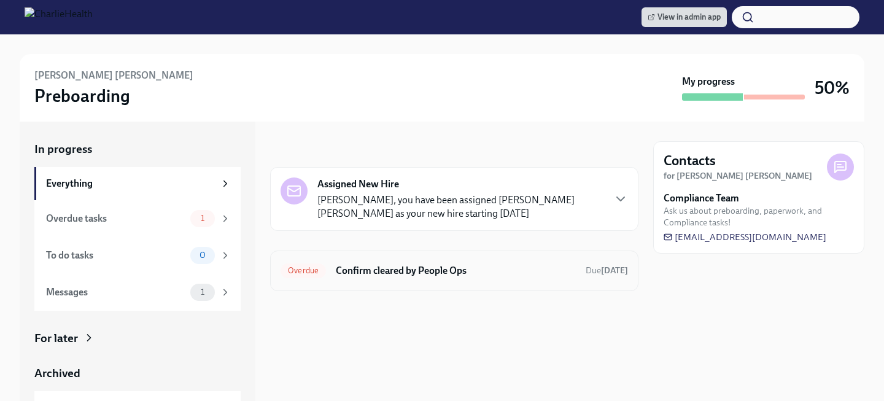
click at [353, 270] on h6 "Confirm cleared by People Ops" at bounding box center [456, 271] width 240 height 14
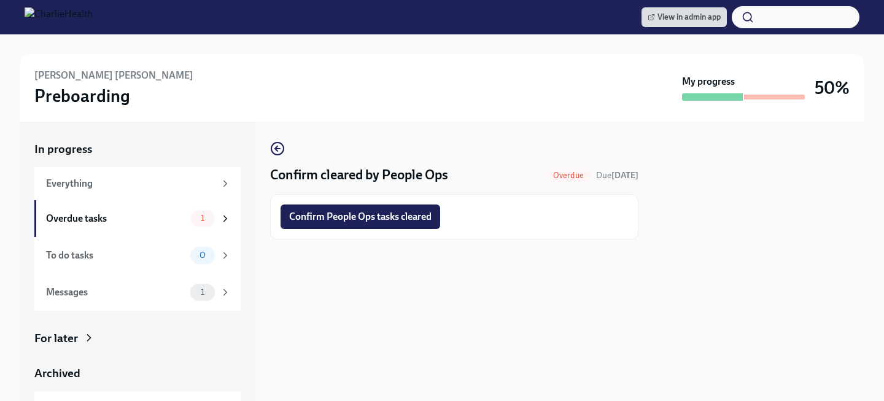
click at [371, 200] on div "Confirm People Ops tasks cleared" at bounding box center [454, 216] width 368 height 45
click at [371, 211] on span "Confirm People Ops tasks cleared" at bounding box center [360, 217] width 142 height 12
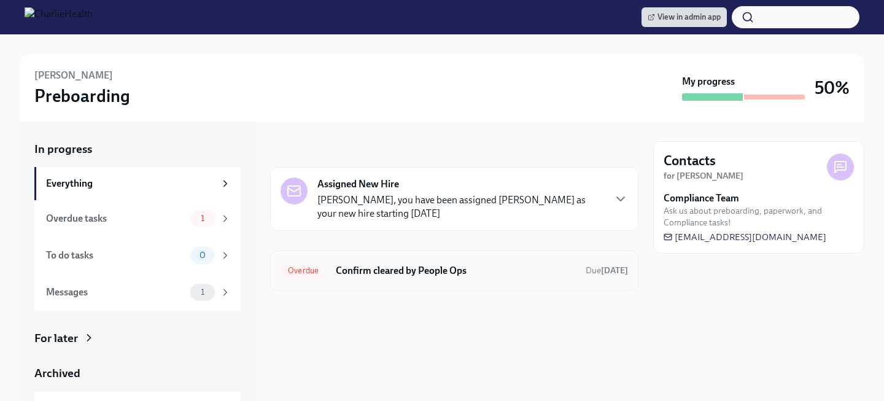
click at [346, 264] on h6 "Confirm cleared by People Ops" at bounding box center [456, 271] width 240 height 14
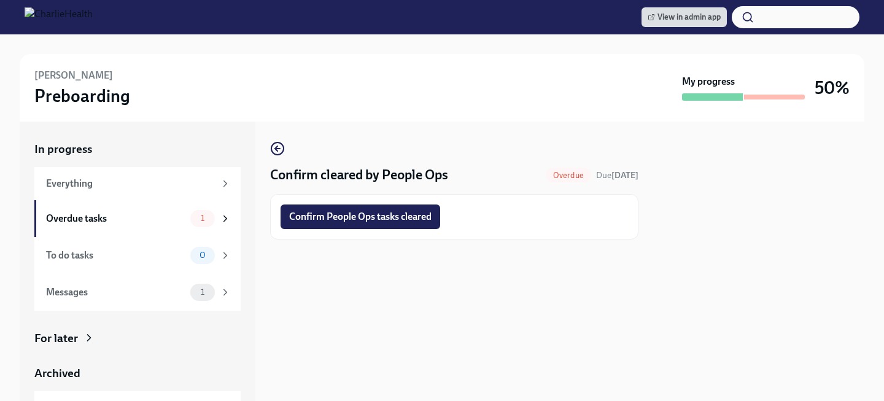
click at [370, 216] on span "Confirm People Ops tasks cleared" at bounding box center [360, 217] width 142 height 12
